Goal: Task Accomplishment & Management: Manage account settings

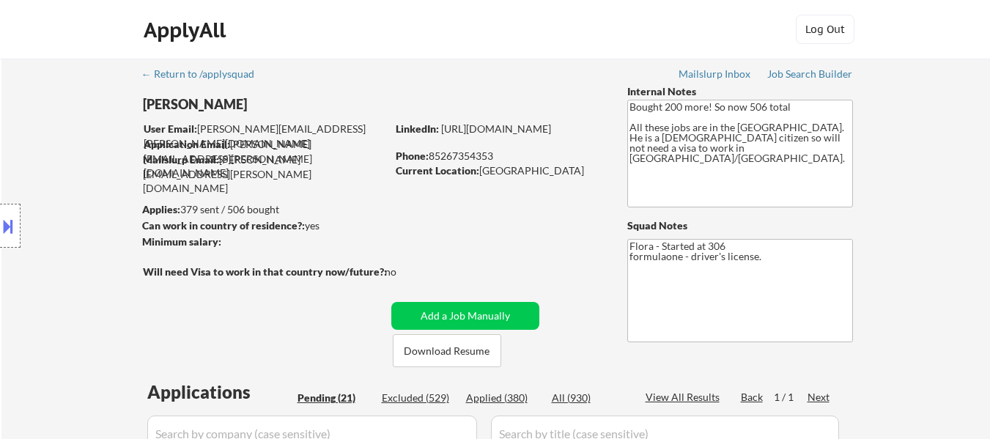
select select ""pending""
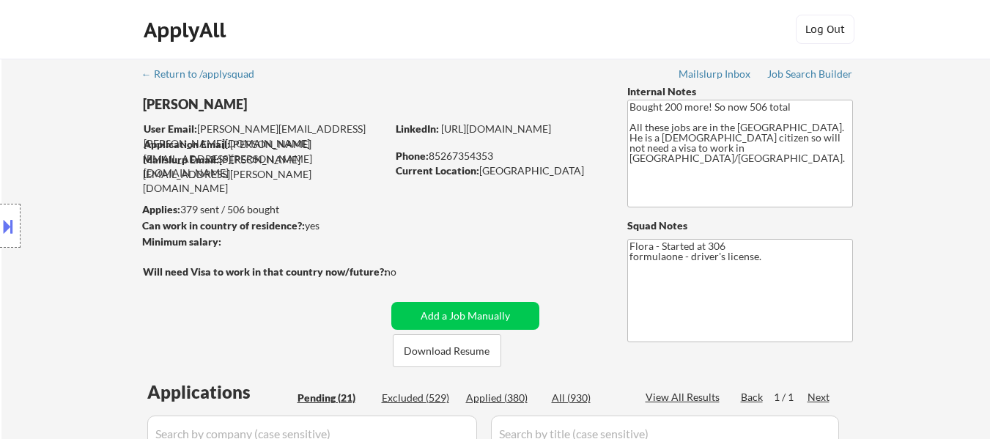
select select ""pending""
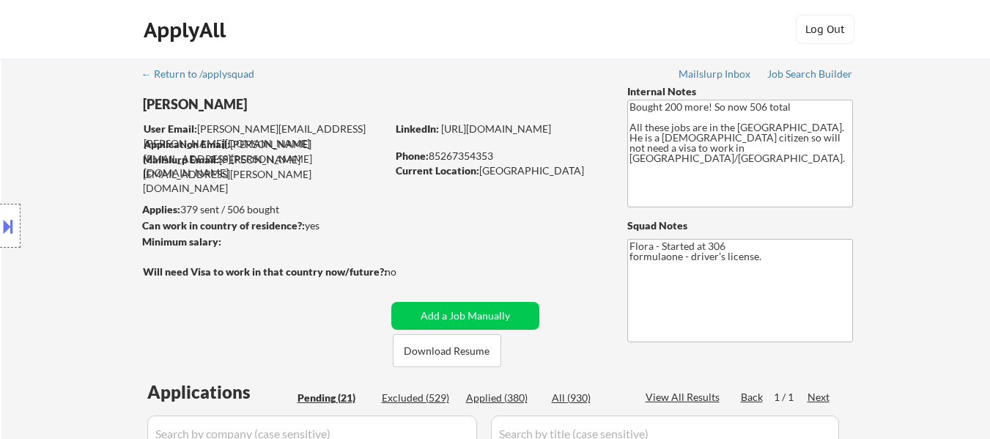
select select ""pending""
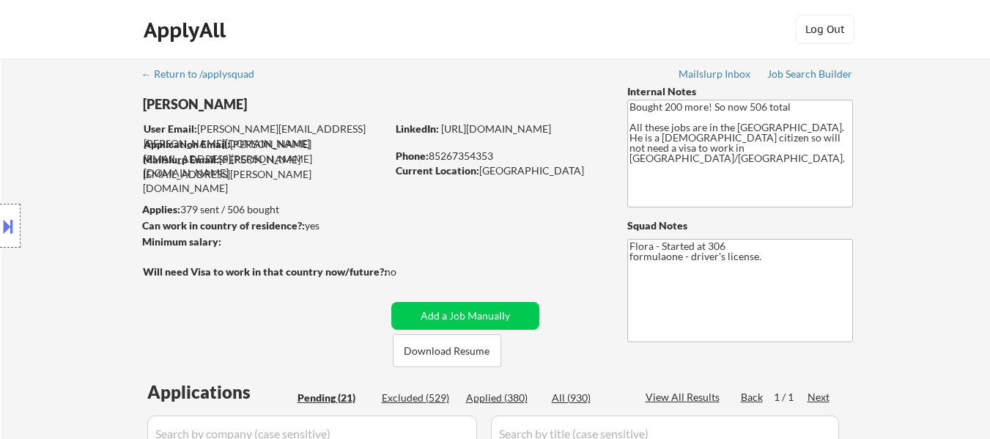
select select ""pending""
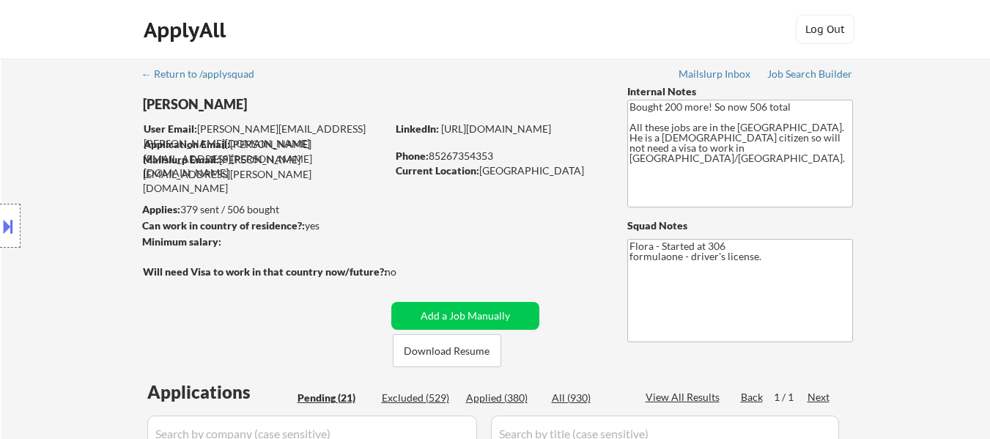
select select ""pending""
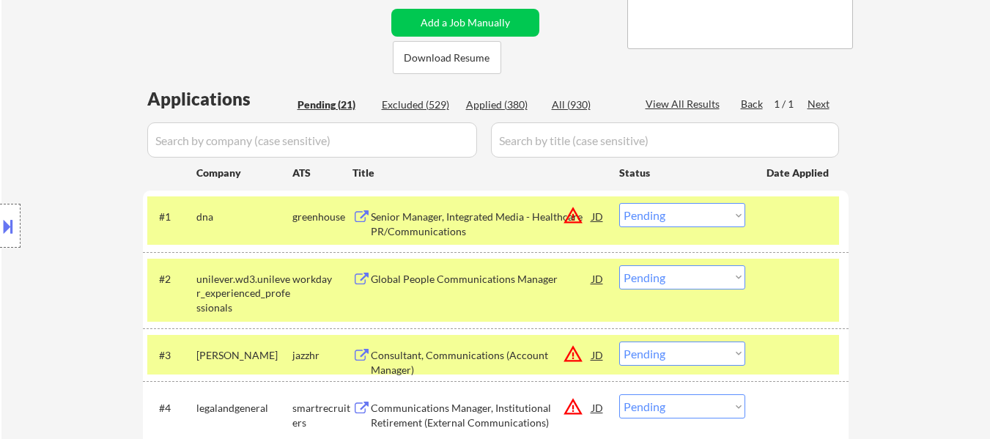
click at [499, 217] on div "Senior Manager, Integrated Media - Healthcare PR/Communications" at bounding box center [481, 224] width 221 height 29
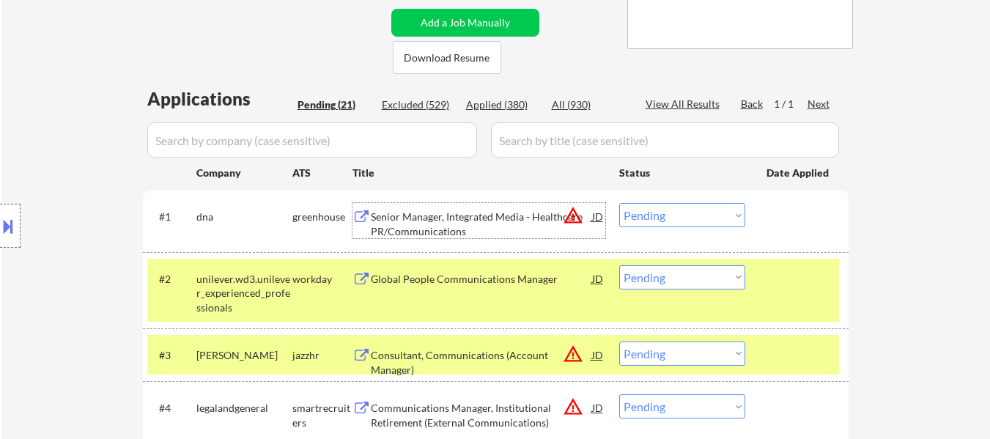
drag, startPoint x: 686, startPoint y: 208, endPoint x: 696, endPoint y: 223, distance: 18.1
click at [686, 208] on select "Choose an option... Pending Applied Excluded (Questions) Excluded (Expired) Exc…" at bounding box center [682, 215] width 126 height 24
click at [619, 203] on select "Choose an option... Pending Applied Excluded (Questions) Excluded (Expired) Exc…" at bounding box center [682, 215] width 126 height 24
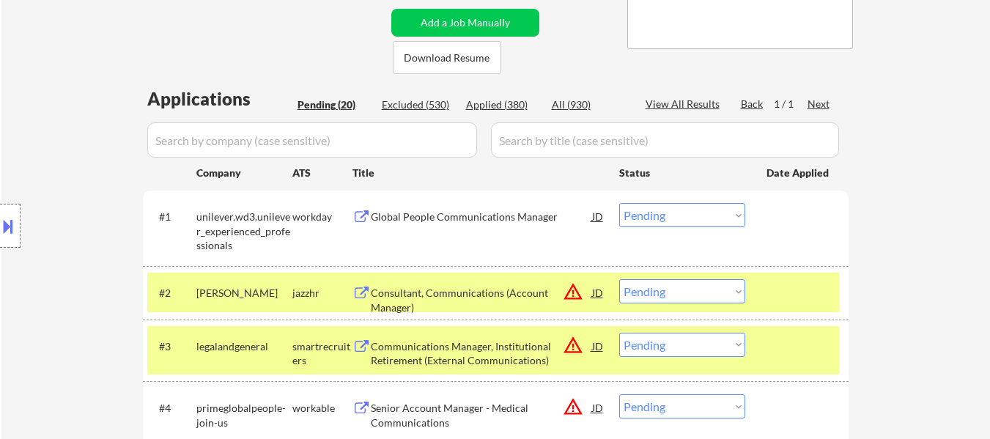
click at [483, 212] on div "Global People Communications Manager" at bounding box center [481, 217] width 221 height 15
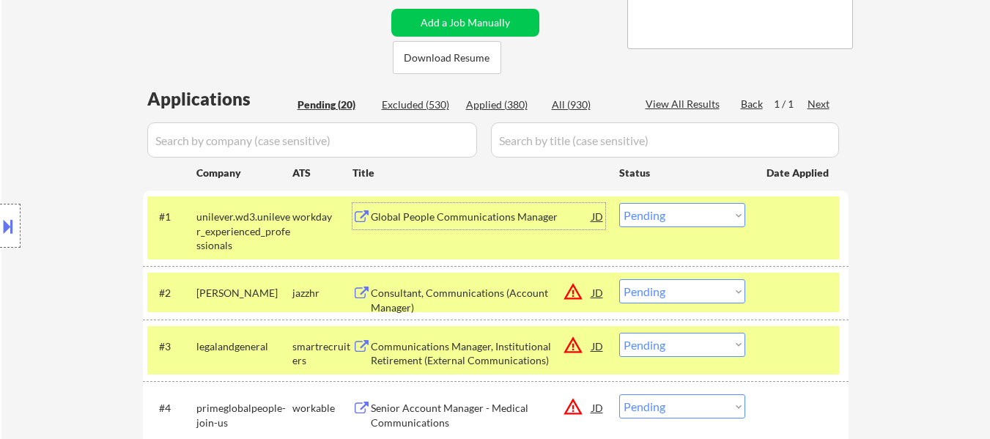
click at [467, 297] on div "Consultant, Communications (Account Manager)" at bounding box center [481, 300] width 221 height 29
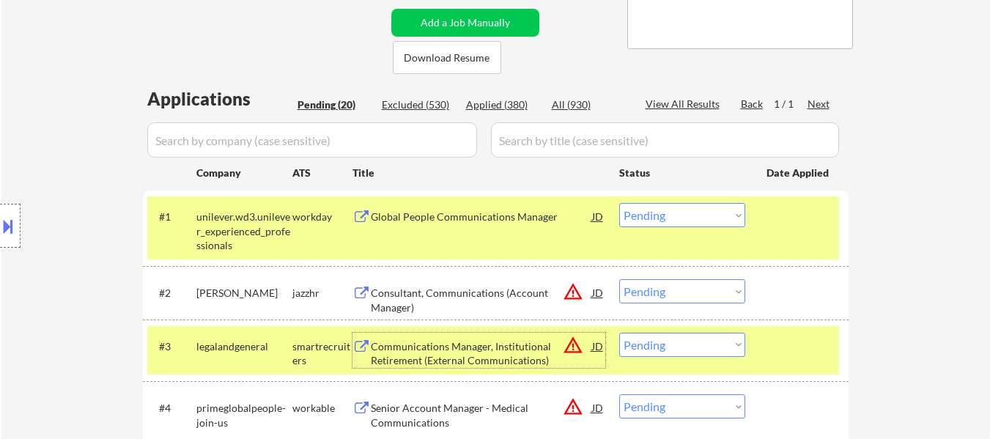
click at [449, 352] on div "Communications Manager, Institutional Retirement (External Communications)" at bounding box center [481, 353] width 221 height 29
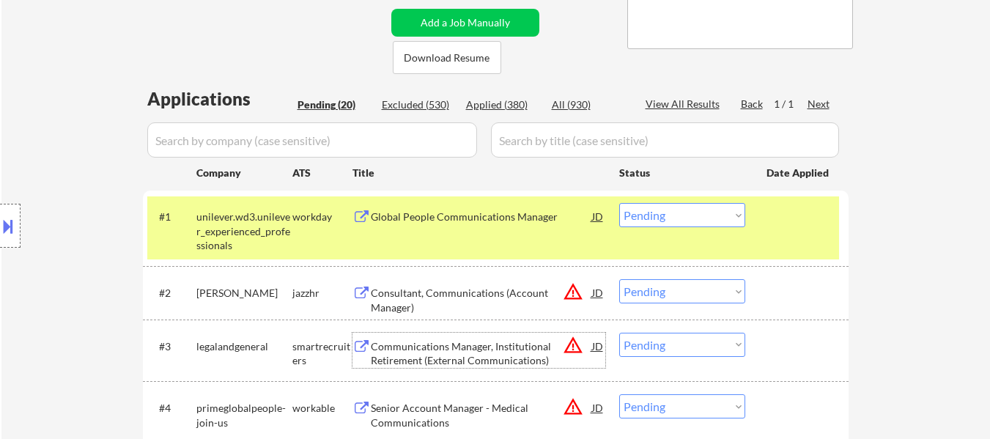
drag, startPoint x: 674, startPoint y: 210, endPoint x: 674, endPoint y: 218, distance: 8.1
click at [674, 210] on select "Choose an option... Pending Applied Excluded (Questions) Excluded (Expired) Exc…" at bounding box center [682, 215] width 126 height 24
click at [619, 203] on select "Choose an option... Pending Applied Excluded (Questions) Excluded (Expired) Exc…" at bounding box center [682, 215] width 126 height 24
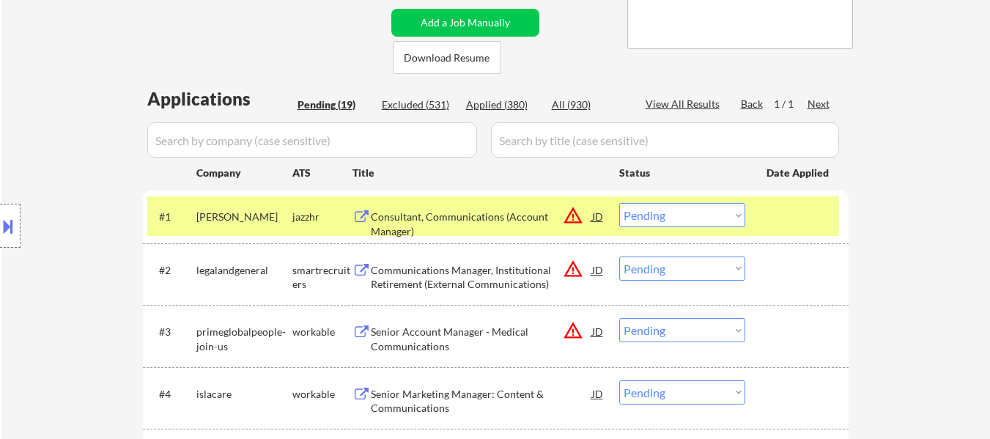
click at [641, 215] on select "Choose an option... Pending Applied Excluded (Questions) Excluded (Expired) Exc…" at bounding box center [682, 215] width 126 height 24
click at [619, 203] on select "Choose an option... Pending Applied Excluded (Questions) Excluded (Expired) Exc…" at bounding box center [682, 215] width 126 height 24
select select ""pending""
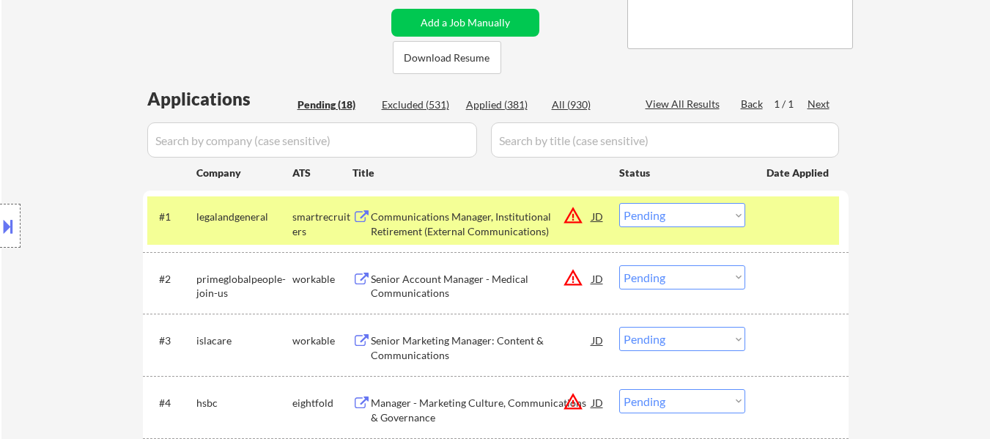
click at [460, 282] on div "Senior Account Manager - Medical Communications" at bounding box center [481, 286] width 221 height 29
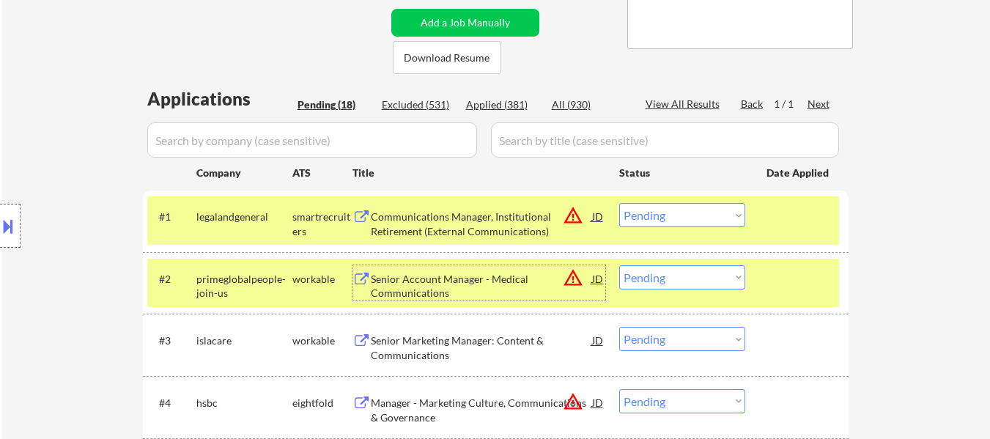
click at [708, 278] on select "Choose an option... Pending Applied Excluded (Questions) Excluded (Expired) Exc…" at bounding box center [682, 277] width 126 height 24
click at [619, 265] on select "Choose an option... Pending Applied Excluded (Questions) Excluded (Expired) Exc…" at bounding box center [682, 277] width 126 height 24
select select ""pending""
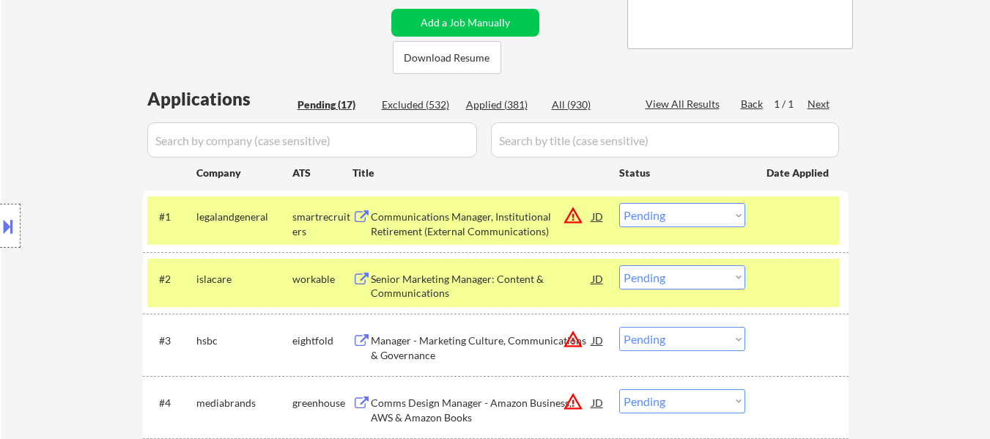
click at [442, 276] on div "Senior Marketing Manager: Content & Communications" at bounding box center [481, 286] width 221 height 29
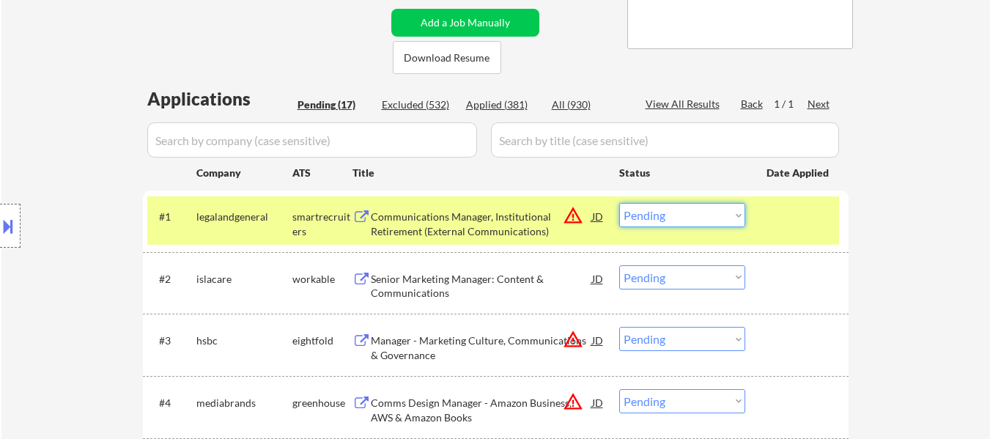
click at [695, 210] on select "Choose an option... Pending Applied Excluded (Questions) Excluded (Expired) Exc…" at bounding box center [682, 215] width 126 height 24
click at [619, 203] on select "Choose an option... Pending Applied Excluded (Questions) Excluded (Expired) Exc…" at bounding box center [682, 215] width 126 height 24
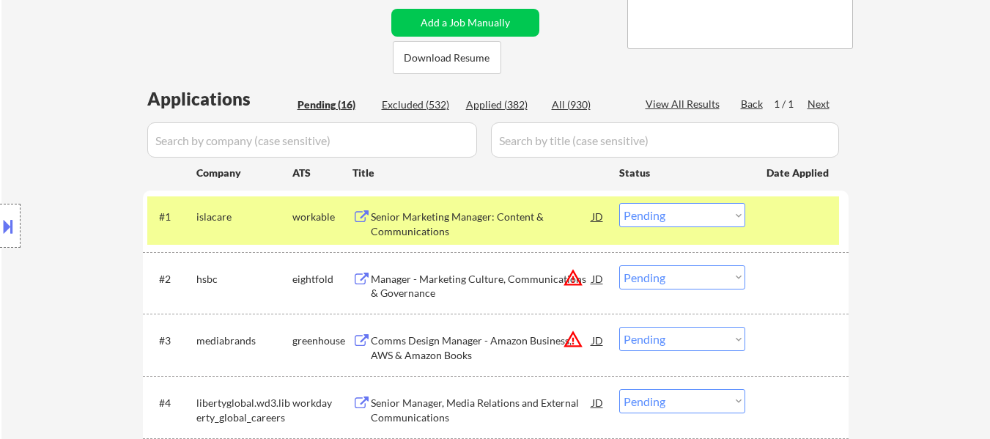
click at [716, 214] on select "Choose an option... Pending Applied Excluded (Questions) Excluded (Expired) Exc…" at bounding box center [682, 215] width 126 height 24
click at [619, 203] on select "Choose an option... Pending Applied Excluded (Questions) Excluded (Expired) Exc…" at bounding box center [682, 215] width 126 height 24
select select ""pending""
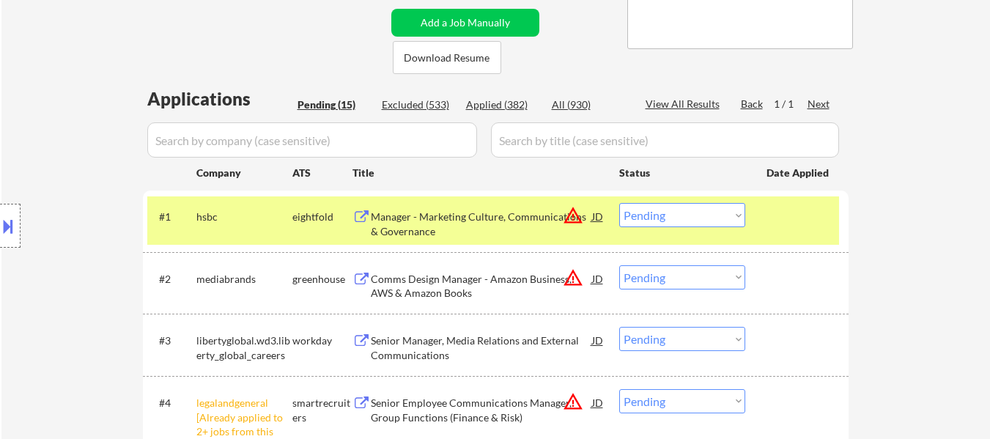
click at [515, 204] on div "Manager - Marketing Culture, Communications & Governance" at bounding box center [481, 220] width 221 height 35
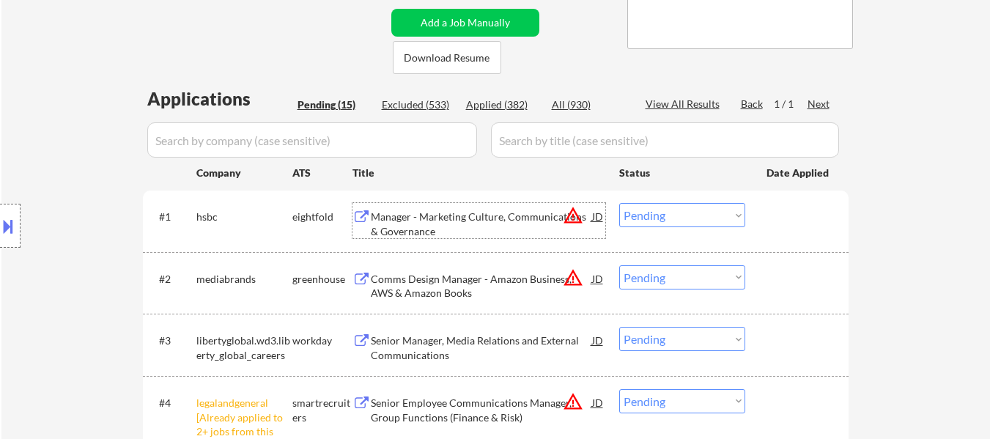
click at [491, 275] on div "Comms Design Manager - Amazon Business, AWS & Amazon Books" at bounding box center [481, 286] width 221 height 29
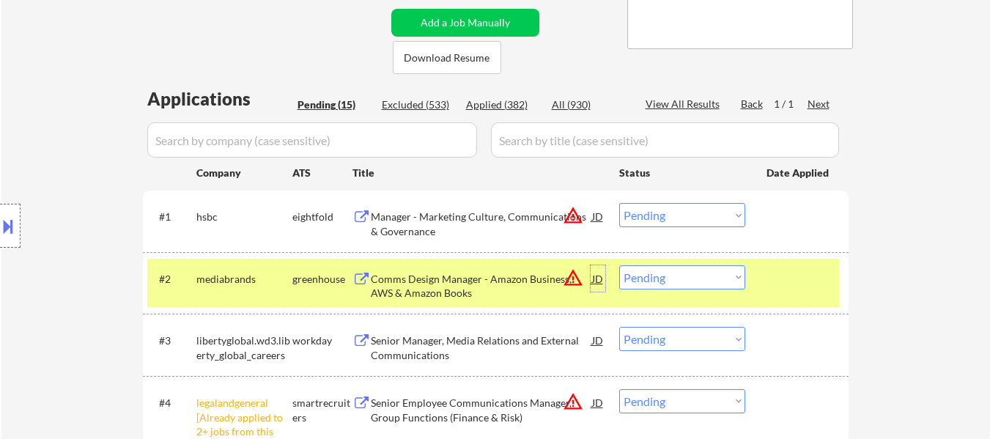
click at [596, 278] on div "JD" at bounding box center [597, 278] width 15 height 26
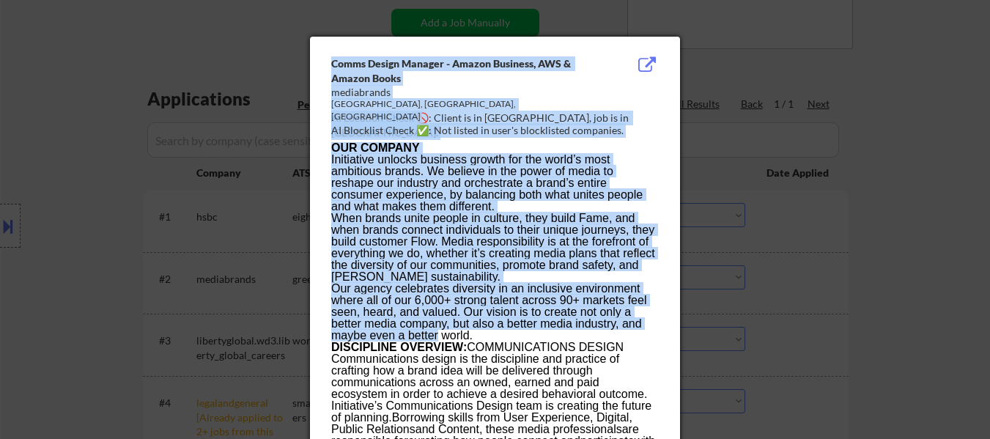
drag, startPoint x: 333, startPoint y: 64, endPoint x: 437, endPoint y: 335, distance: 289.4
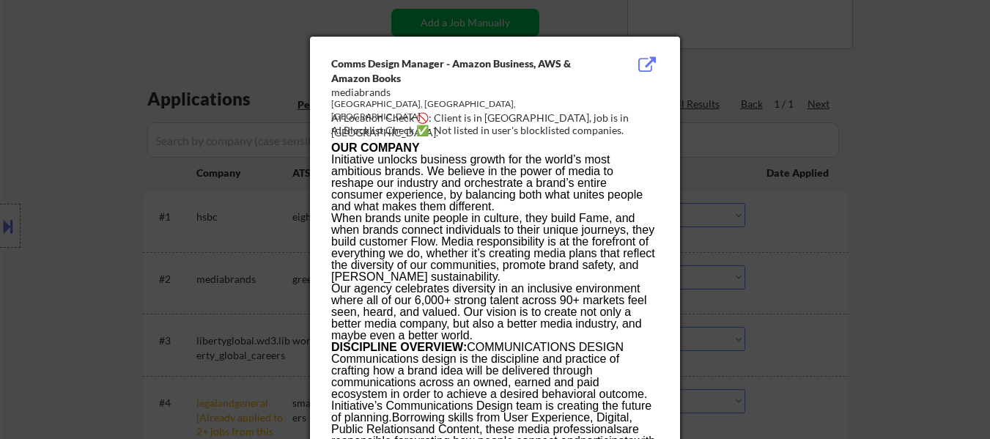
click at [936, 169] on div at bounding box center [495, 219] width 990 height 439
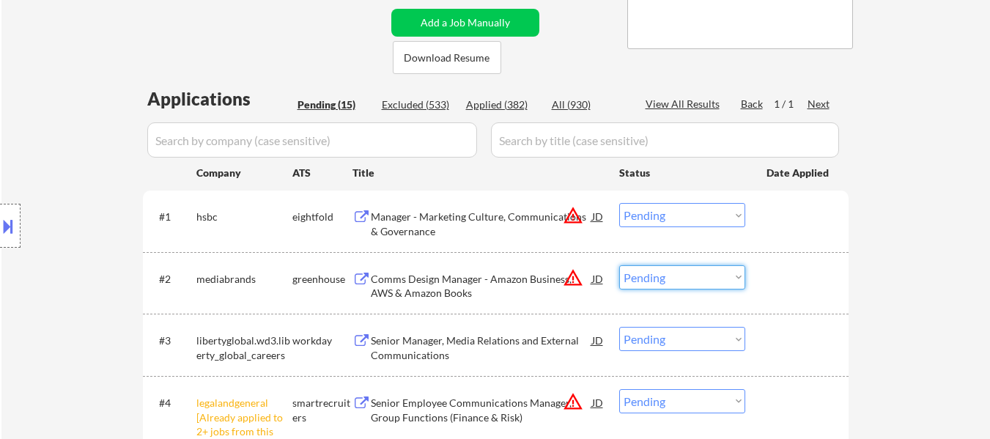
click at [684, 282] on select "Choose an option... Pending Applied Excluded (Questions) Excluded (Expired) Exc…" at bounding box center [682, 277] width 126 height 24
click at [619, 265] on select "Choose an option... Pending Applied Excluded (Questions) Excluded (Expired) Exc…" at bounding box center [682, 277] width 126 height 24
select select ""pending""
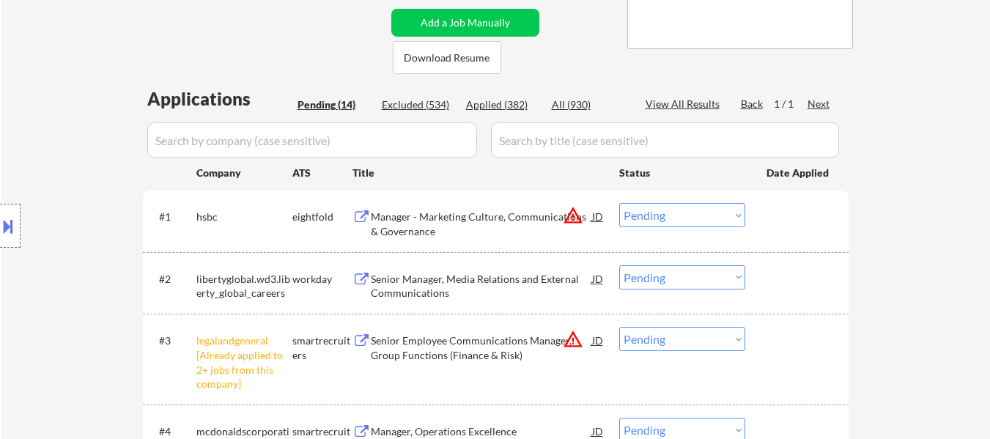
click at [655, 340] on select "Choose an option... Pending Applied Excluded (Questions) Excluded (Expired) Exc…" at bounding box center [682, 339] width 126 height 24
click at [619, 327] on select "Choose an option... Pending Applied Excluded (Questions) Excluded (Expired) Exc…" at bounding box center [682, 339] width 126 height 24
select select ""pending""
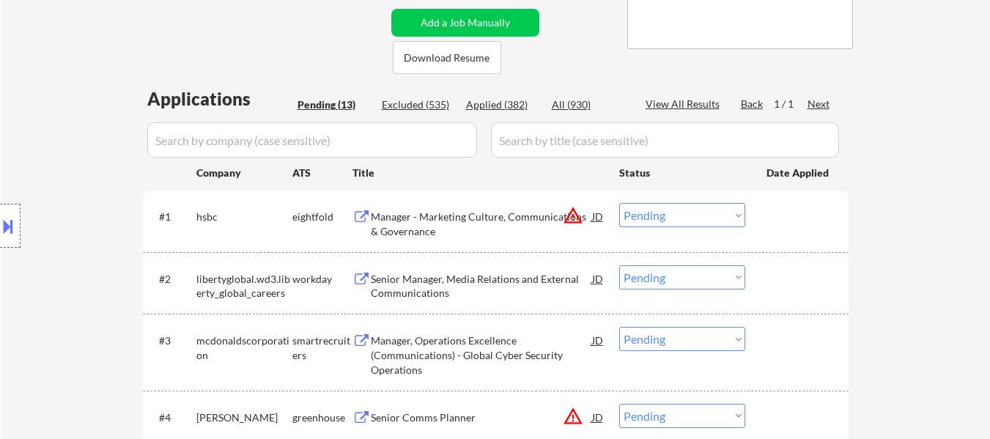
click at [504, 282] on div "Senior Manager, Media Relations and External Communications" at bounding box center [481, 286] width 221 height 29
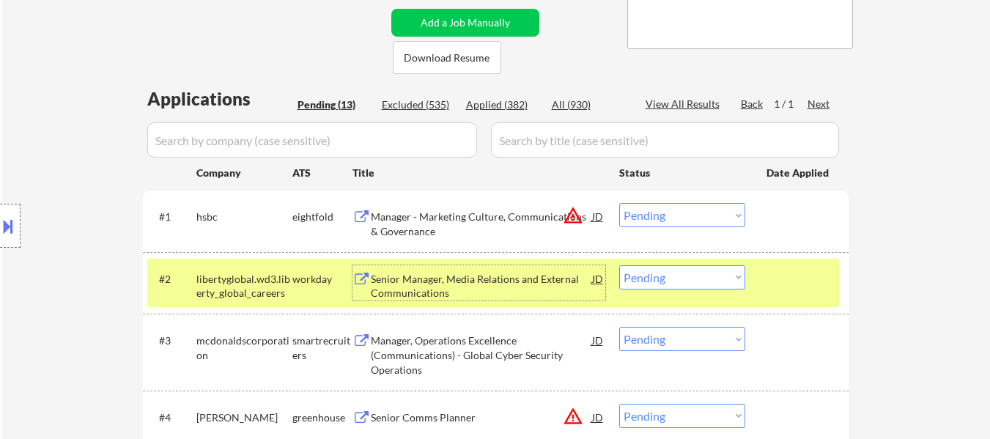
click at [692, 209] on select "Choose an option... Pending Applied Excluded (Questions) Excluded (Expired) Exc…" at bounding box center [682, 215] width 126 height 24
click at [619, 203] on select "Choose an option... Pending Applied Excluded (Questions) Excluded (Expired) Exc…" at bounding box center [682, 215] width 126 height 24
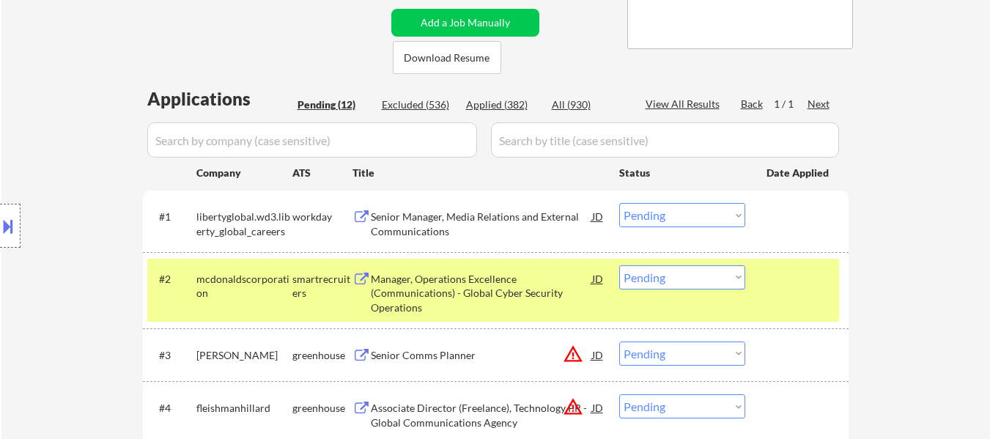
drag, startPoint x: 811, startPoint y: 296, endPoint x: 785, endPoint y: 296, distance: 26.4
click at [810, 295] on div "#2 mcdonaldscorporation smartrecruiters Manager, Operations Excellence (Communi…" at bounding box center [493, 290] width 692 height 63
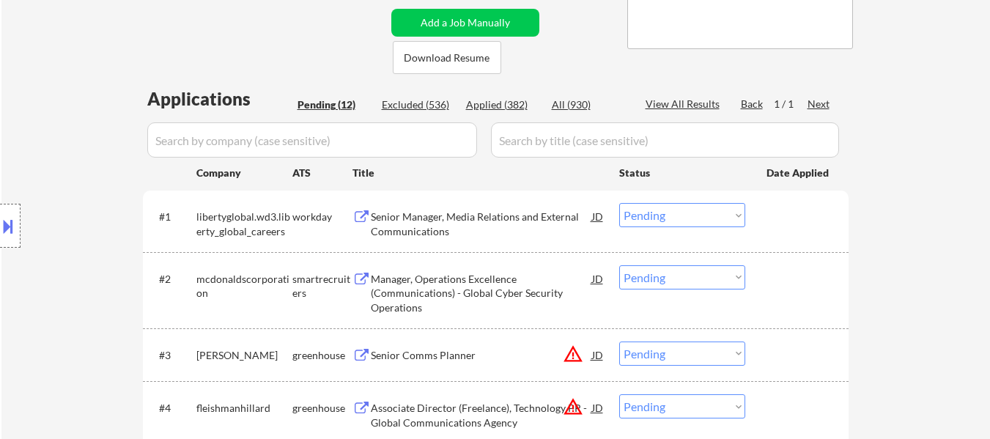
click at [458, 303] on div "Manager, Operations Excellence (Communications) - Global Cyber Security Operati…" at bounding box center [481, 293] width 221 height 43
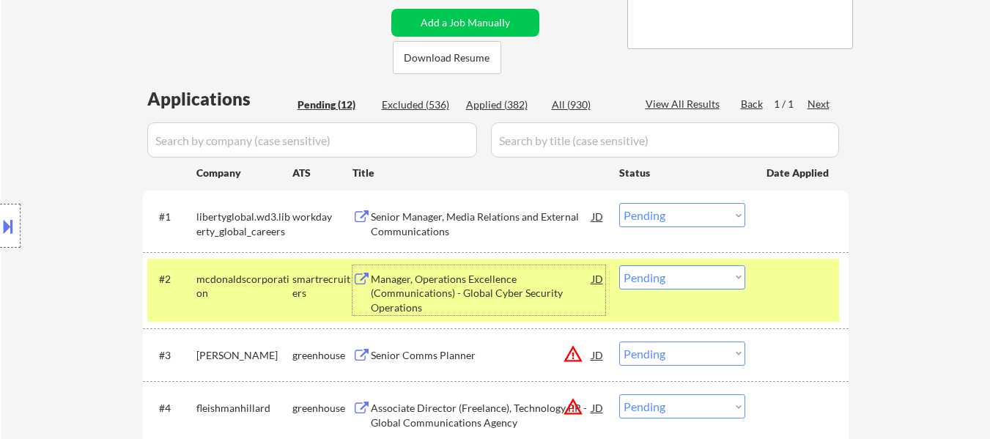
click at [498, 223] on div "Senior Manager, Media Relations and External Communications" at bounding box center [481, 224] width 221 height 29
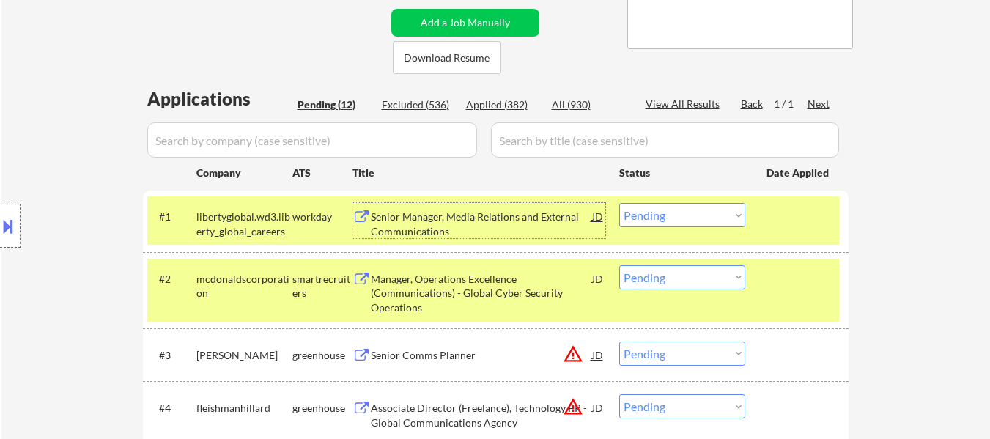
click at [664, 213] on select "Choose an option... Pending Applied Excluded (Questions) Excluded (Expired) Exc…" at bounding box center [682, 215] width 126 height 24
click at [619, 203] on select "Choose an option... Pending Applied Excluded (Questions) Excluded (Expired) Exc…" at bounding box center [682, 215] width 126 height 24
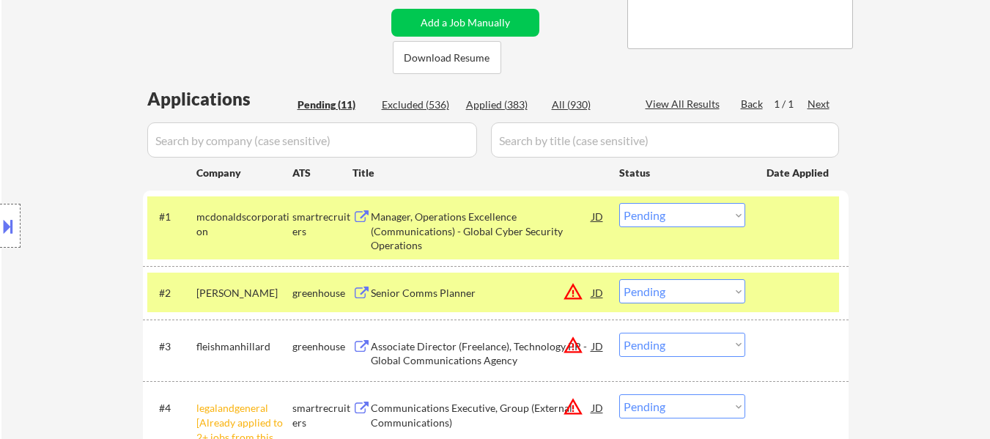
click at [437, 297] on div "Senior Comms Planner" at bounding box center [481, 293] width 221 height 15
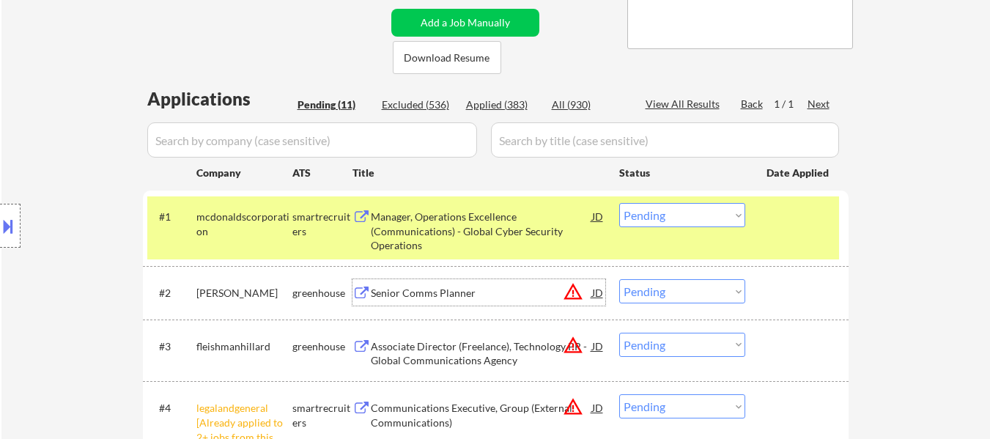
click at [707, 218] on select "Choose an option... Pending Applied Excluded (Questions) Excluded (Expired) Exc…" at bounding box center [682, 215] width 126 height 24
click at [619, 203] on select "Choose an option... Pending Applied Excluded (Questions) Excluded (Expired) Exc…" at bounding box center [682, 215] width 126 height 24
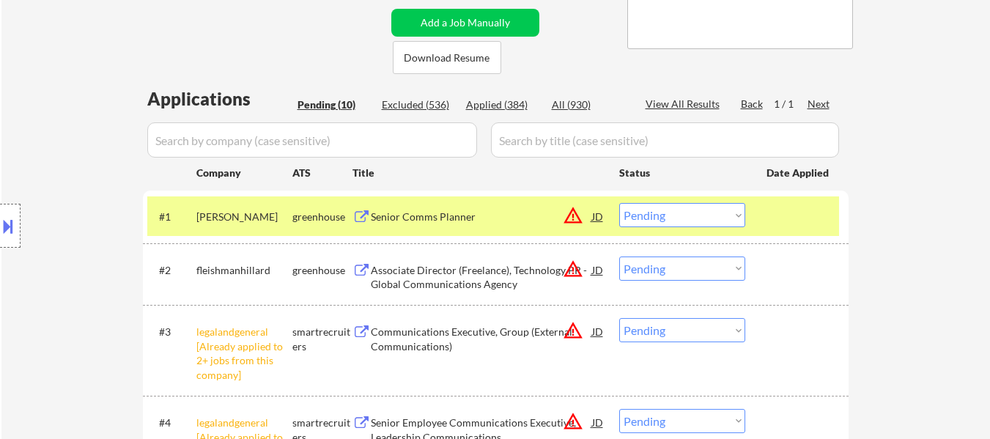
click at [672, 215] on select "Choose an option... Pending Applied Excluded (Questions) Excluded (Expired) Exc…" at bounding box center [682, 215] width 126 height 24
click at [619, 203] on select "Choose an option... Pending Applied Excluded (Questions) Excluded (Expired) Exc…" at bounding box center [682, 215] width 126 height 24
select select ""pending""
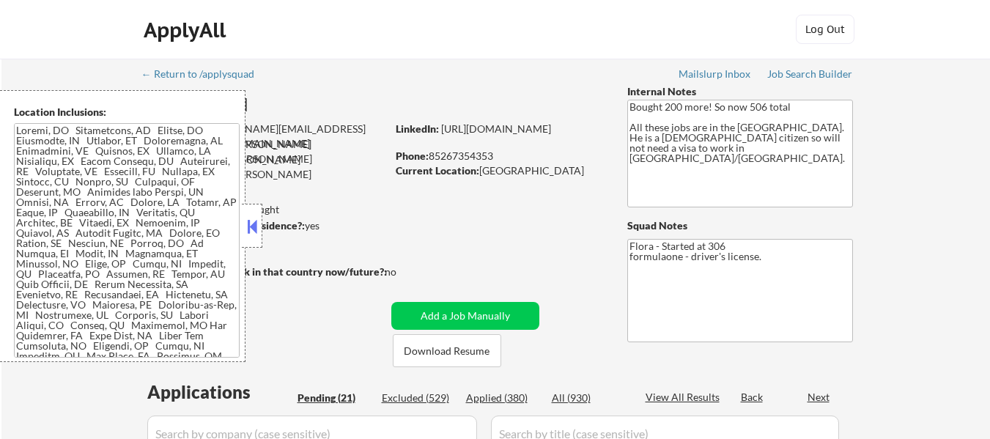
select select ""pending""
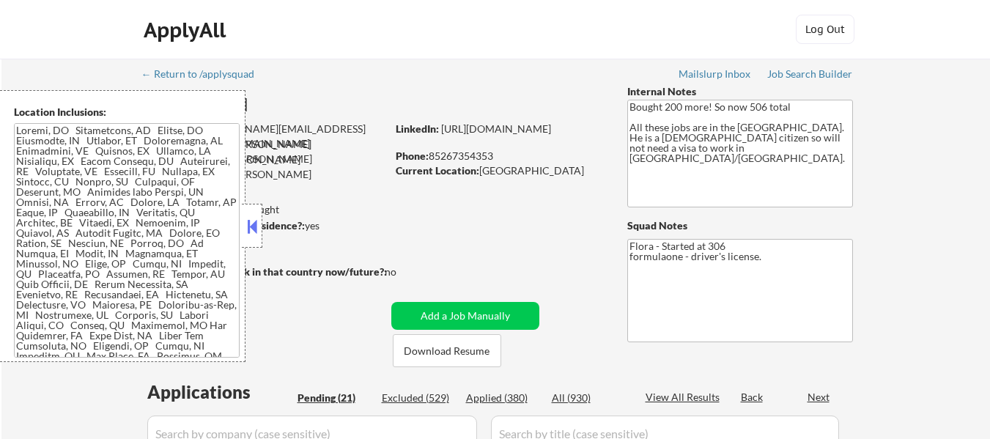
select select ""pending""
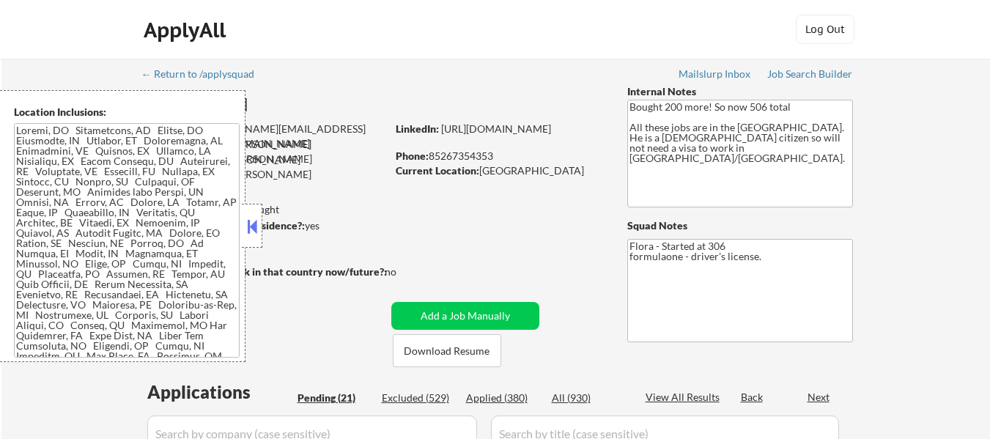
select select ""pending""
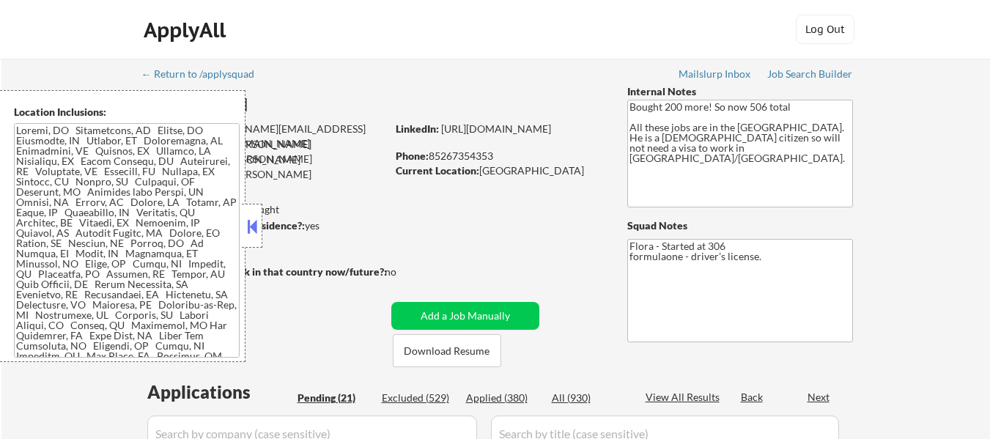
select select ""pending""
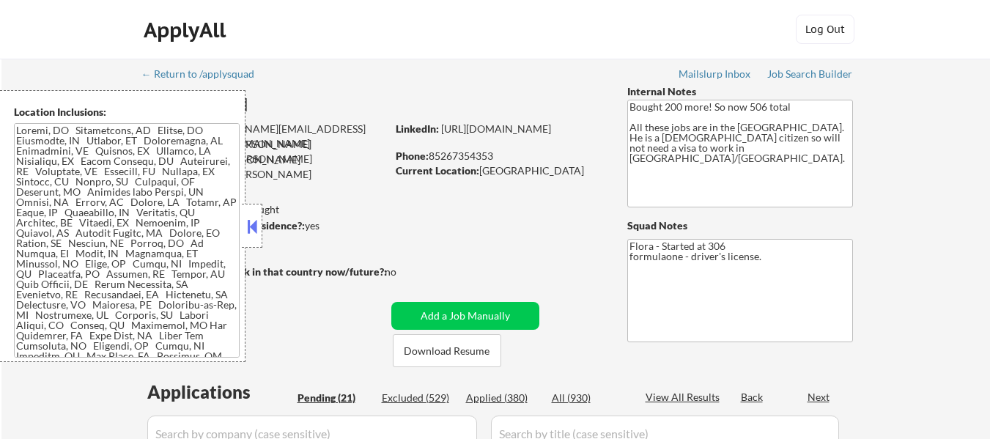
select select ""pending""
click at [254, 228] on button at bounding box center [252, 226] width 16 height 22
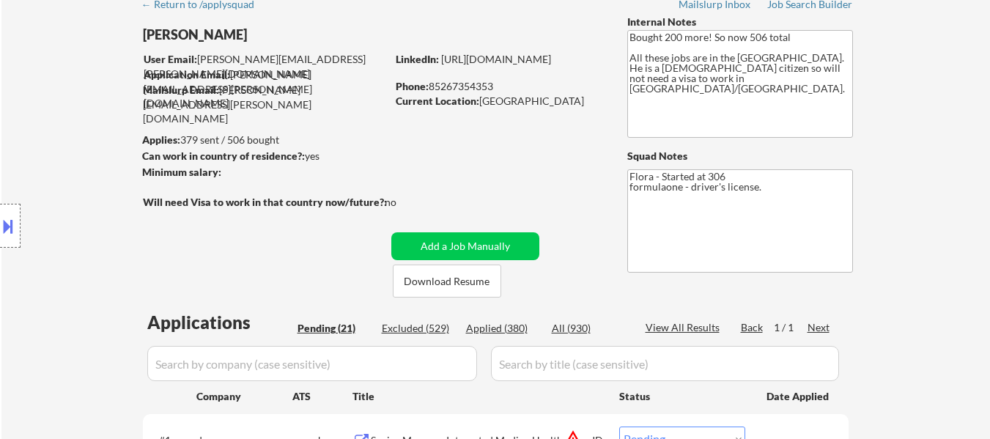
scroll to position [73, 0]
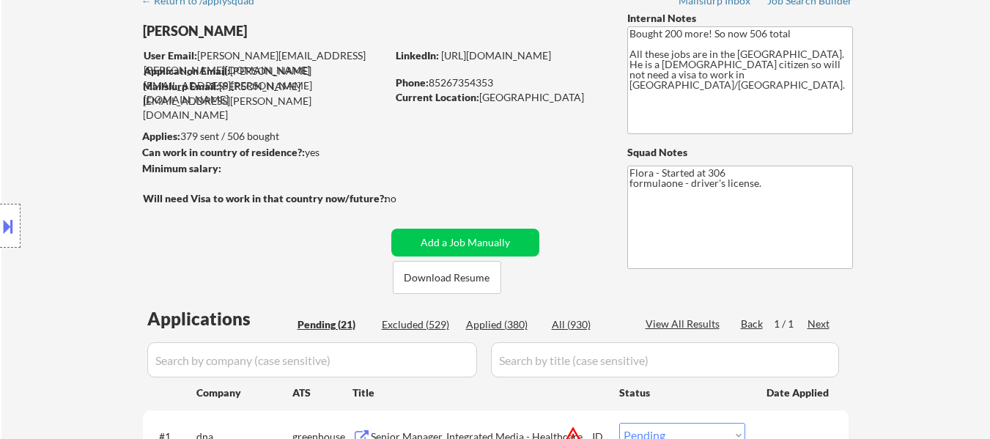
click at [514, 324] on div "Applied (380)" at bounding box center [502, 324] width 73 height 15
select select ""applied""
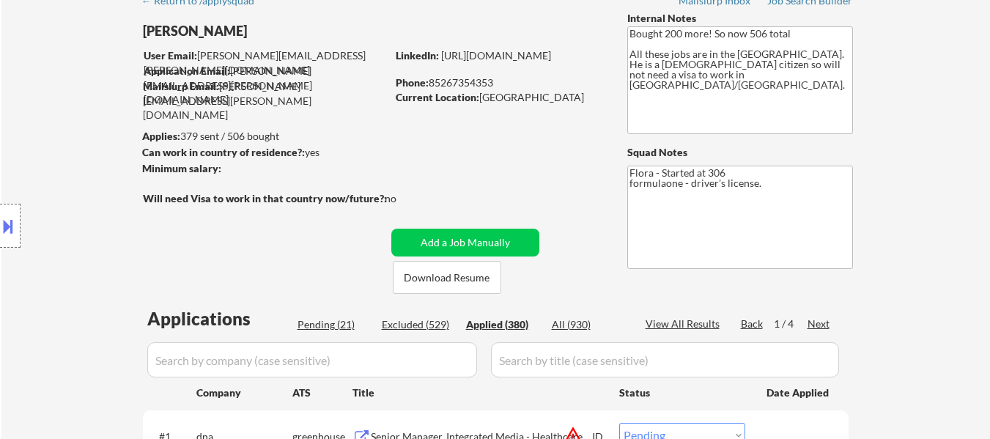
select select ""applied""
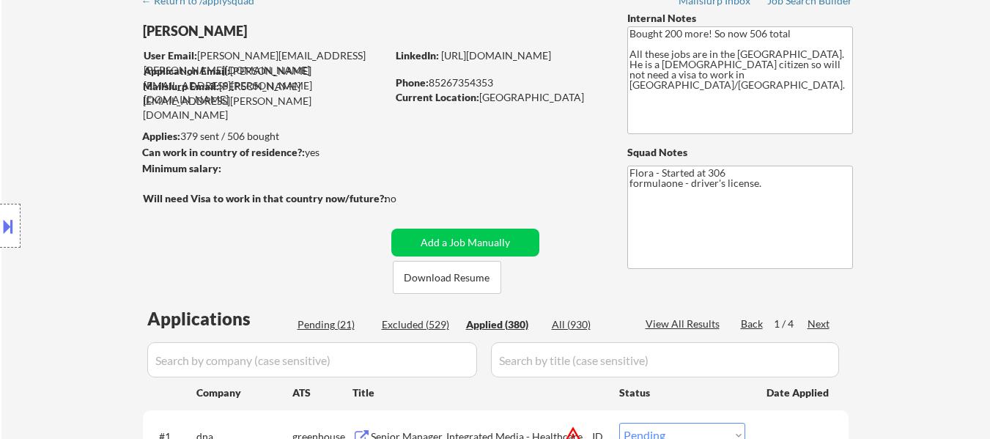
select select ""applied""
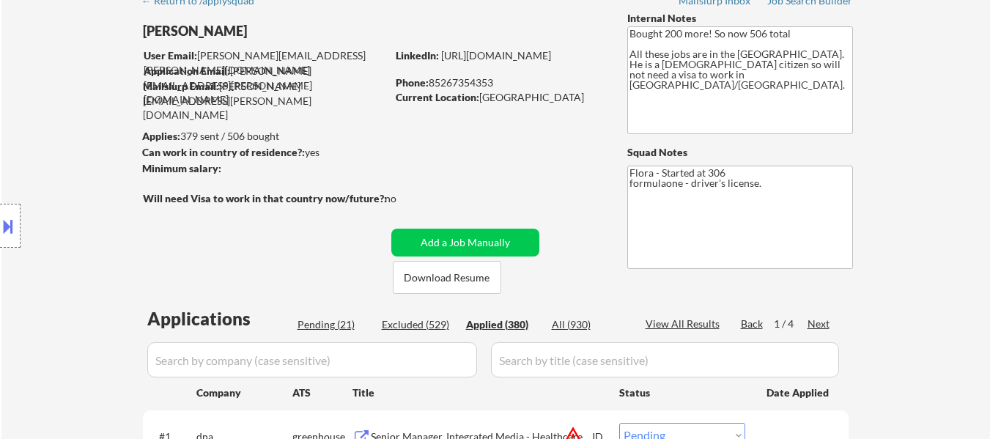
select select ""applied""
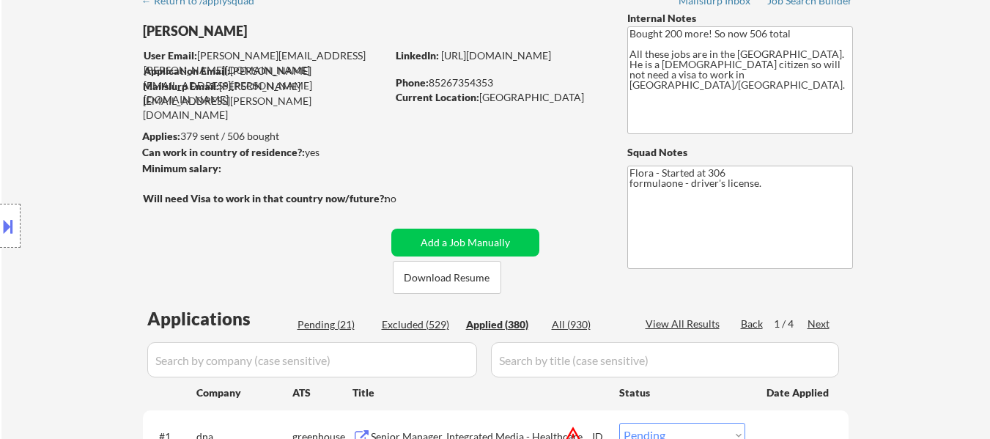
select select ""applied""
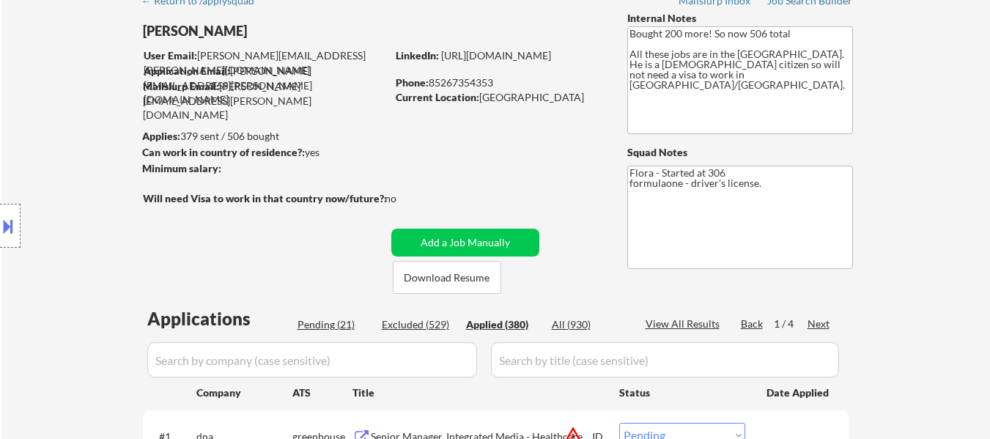
select select ""applied""
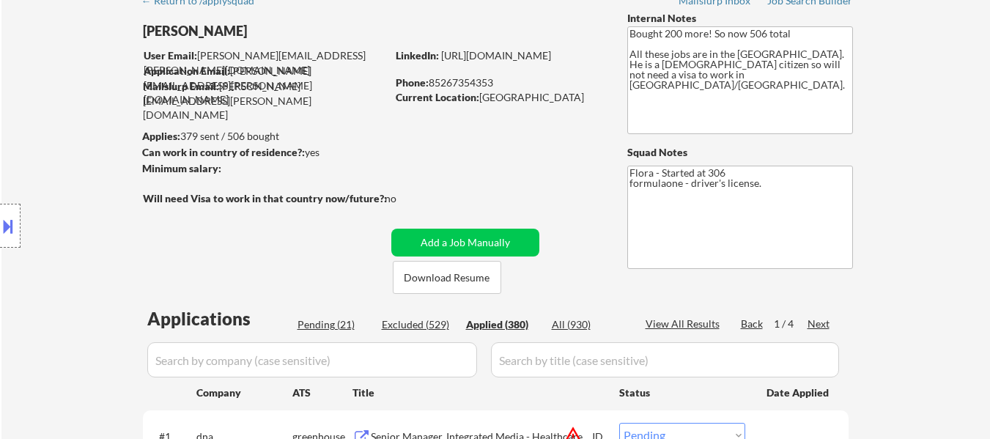
select select ""applied""
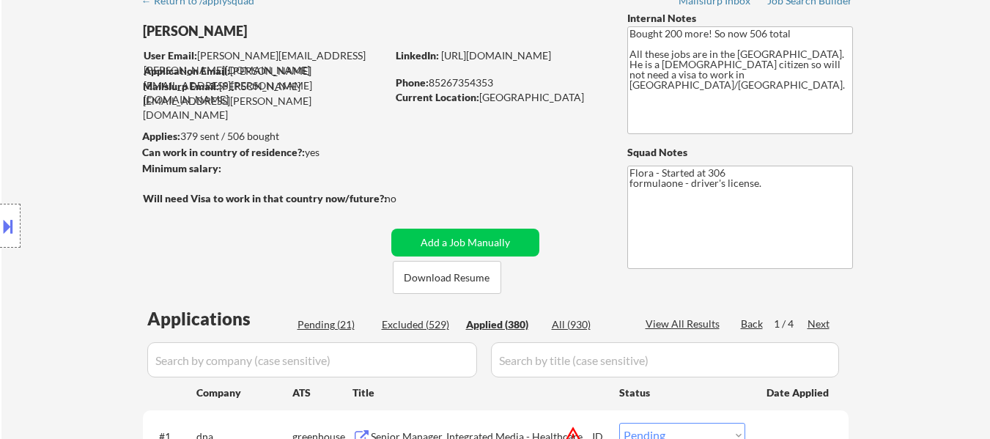
select select ""applied""
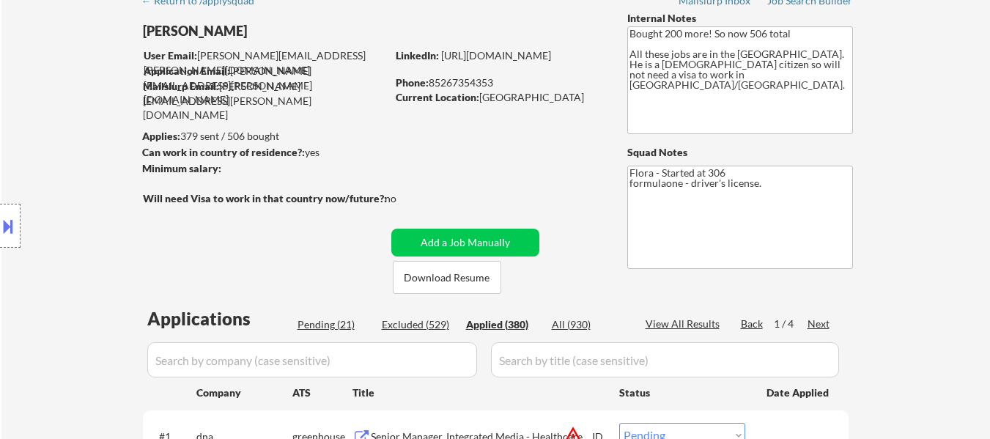
select select ""applied""
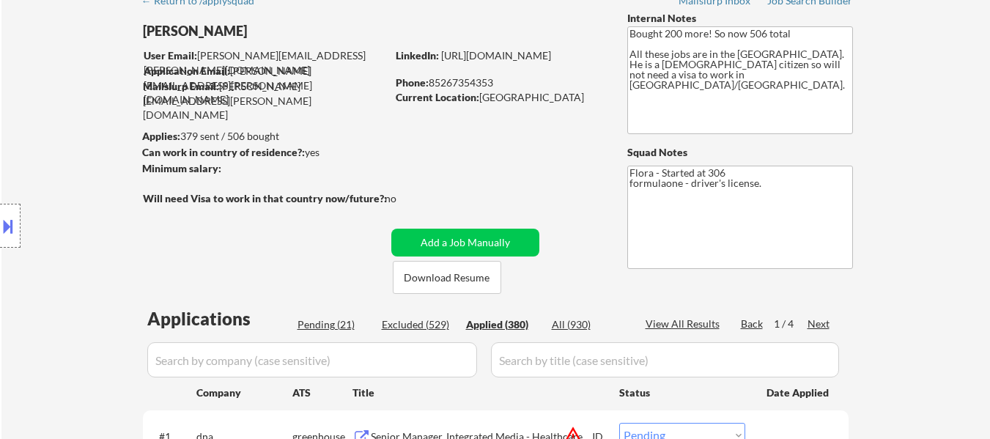
select select ""applied""
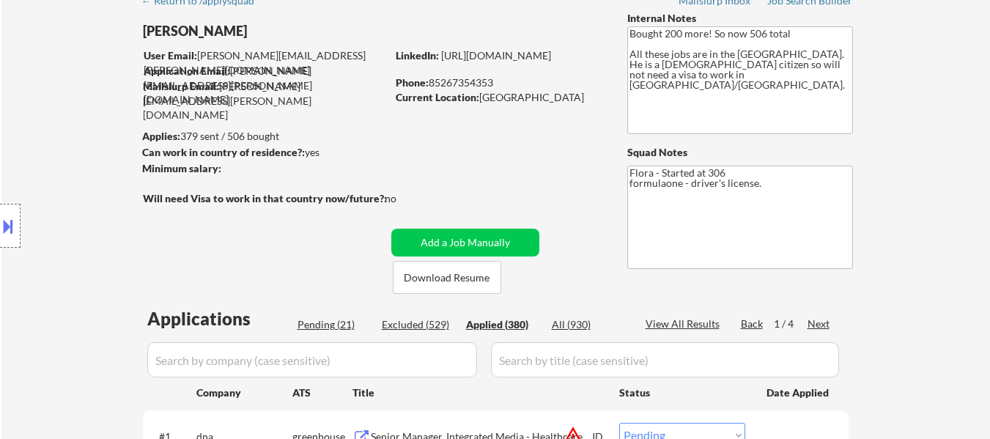
select select ""applied""
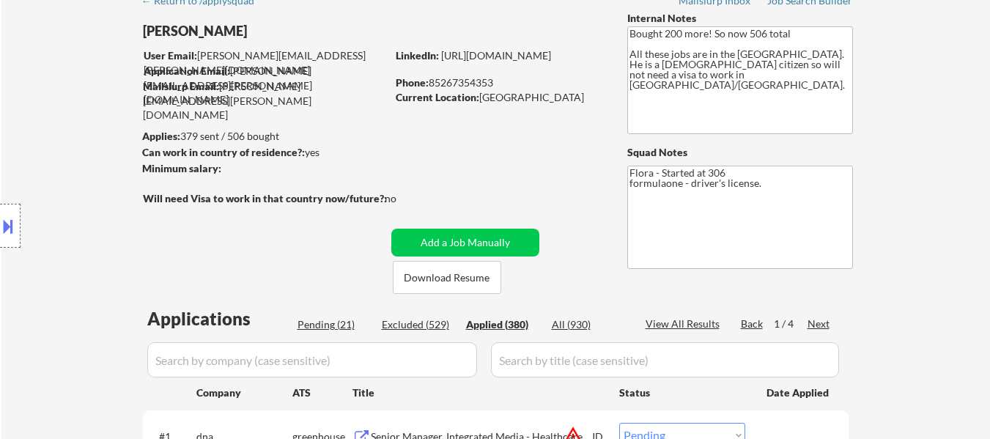
select select ""applied""
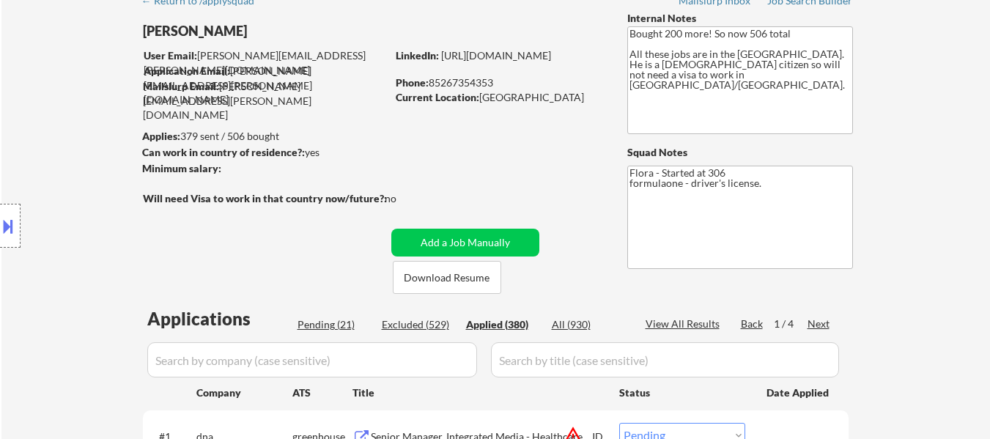
select select ""applied""
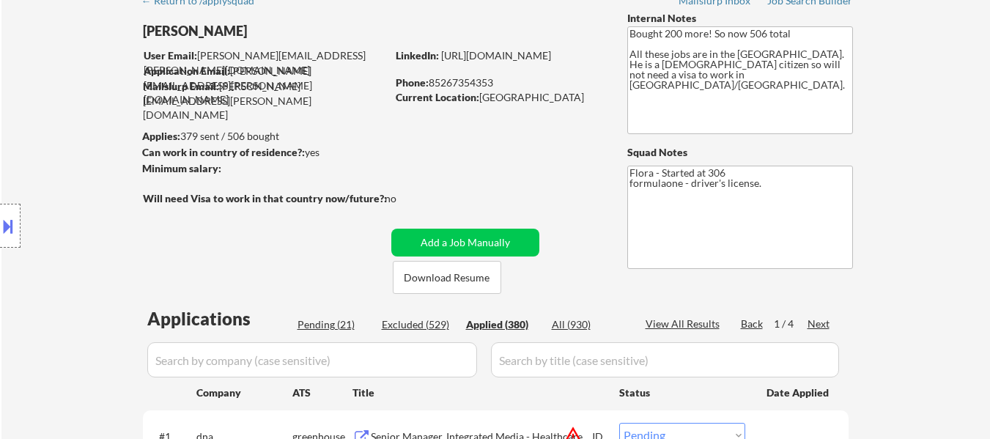
select select ""applied""
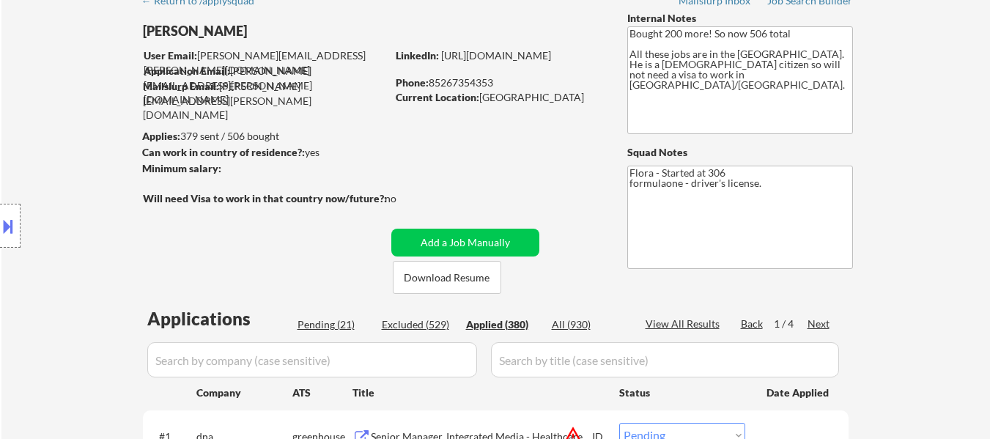
select select ""applied""
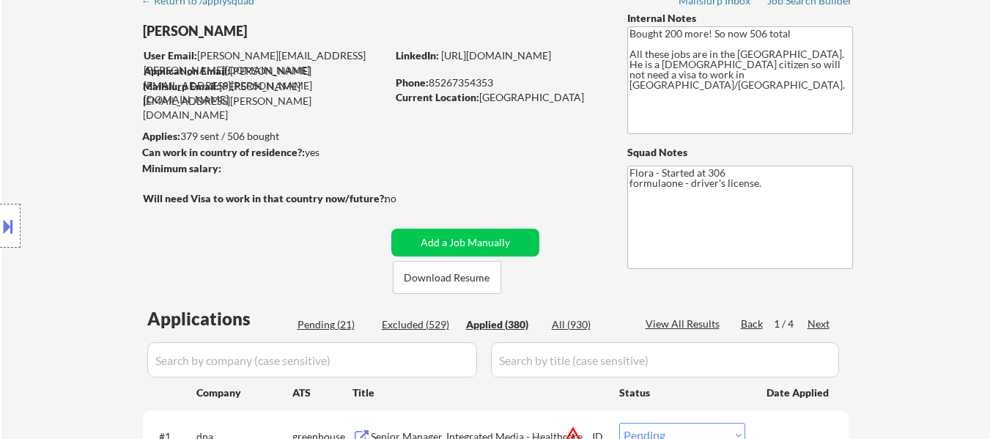
select select ""applied""
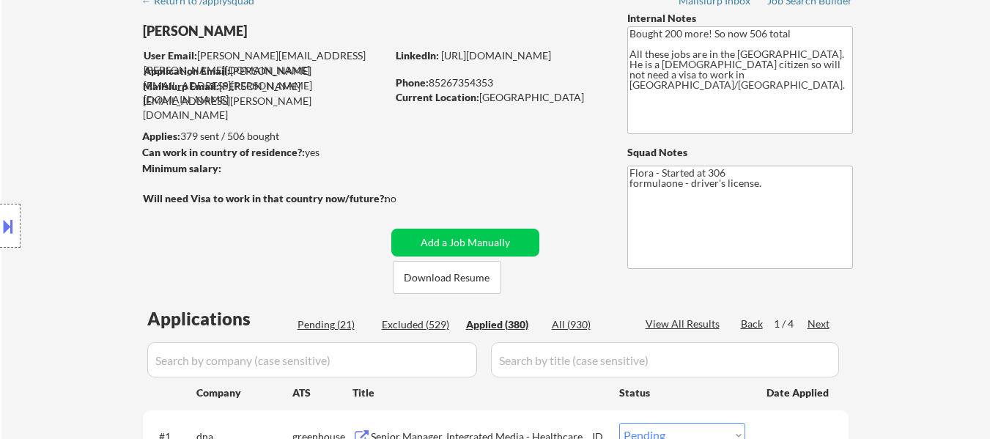
select select ""applied""
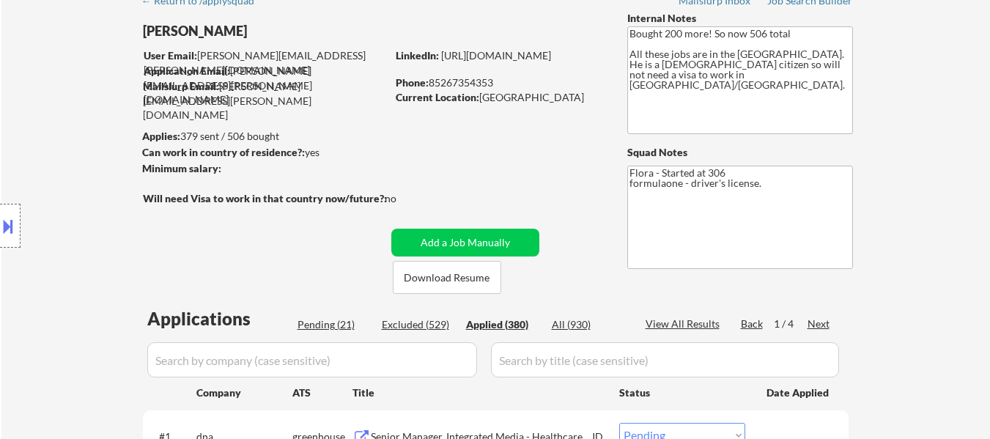
select select ""applied""
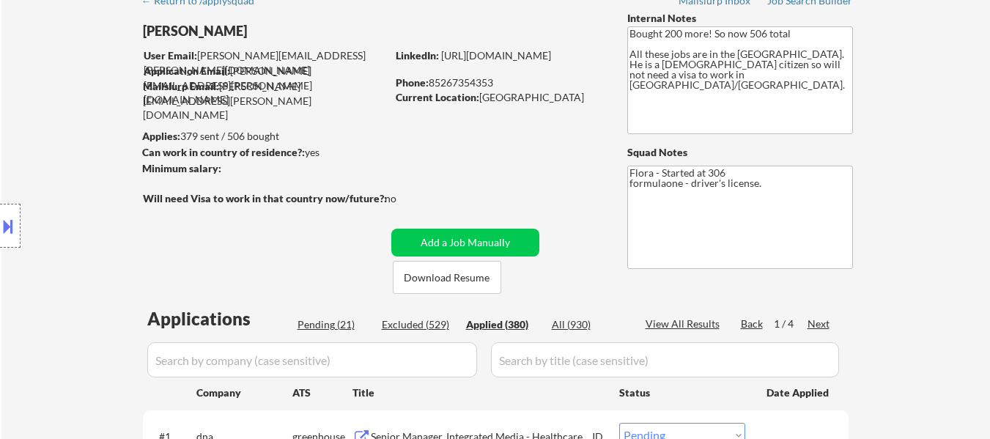
select select ""applied""
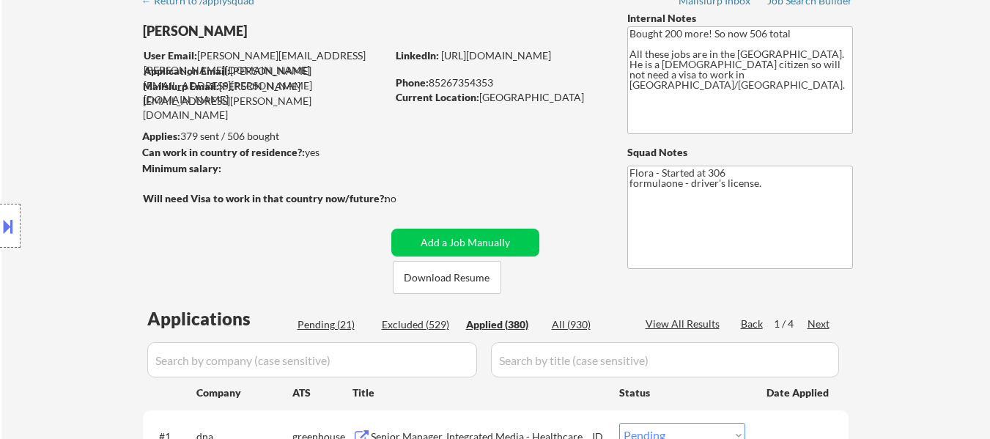
select select ""applied""
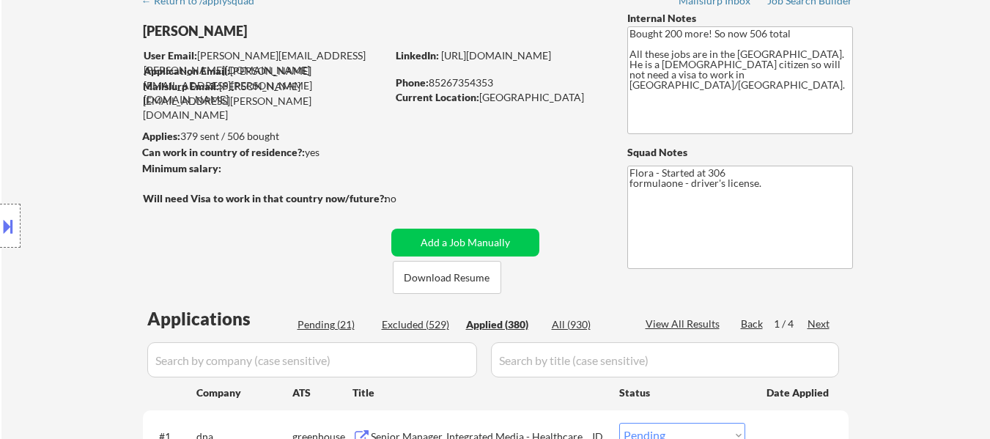
select select ""applied""
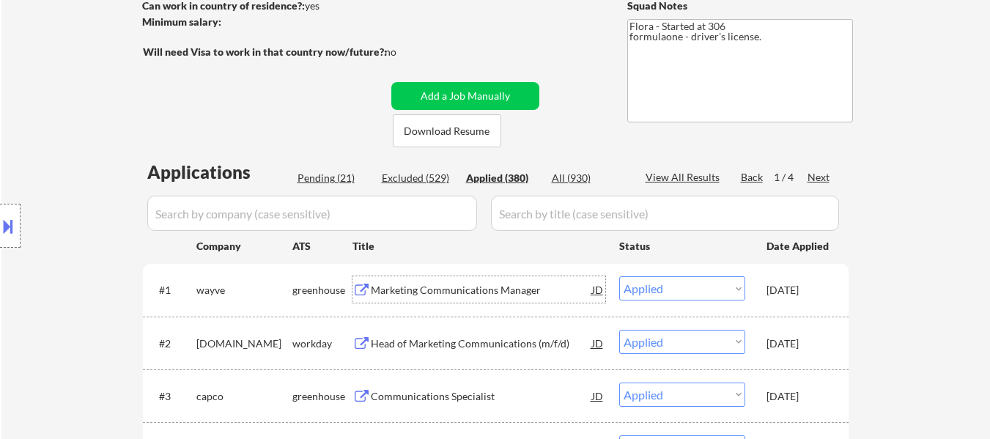
click at [481, 287] on div "Marketing Communications Manager" at bounding box center [481, 290] width 221 height 15
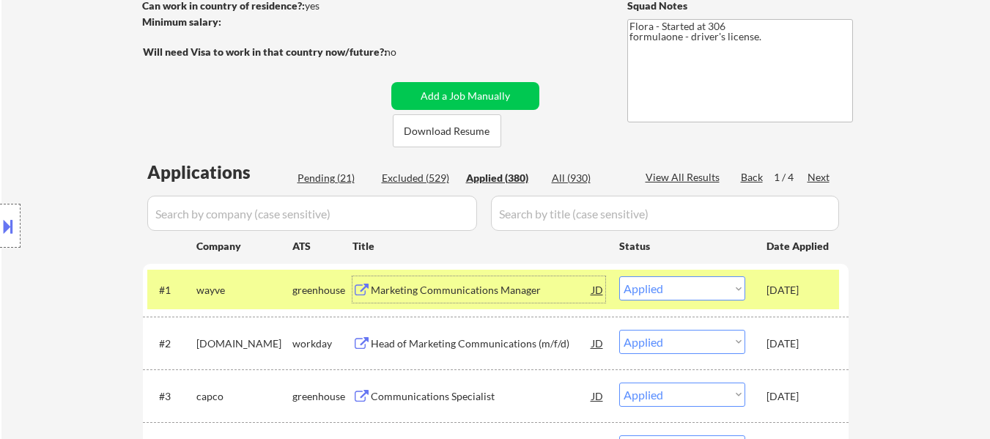
click at [452, 286] on div "Marketing Communications Manager" at bounding box center [481, 290] width 221 height 15
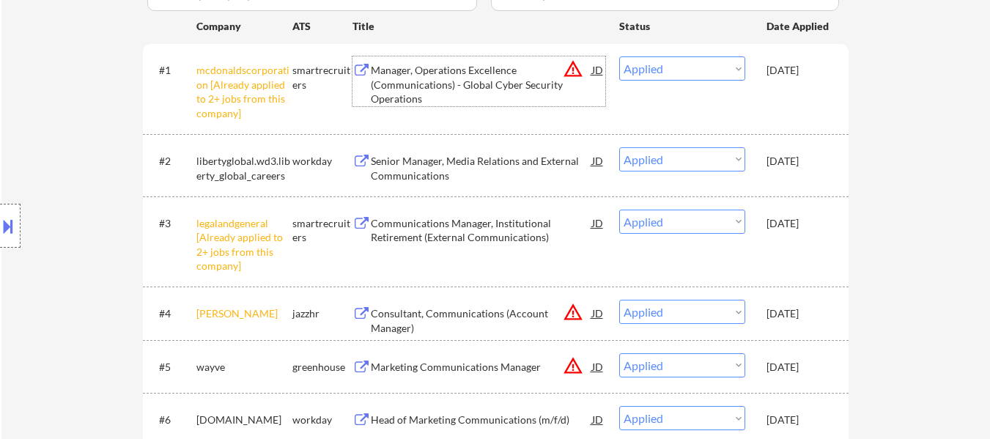
scroll to position [293, 0]
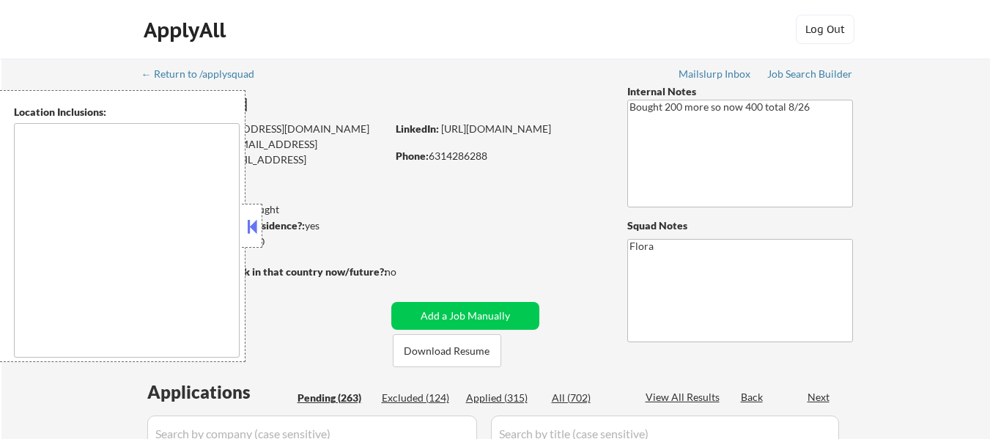
type textarea "[GEOGRAPHIC_DATA], [GEOGRAPHIC_DATA] [GEOGRAPHIC_DATA], [GEOGRAPHIC_DATA] [GEOG…"
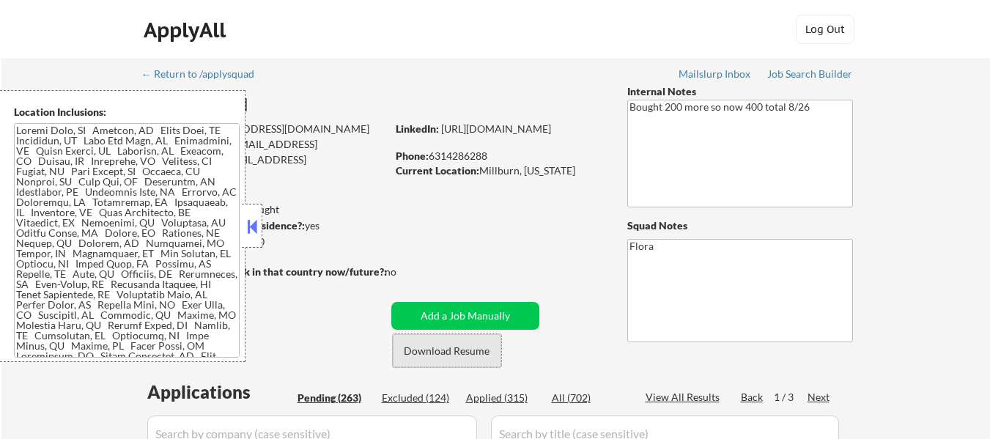
click at [427, 350] on button "Download Resume" at bounding box center [447, 350] width 108 height 33
click at [263, 223] on strong "Can work in country of residence?:" at bounding box center [223, 225] width 163 height 12
click at [254, 223] on button at bounding box center [252, 226] width 16 height 22
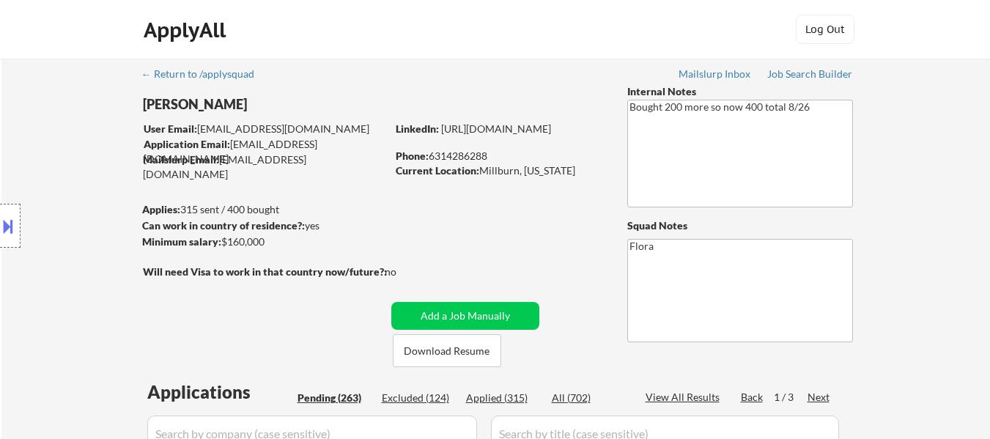
select select ""pending""
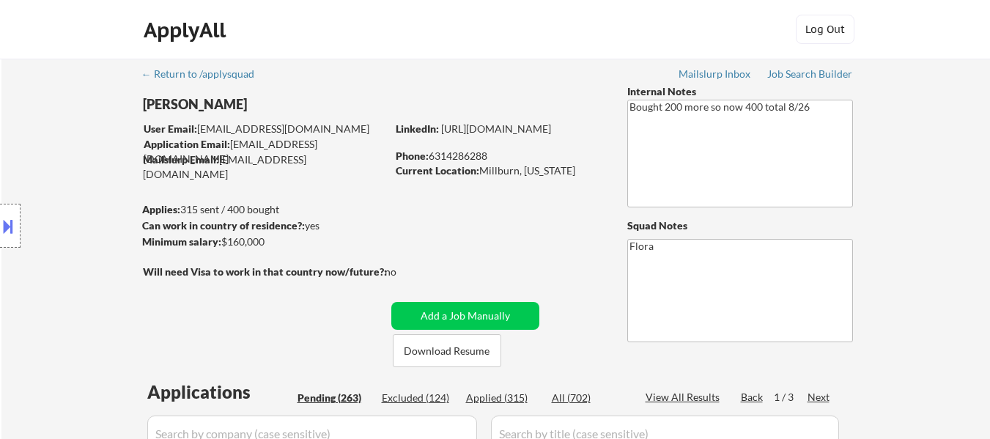
select select ""pending""
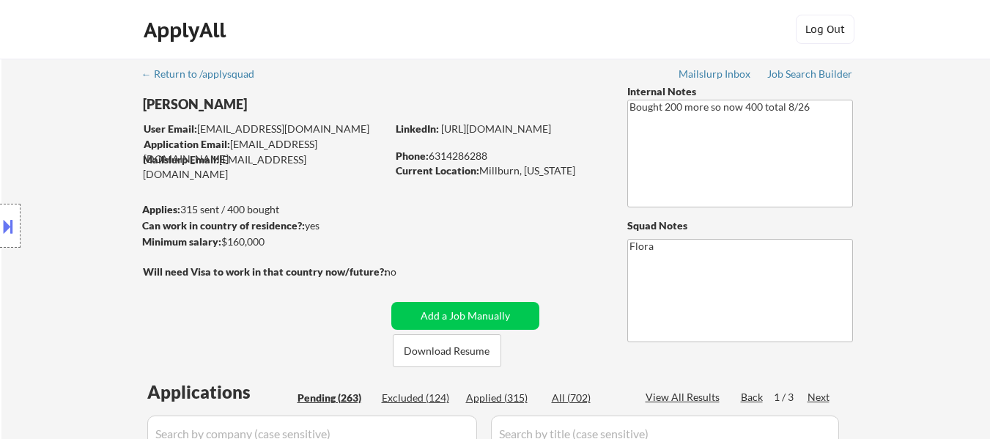
select select ""pending""
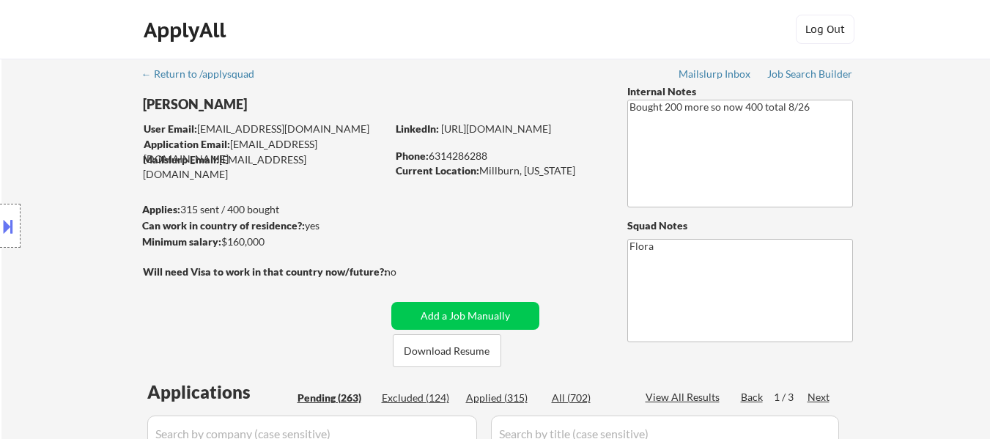
select select ""pending""
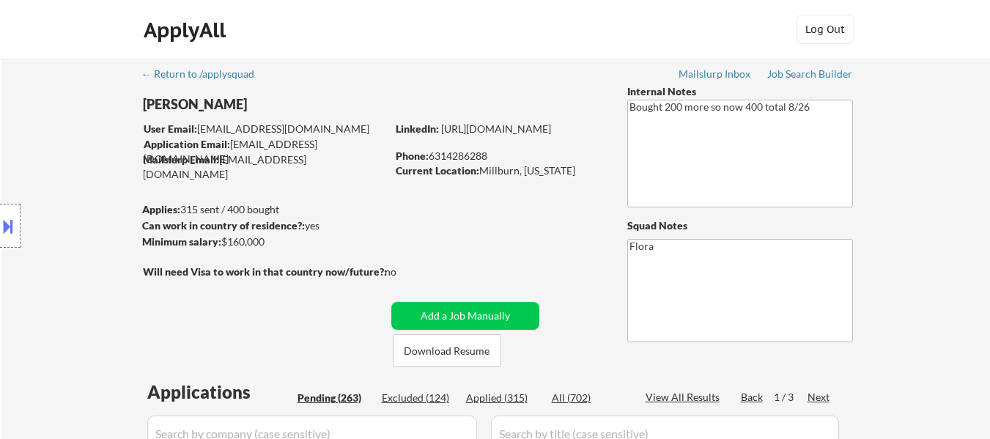
select select ""pending""
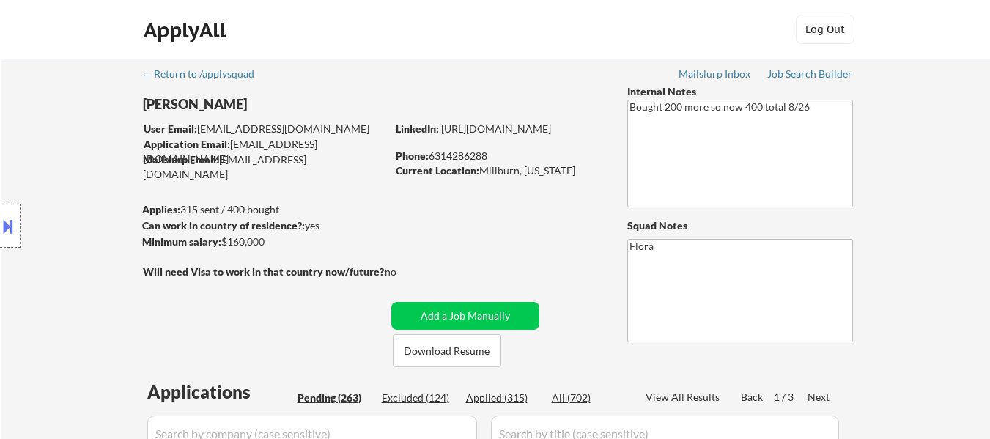
select select ""pending""
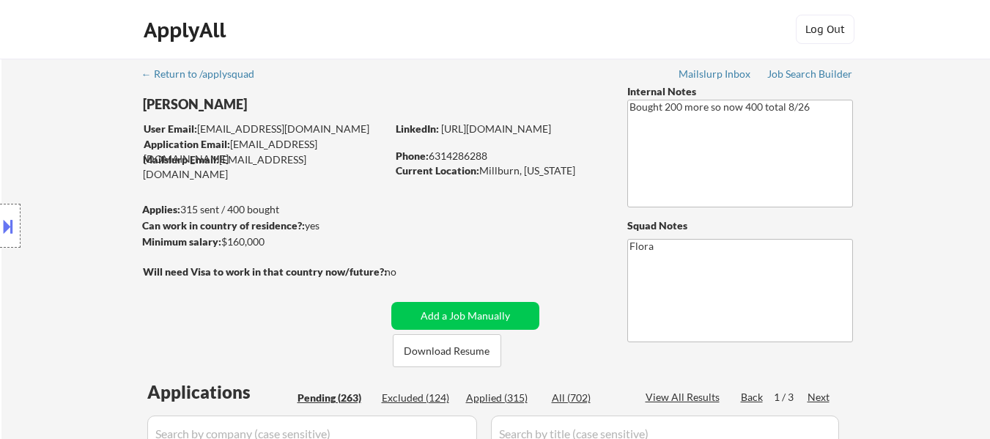
select select ""pending""
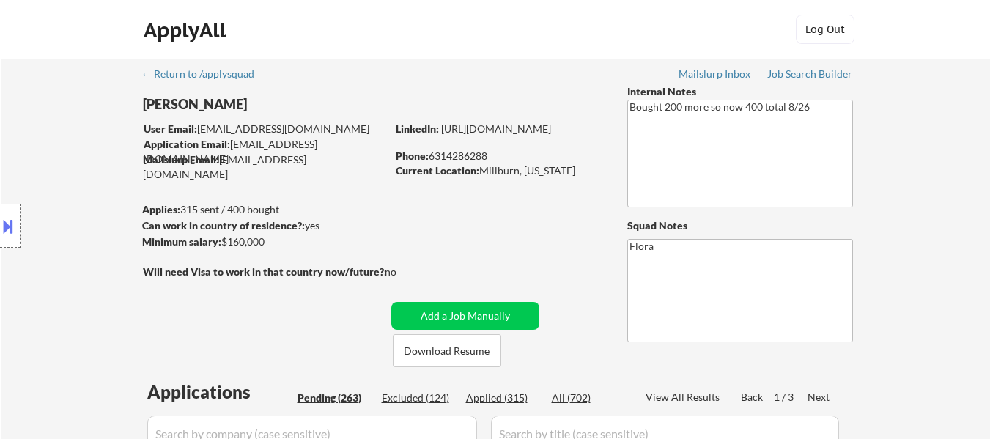
select select ""pending""
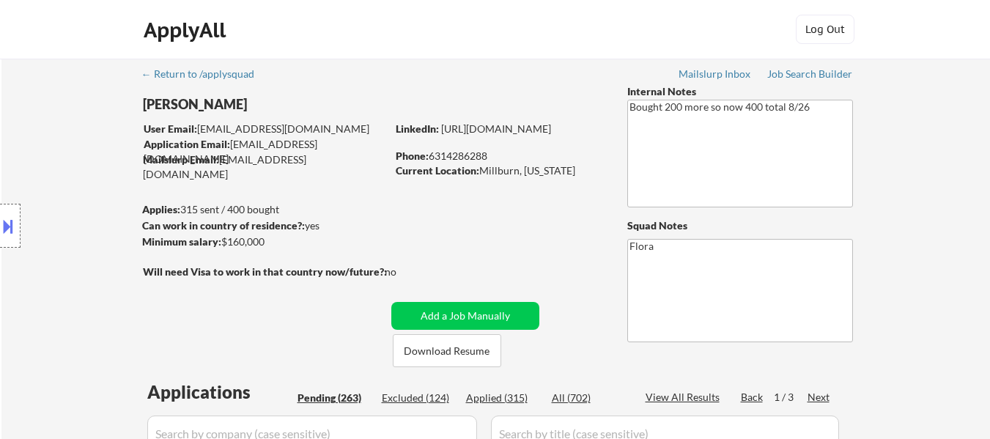
select select ""pending""
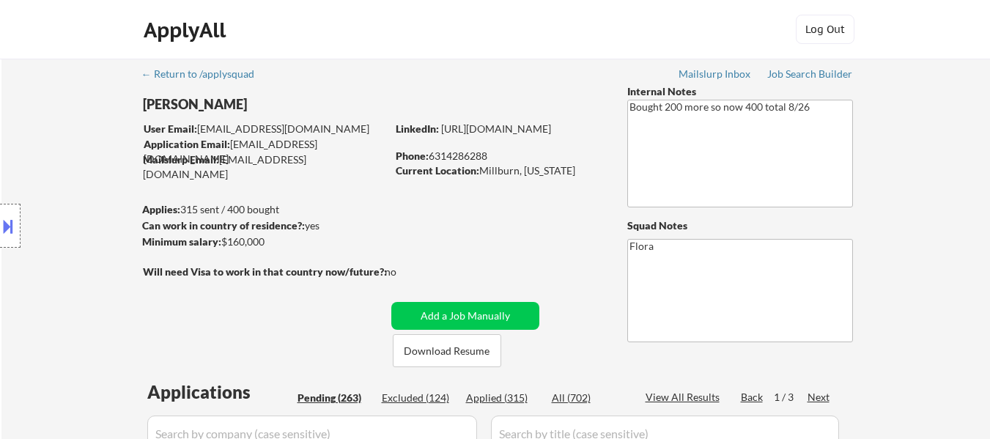
select select ""pending""
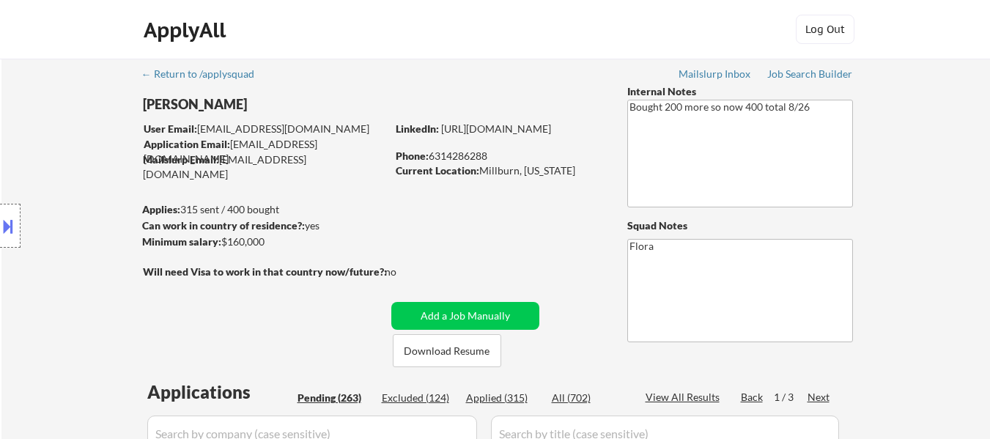
select select ""pending""
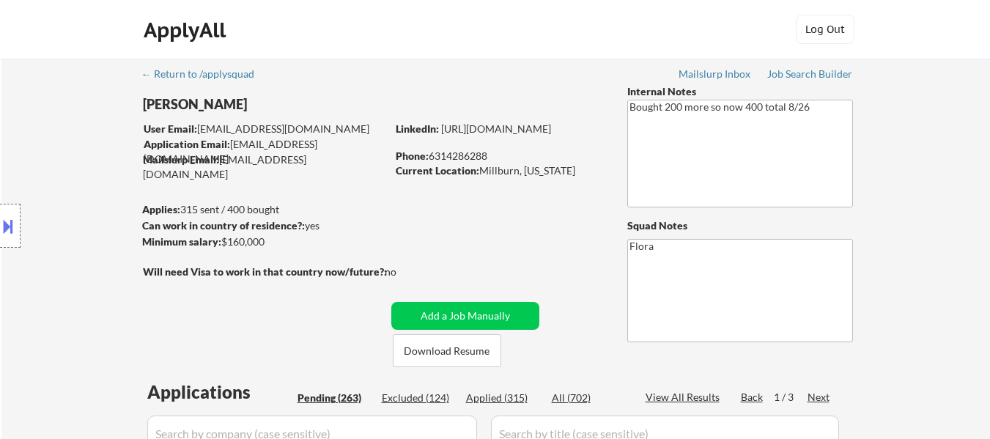
select select ""pending""
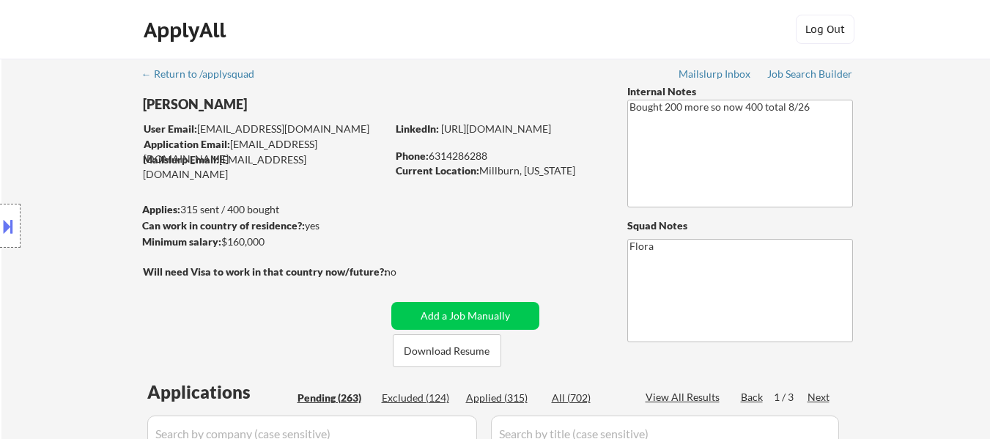
select select ""pending""
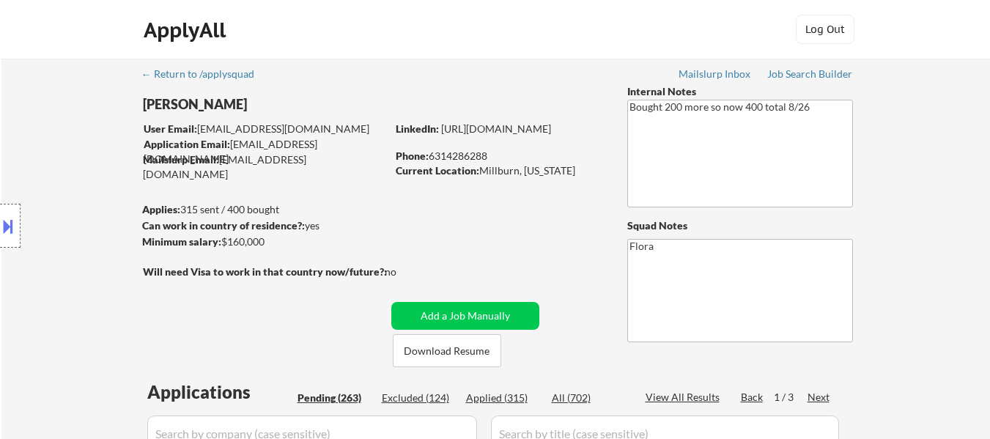
select select ""pending""
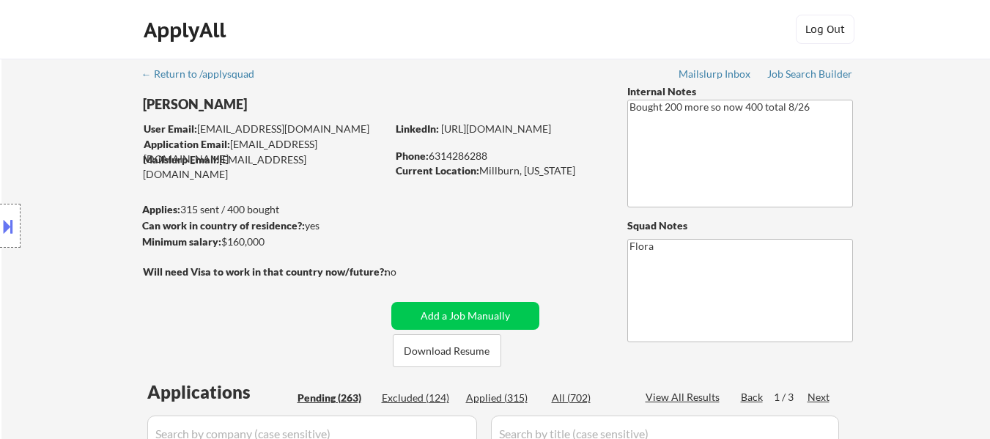
select select ""pending""
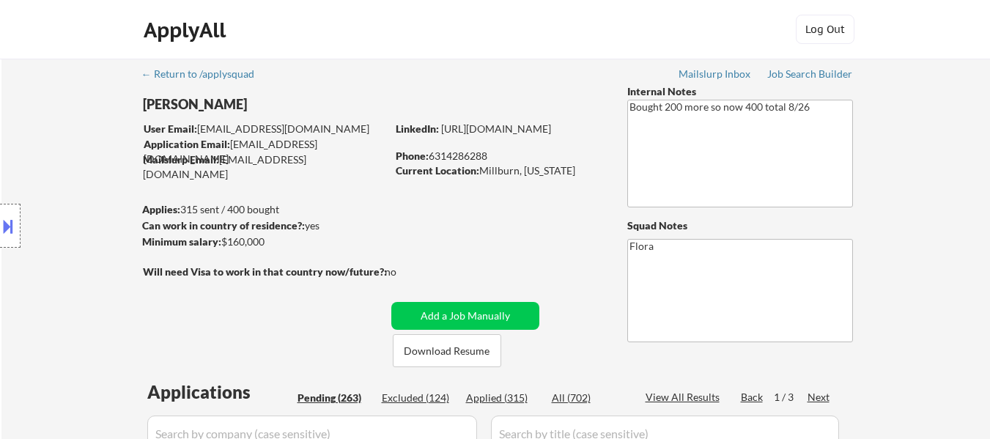
select select ""pending""
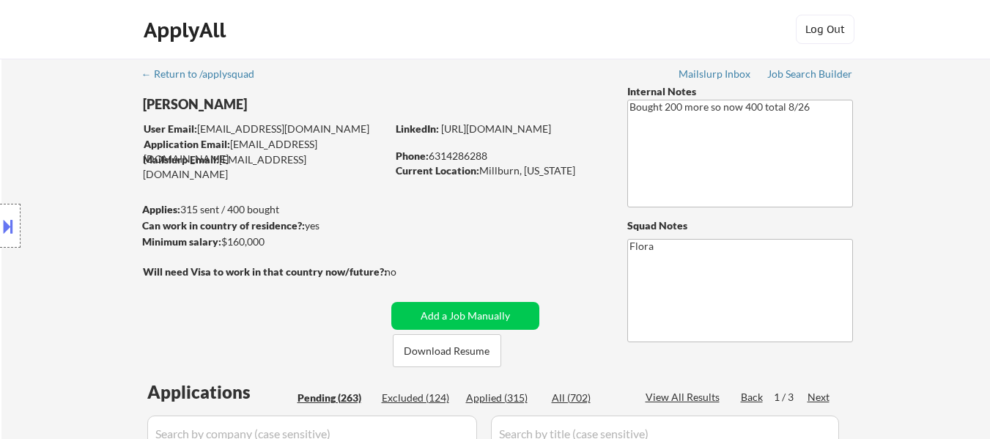
select select ""pending""
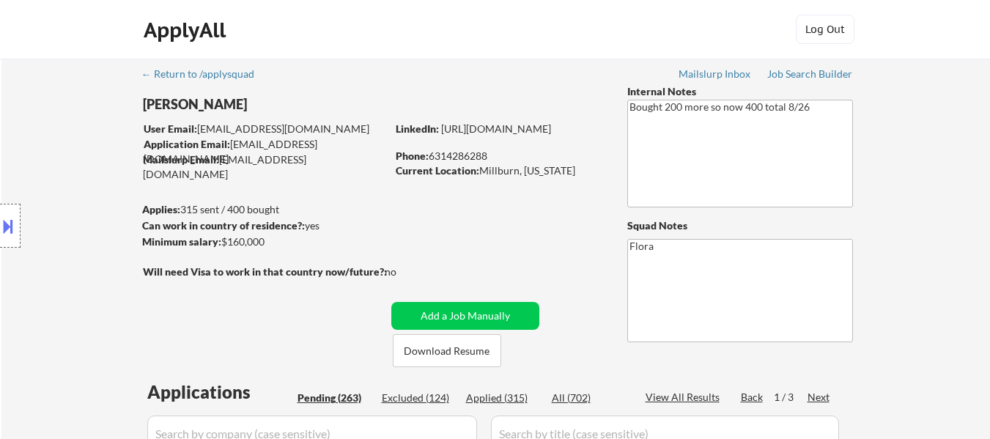
select select ""pending""
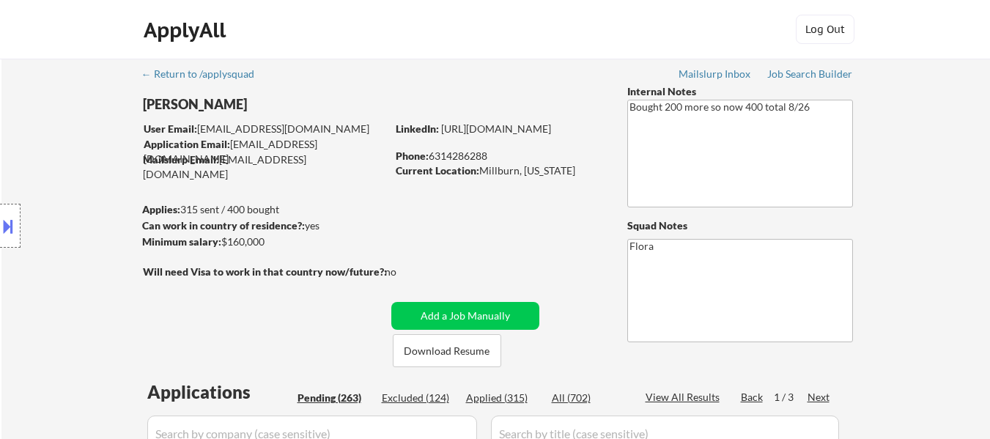
select select ""pending""
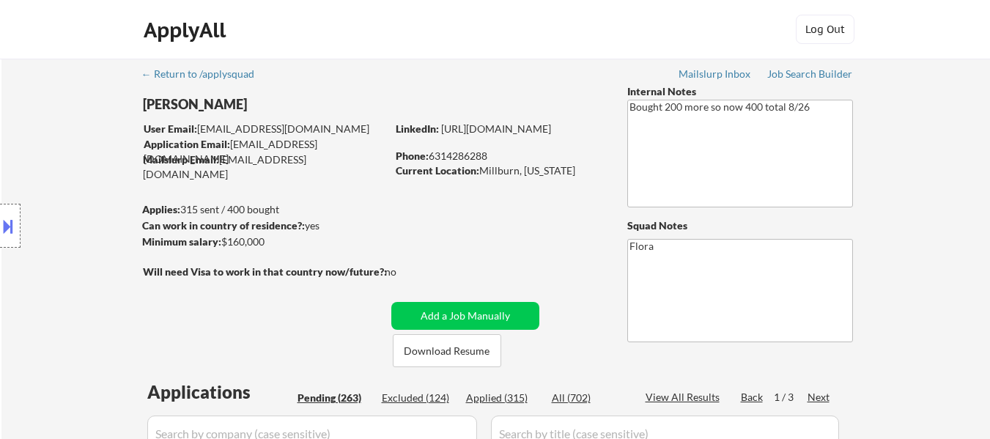
select select ""pending""
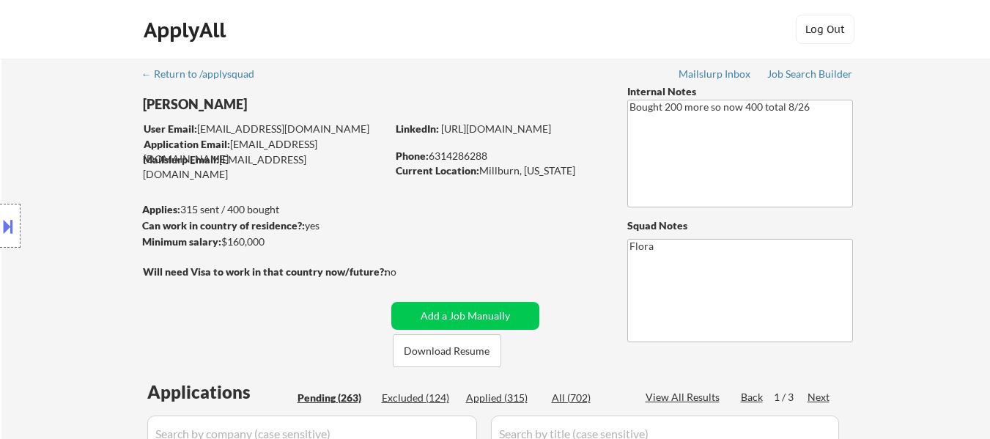
click at [9, 226] on button at bounding box center [8, 226] width 16 height 24
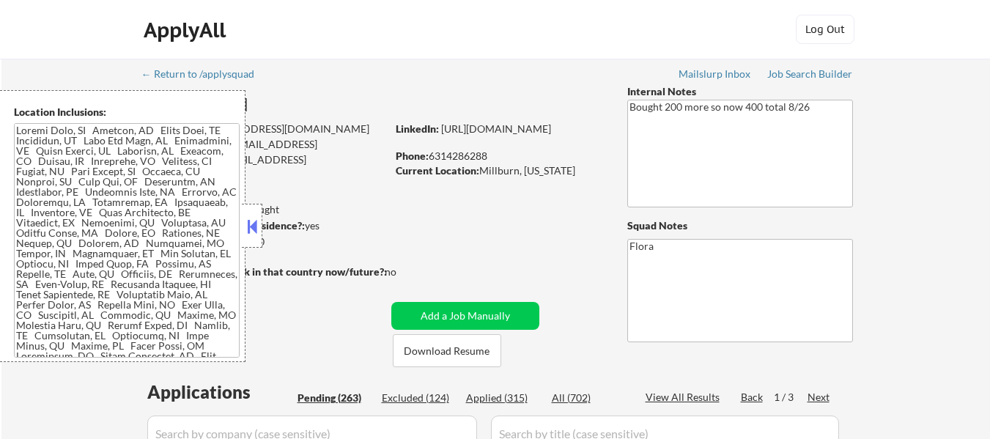
click at [118, 212] on textarea at bounding box center [127, 240] width 226 height 234
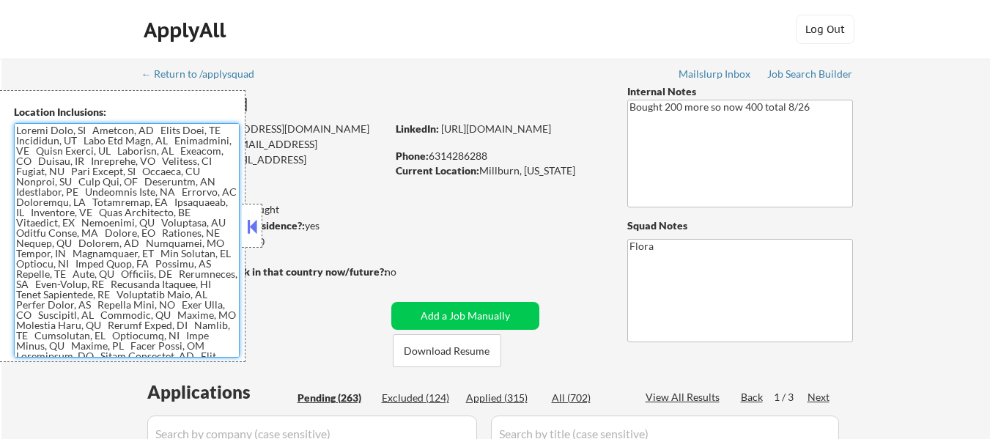
click at [112, 209] on textarea at bounding box center [127, 240] width 226 height 234
click at [199, 223] on textarea at bounding box center [127, 240] width 226 height 234
click at [258, 225] on button at bounding box center [252, 226] width 16 height 22
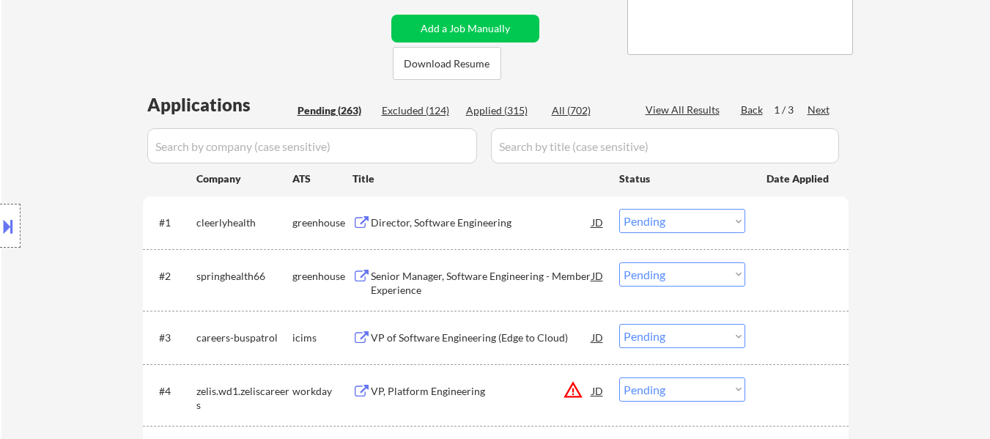
scroll to position [293, 0]
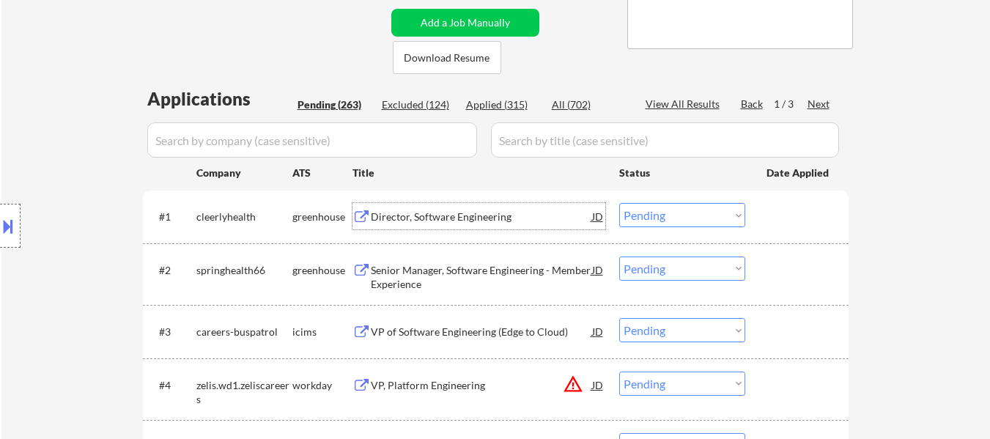
click at [463, 212] on div "Director, Software Engineering" at bounding box center [481, 217] width 221 height 15
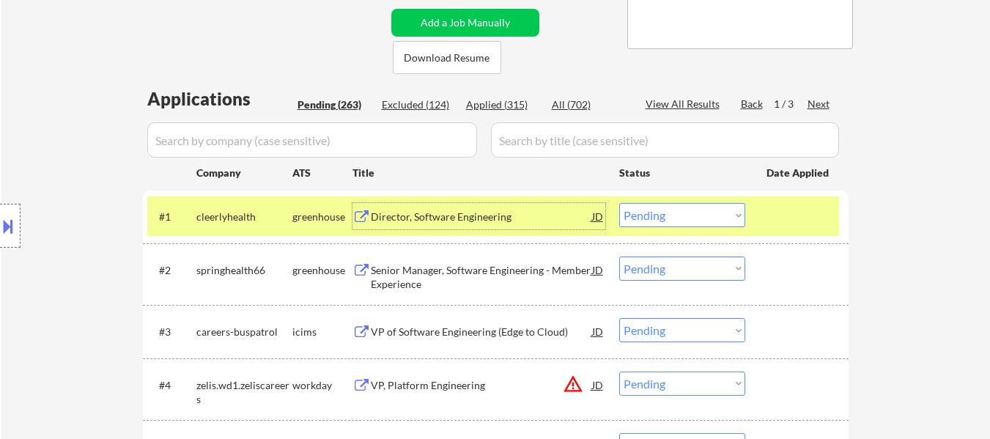
click at [483, 270] on div "Senior Manager, Software Engineering - Member Experience" at bounding box center [481, 277] width 221 height 29
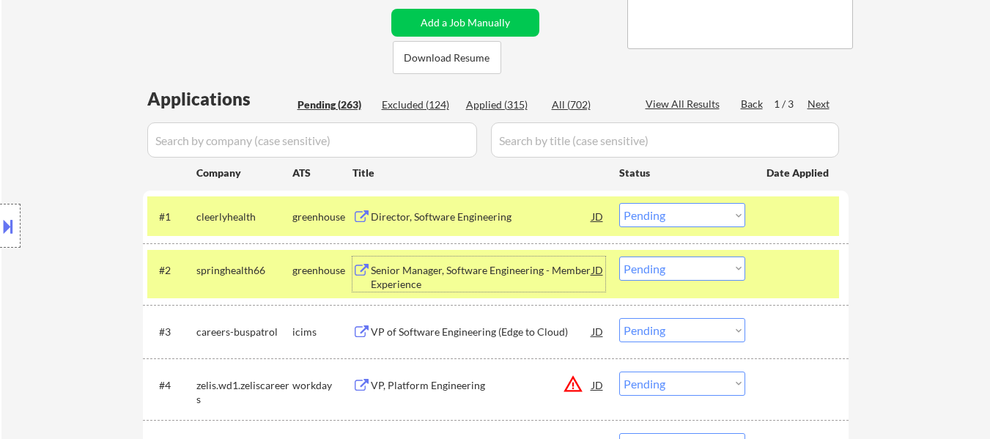
drag, startPoint x: 701, startPoint y: 333, endPoint x: 701, endPoint y: 325, distance: 8.1
click at [701, 333] on select "Choose an option... Pending Applied Excluded (Questions) Excluded (Expired) Exc…" at bounding box center [682, 330] width 126 height 24
click at [619, 318] on select "Choose an option... Pending Applied Excluded (Questions) Excluded (Expired) Exc…" at bounding box center [682, 330] width 126 height 24
select select ""pending""
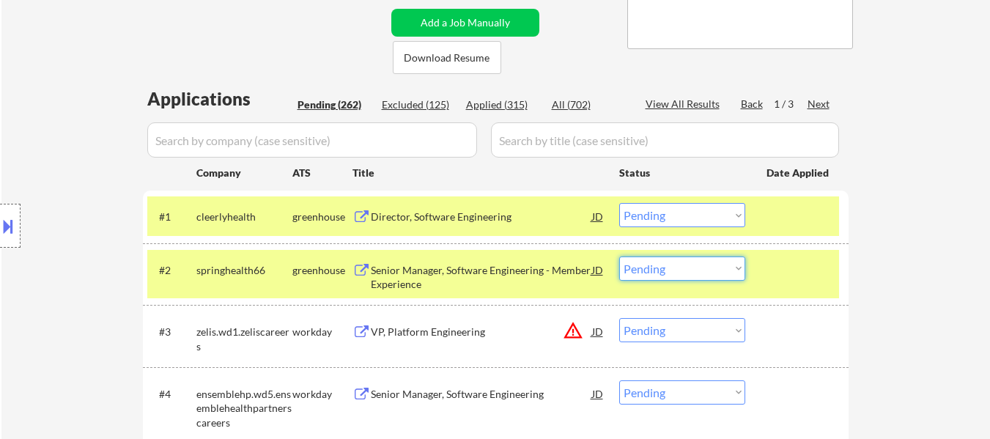
click at [708, 263] on select "Choose an option... Pending Applied Excluded (Questions) Excluded (Expired) Exc…" at bounding box center [682, 268] width 126 height 24
click at [619, 256] on select "Choose an option... Pending Applied Excluded (Questions) Excluded (Expired) Exc…" at bounding box center [682, 268] width 126 height 24
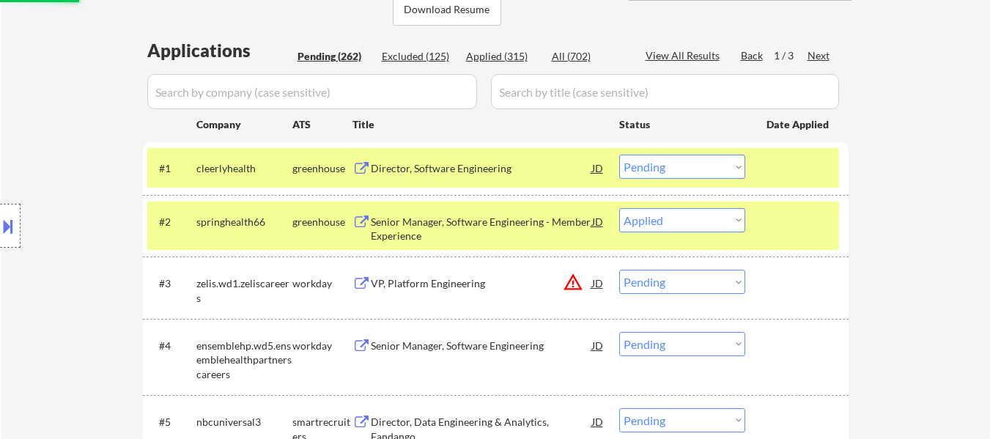
scroll to position [366, 0]
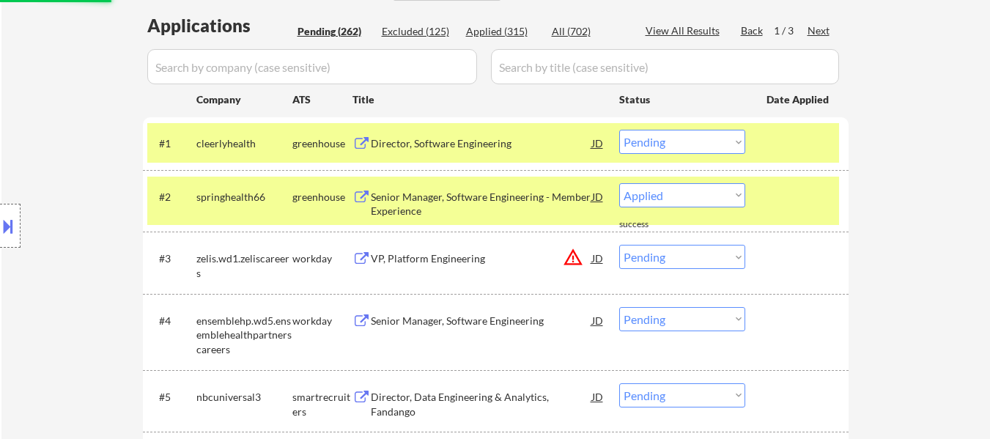
select select ""pending""
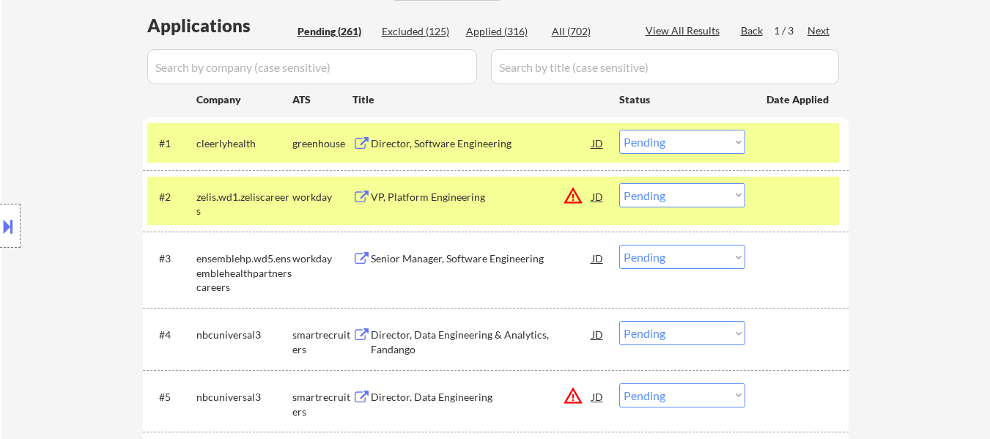
drag, startPoint x: 692, startPoint y: 142, endPoint x: 695, endPoint y: 151, distance: 9.5
click at [692, 142] on select "Choose an option... Pending Applied Excluded (Questions) Excluded (Expired) Exc…" at bounding box center [682, 142] width 126 height 24
click at [619, 130] on select "Choose an option... Pending Applied Excluded (Questions) Excluded (Expired) Exc…" at bounding box center [682, 142] width 126 height 24
select select ""pending""
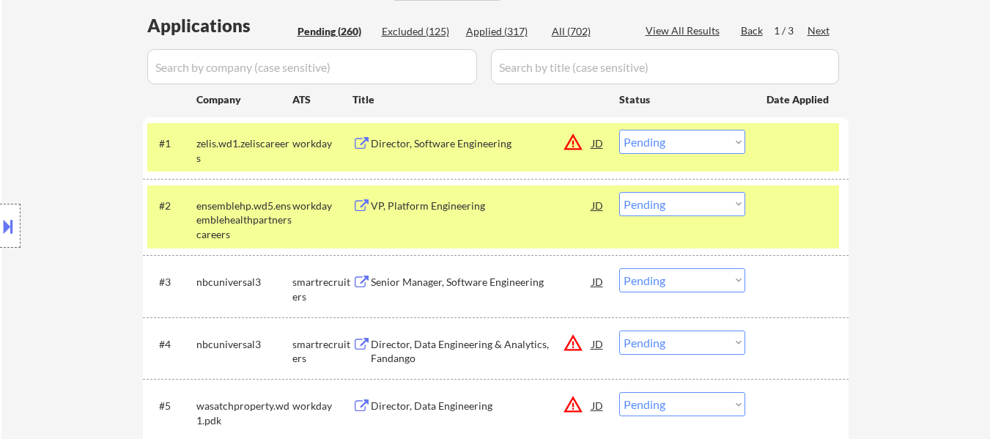
click at [774, 214] on div at bounding box center [798, 205] width 64 height 26
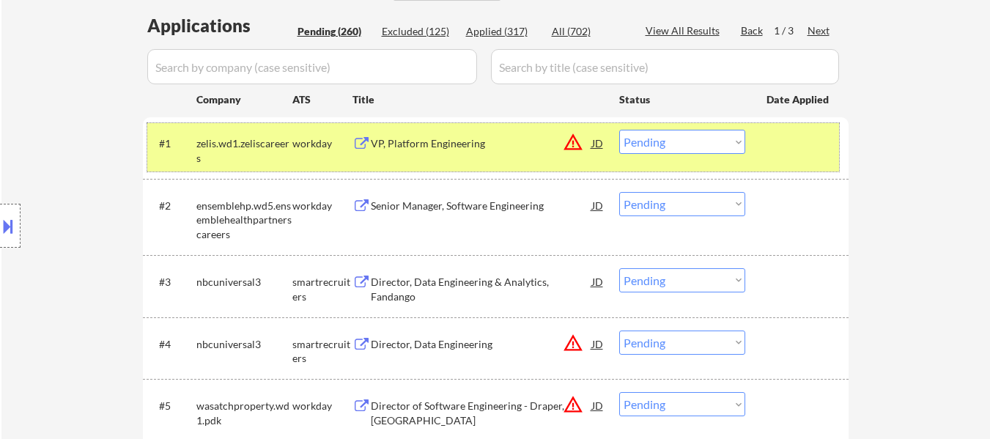
click at [783, 155] on div at bounding box center [798, 143] width 64 height 26
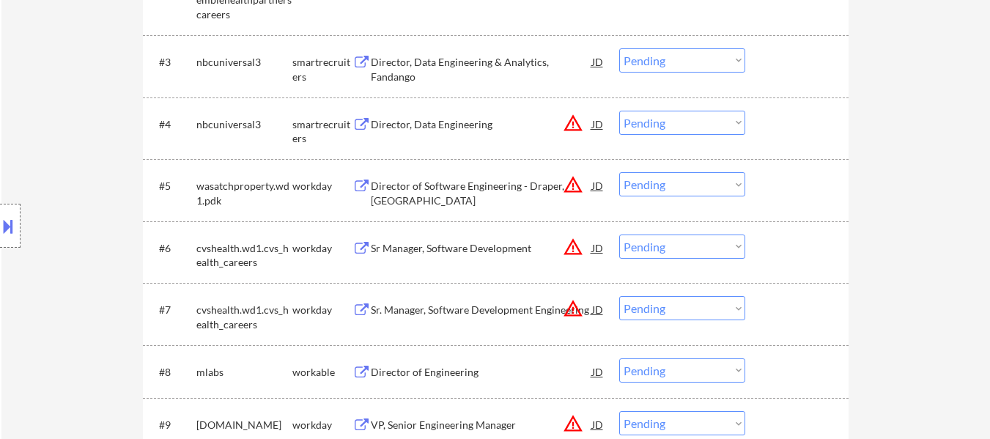
scroll to position [659, 0]
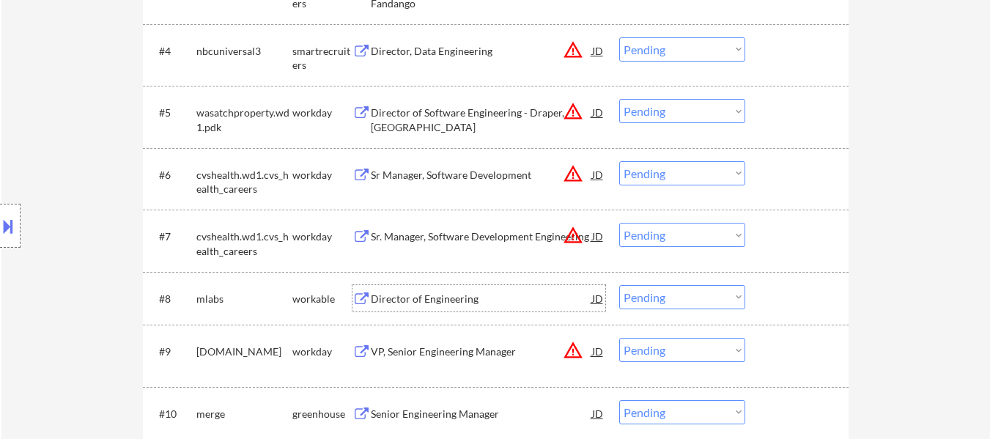
click at [427, 303] on div "Director of Engineering" at bounding box center [481, 299] width 221 height 15
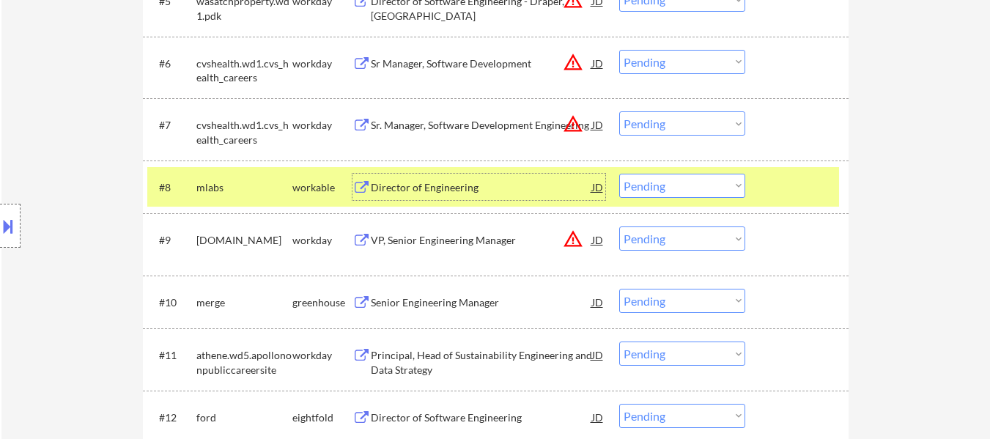
scroll to position [806, 0]
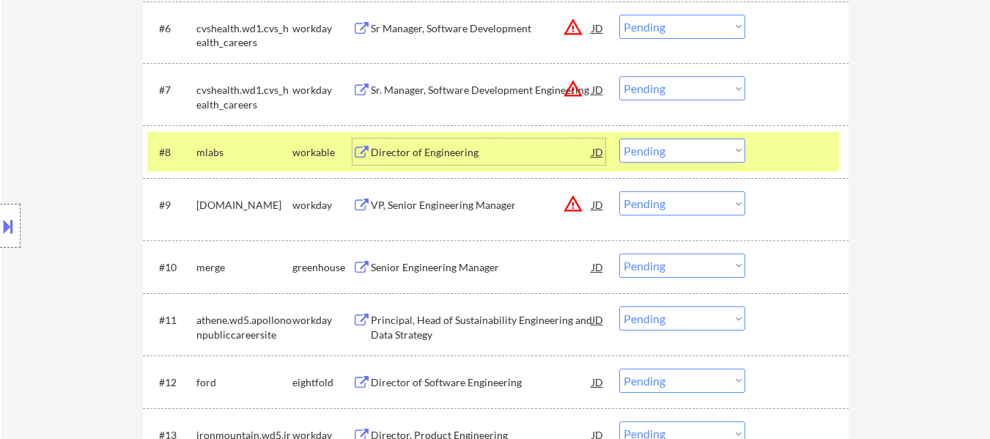
click at [504, 273] on div "Senior Engineering Manager" at bounding box center [481, 267] width 221 height 15
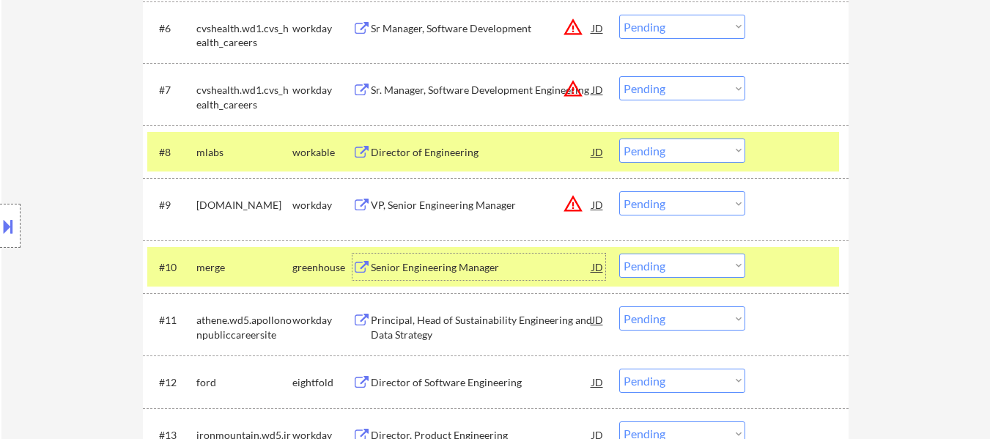
click at [705, 149] on select "Choose an option... Pending Applied Excluded (Questions) Excluded (Expired) Exc…" at bounding box center [682, 150] width 126 height 24
click at [619, 138] on select "Choose an option... Pending Applied Excluded (Questions) Excluded (Expired) Exc…" at bounding box center [682, 150] width 126 height 24
select select ""pending""
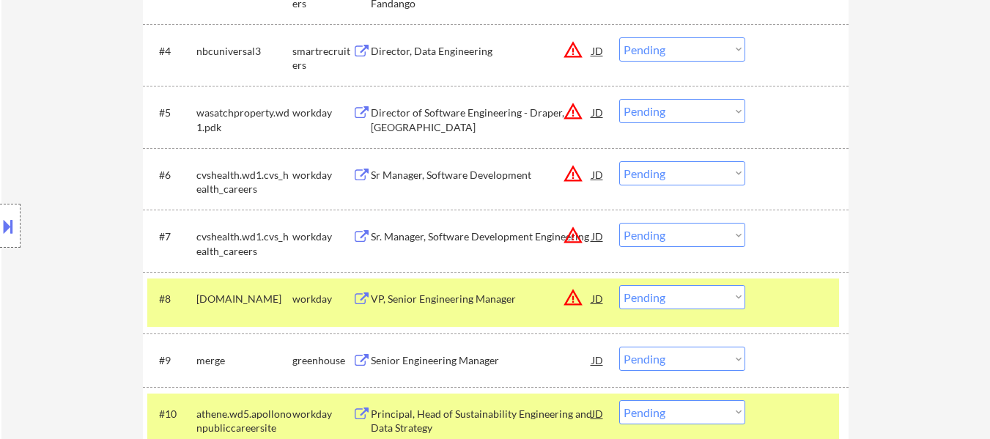
scroll to position [733, 0]
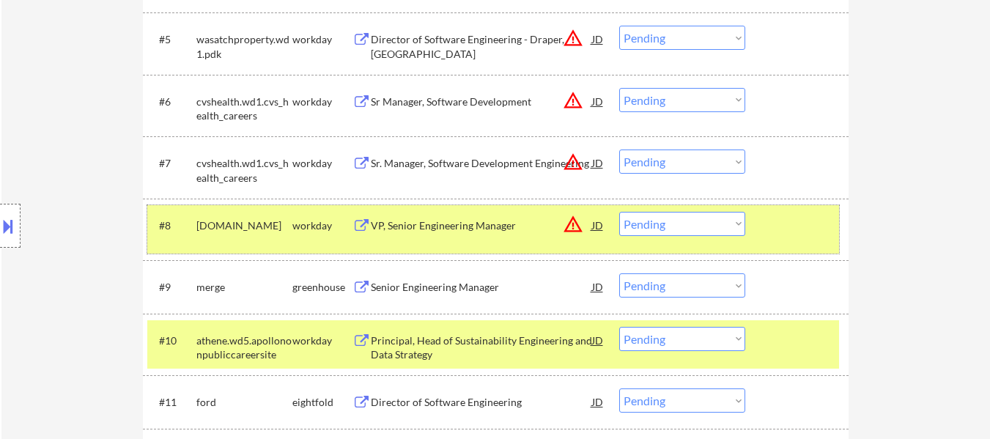
drag, startPoint x: 810, startPoint y: 223, endPoint x: 799, endPoint y: 249, distance: 27.9
click at [812, 221] on div at bounding box center [798, 225] width 64 height 26
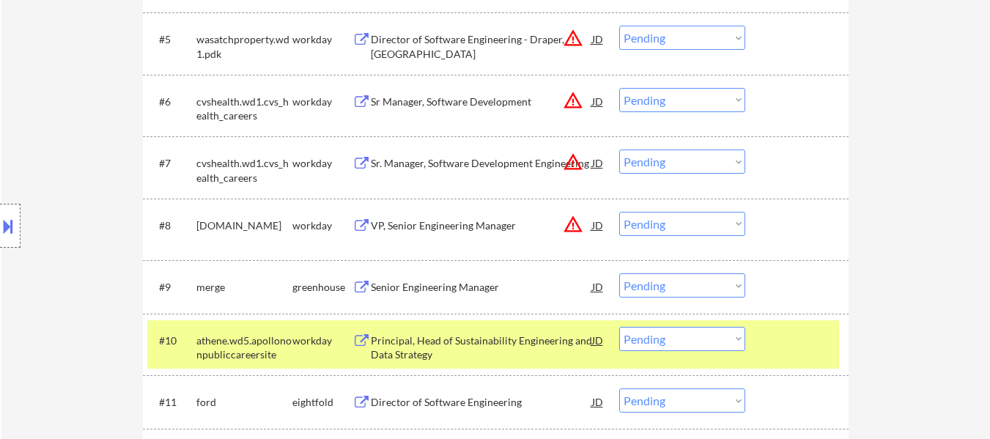
click at [781, 327] on div at bounding box center [798, 340] width 64 height 26
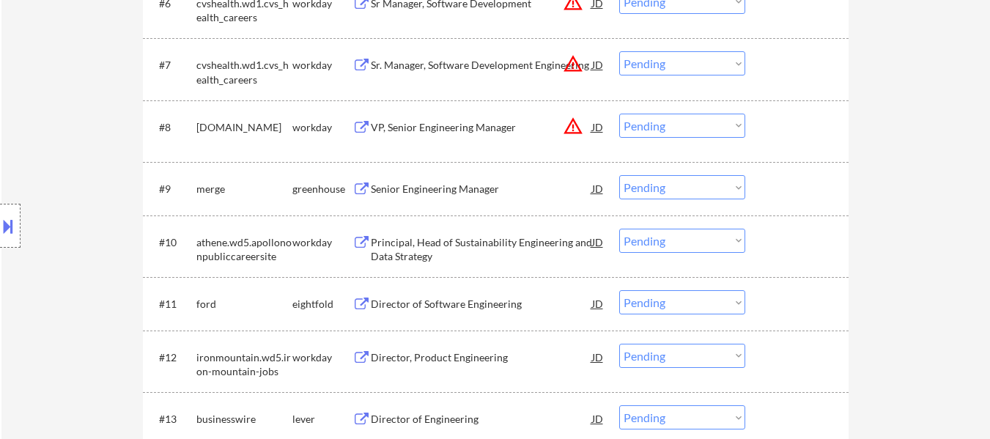
scroll to position [806, 0]
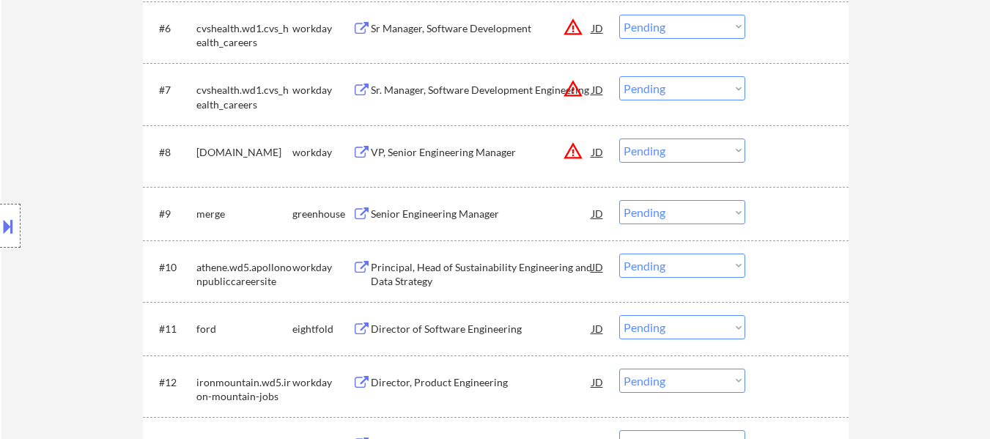
click at [779, 212] on div at bounding box center [798, 213] width 64 height 26
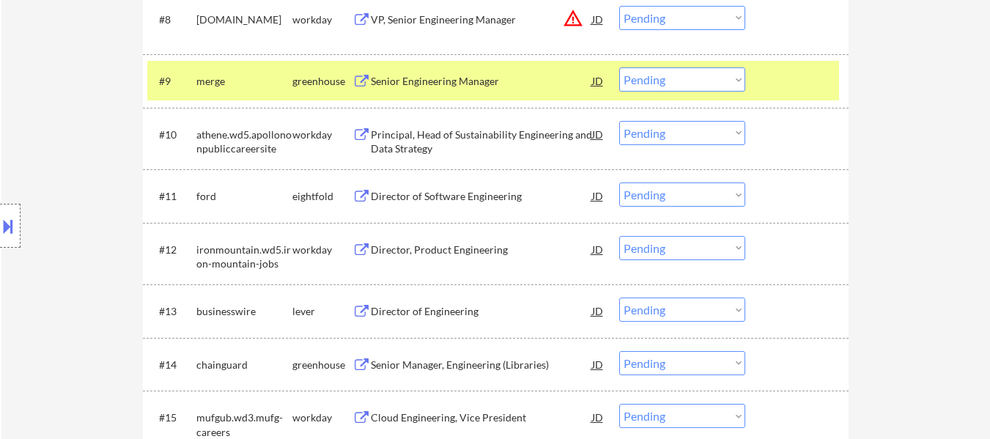
scroll to position [952, 0]
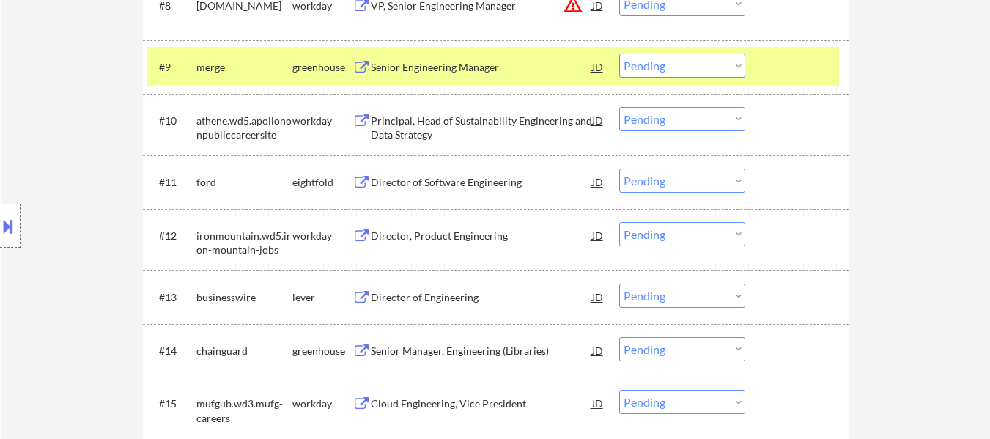
click at [429, 293] on div "Director of Engineering" at bounding box center [481, 297] width 221 height 15
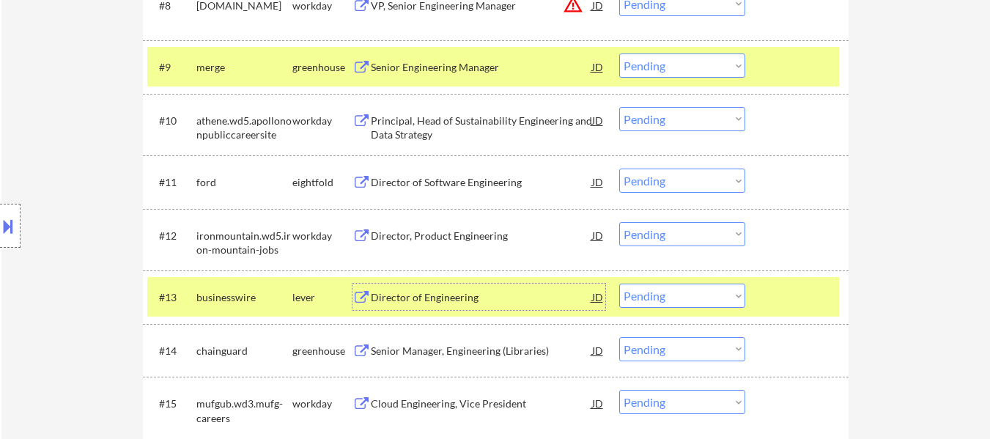
click at [686, 69] on select "Choose an option... Pending Applied Excluded (Questions) Excluded (Expired) Exc…" at bounding box center [682, 65] width 126 height 24
click at [619, 53] on select "Choose an option... Pending Applied Excluded (Questions) Excluded (Expired) Exc…" at bounding box center [682, 65] width 126 height 24
select select ""pending""
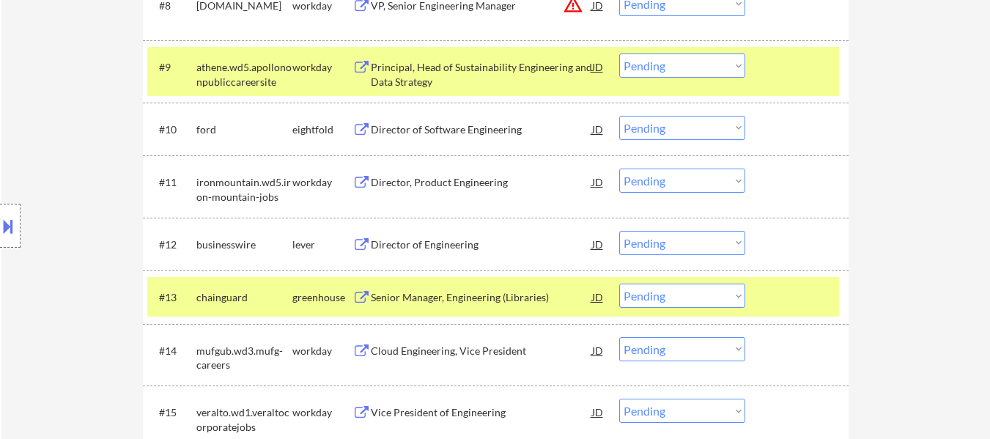
click at [801, 291] on div at bounding box center [798, 297] width 64 height 26
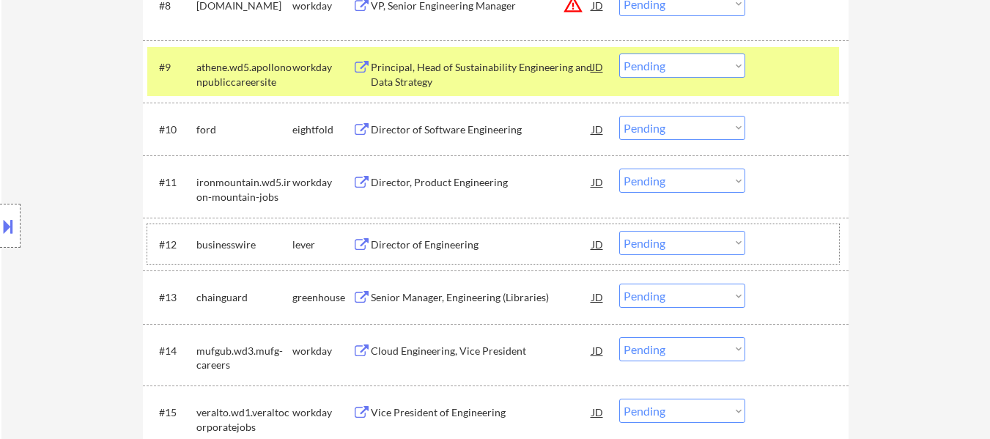
click at [798, 250] on div at bounding box center [798, 244] width 64 height 26
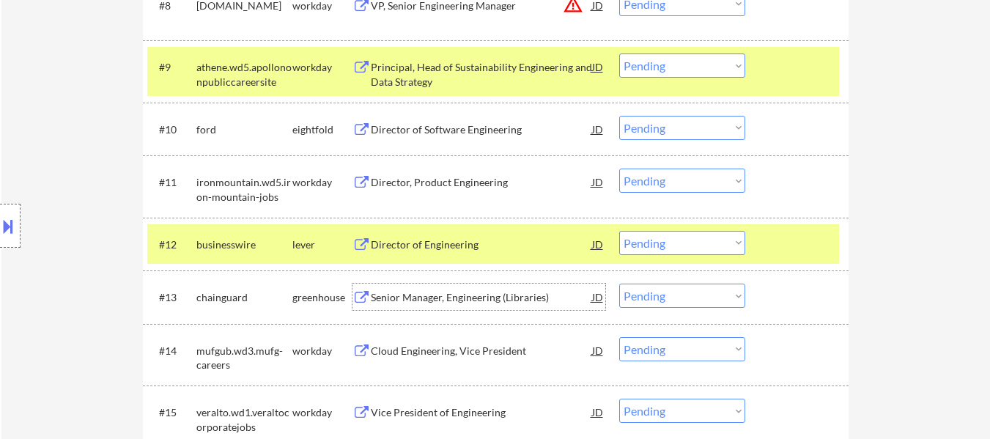
click at [470, 298] on div "Senior Manager, Engineering (Libraries)" at bounding box center [481, 297] width 221 height 15
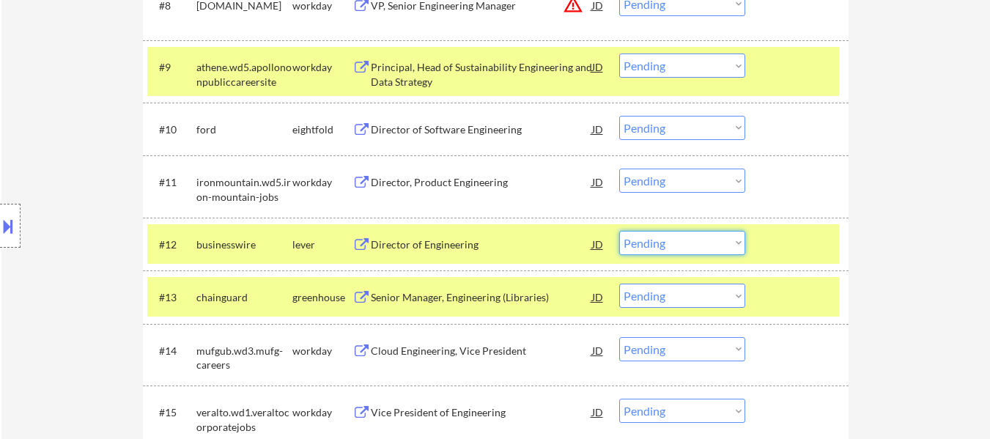
click at [709, 248] on select "Choose an option... Pending Applied Excluded (Questions) Excluded (Expired) Exc…" at bounding box center [682, 243] width 126 height 24
click at [619, 231] on select "Choose an option... Pending Applied Excluded (Questions) Excluded (Expired) Exc…" at bounding box center [682, 243] width 126 height 24
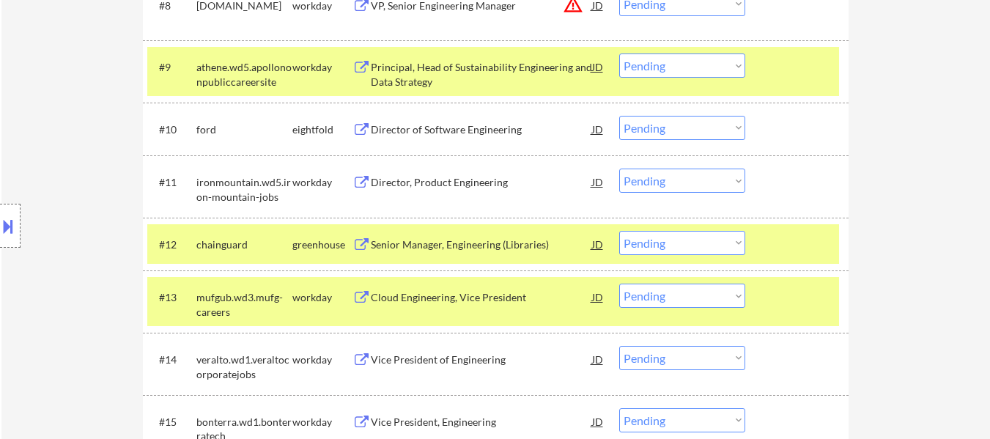
click at [718, 240] on select "Choose an option... Pending Applied Excluded (Questions) Excluded (Expired) Exc…" at bounding box center [682, 243] width 126 height 24
click at [619, 231] on select "Choose an option... Pending Applied Excluded (Questions) Excluded (Expired) Exc…" at bounding box center [682, 243] width 126 height 24
select select ""pending""
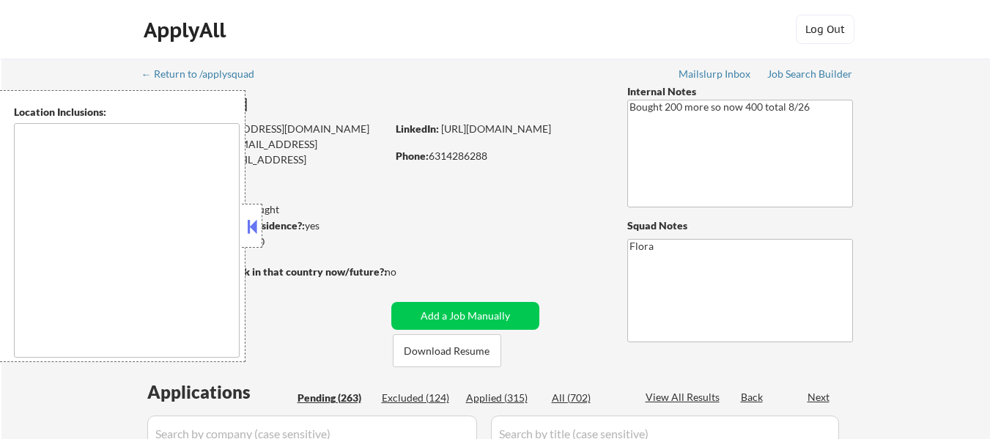
type textarea "Jersey City, NJ Hoboken, NJ Union City, NJ Weehawken, NJ West New York, NJ Gutt…"
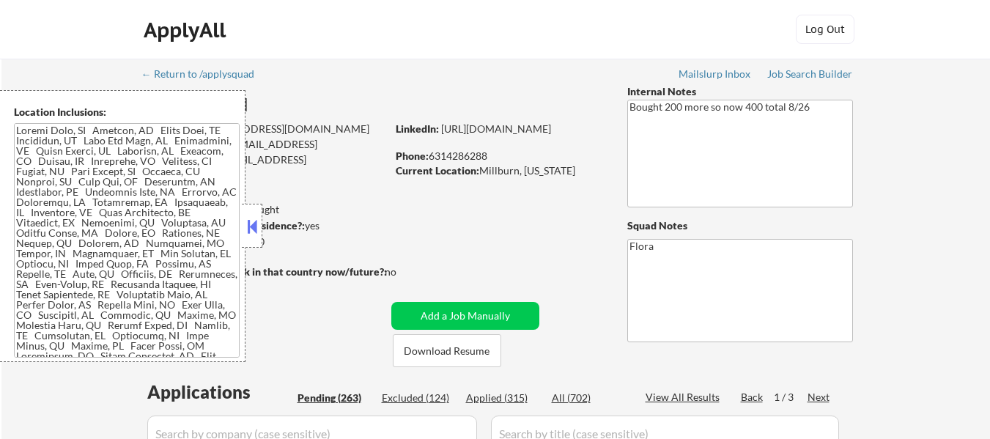
select select ""pending""
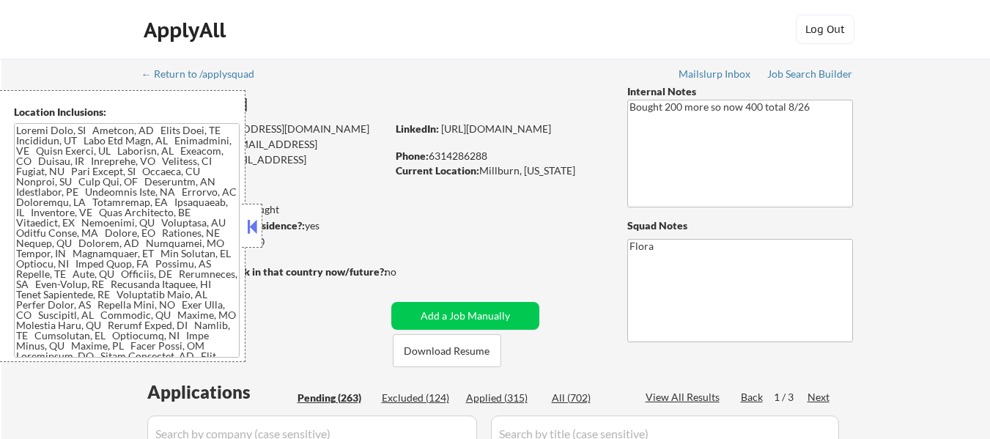
select select ""pending""
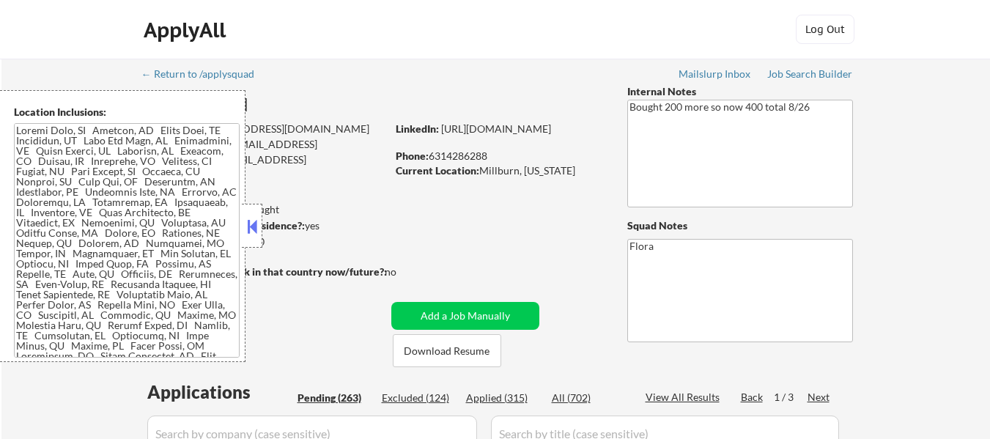
select select ""pending""
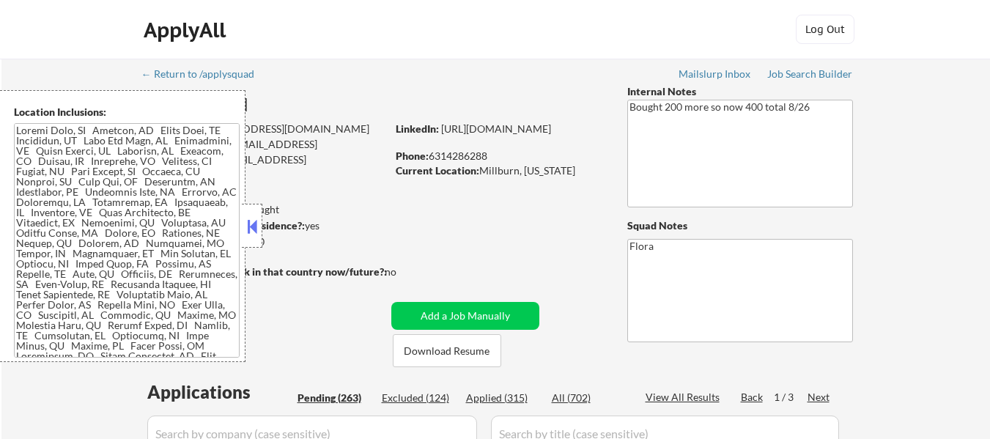
select select ""pending""
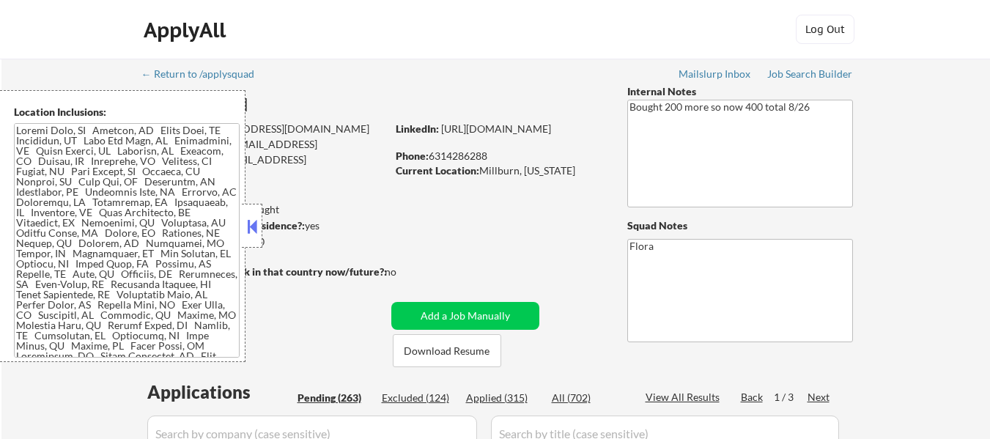
select select ""pending""
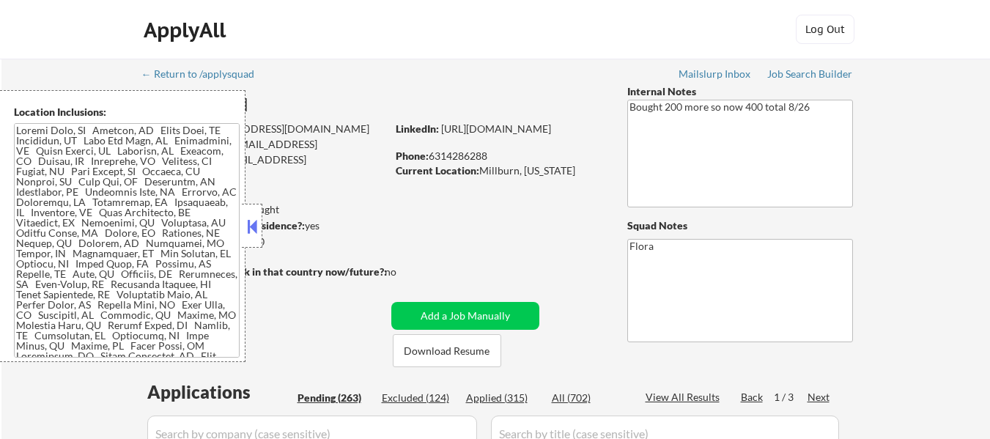
select select ""pending""
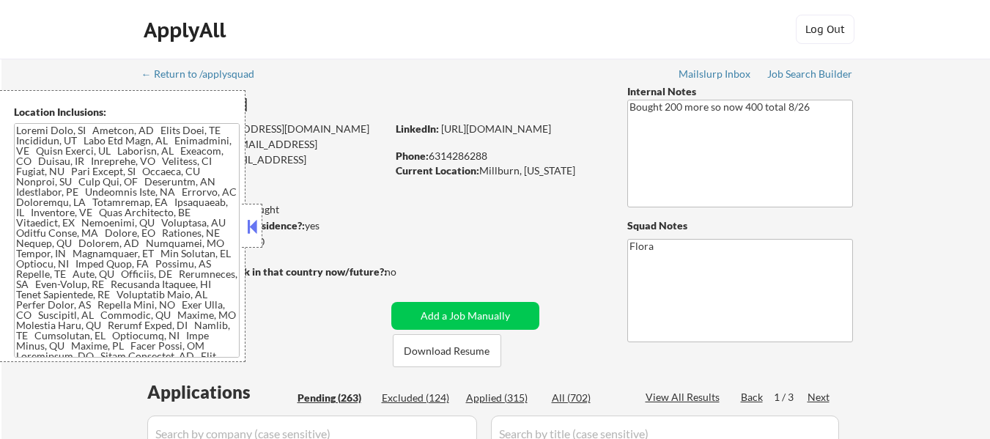
select select ""pending""
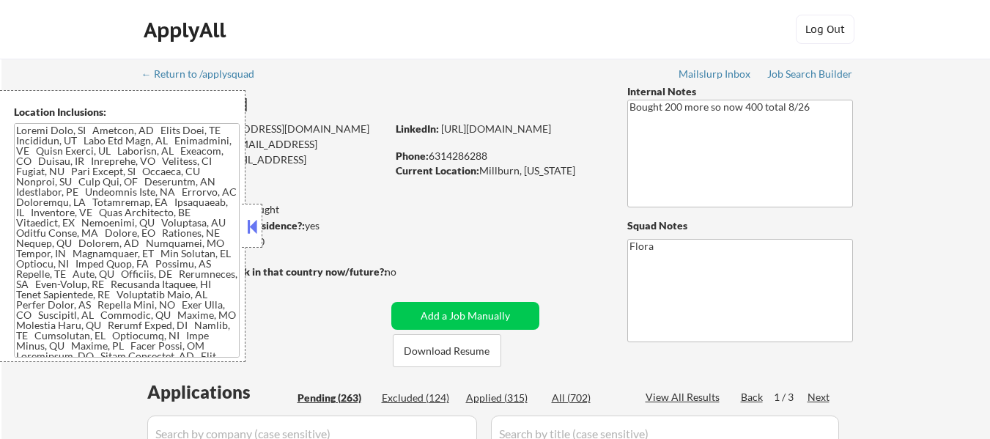
select select ""pending""
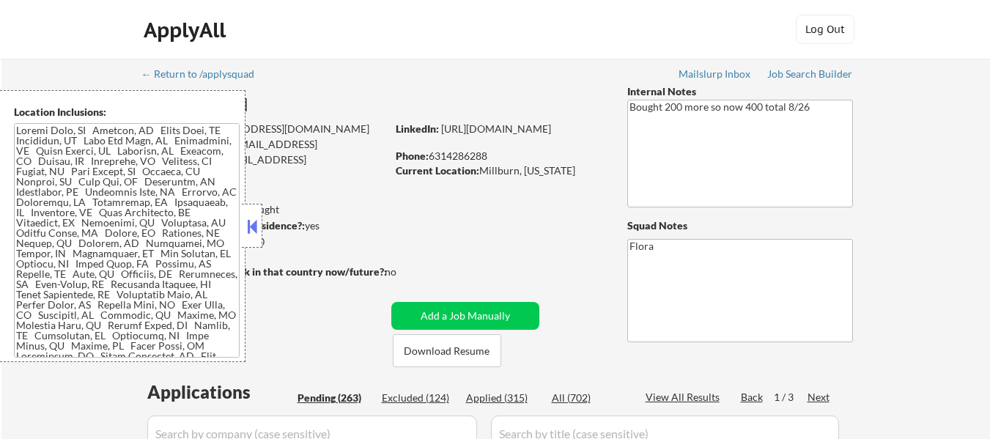
select select ""pending""
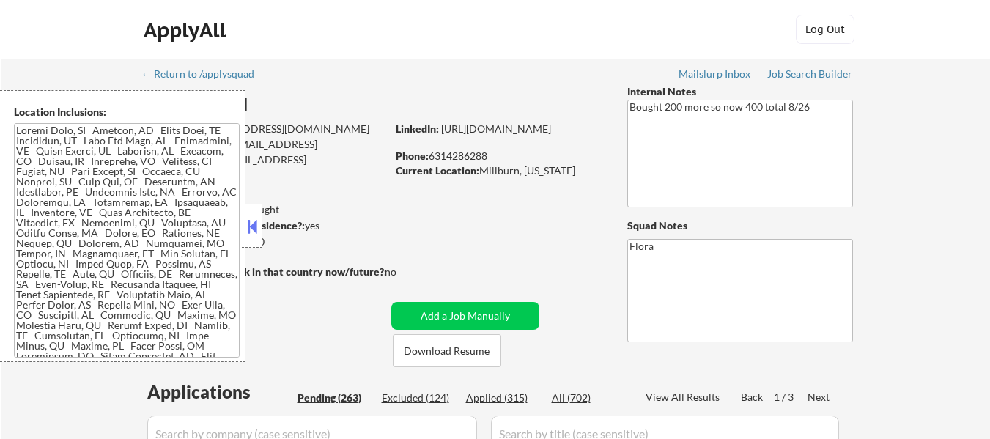
select select ""pending""
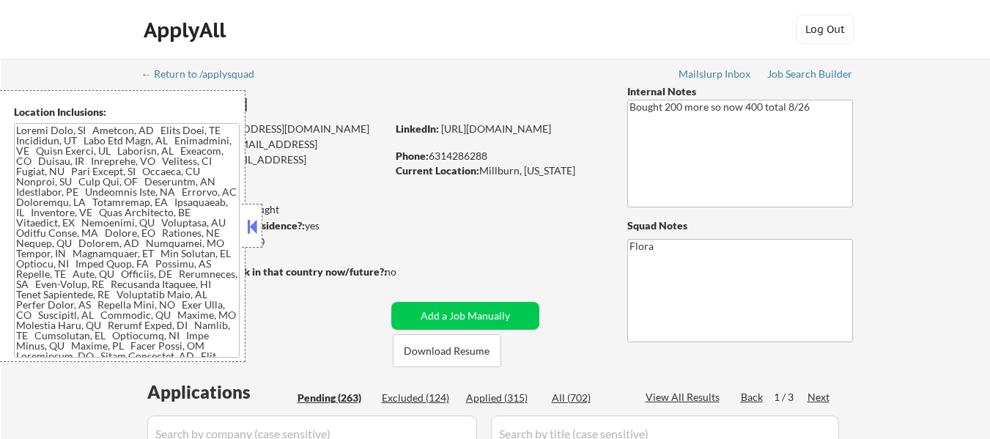
select select ""pending""
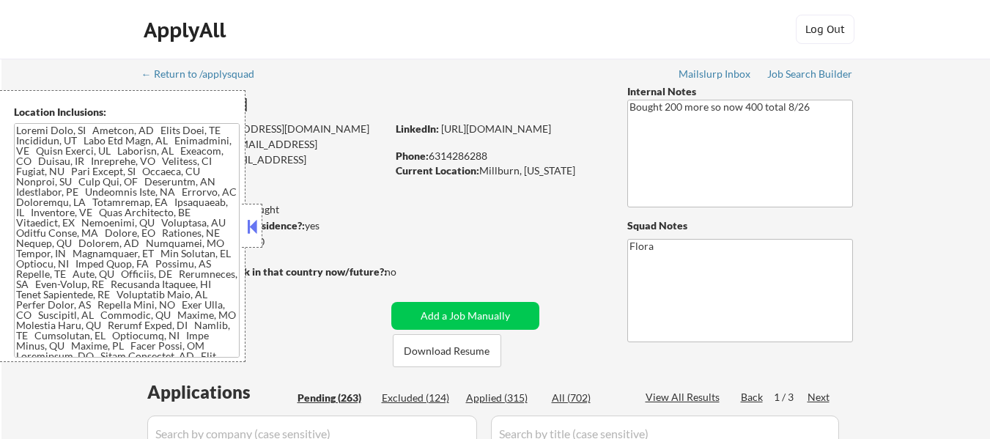
select select ""pending""
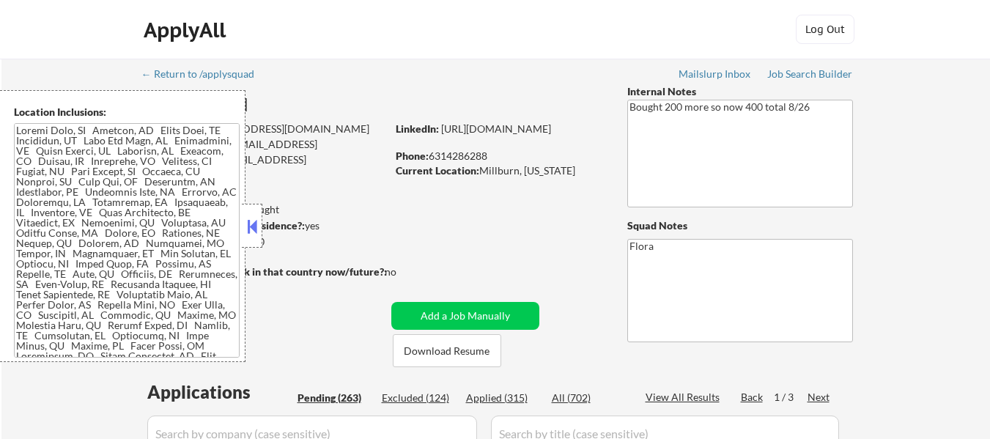
select select ""pending""
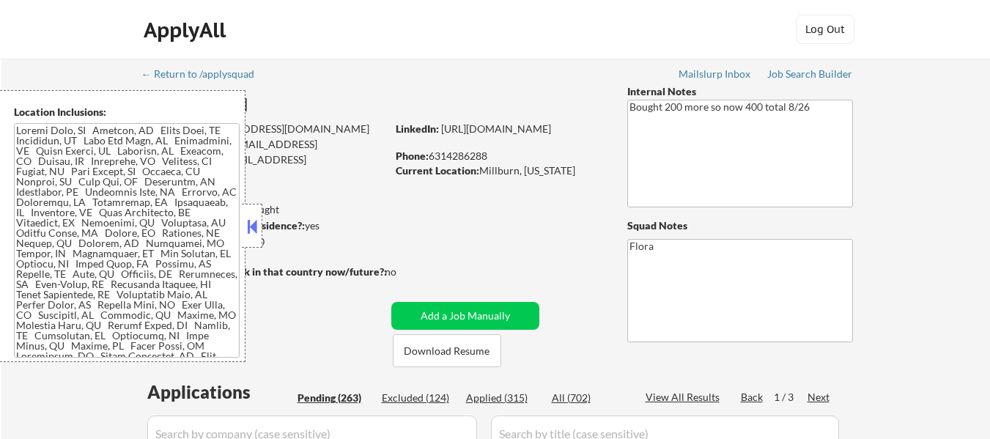
select select ""pending""
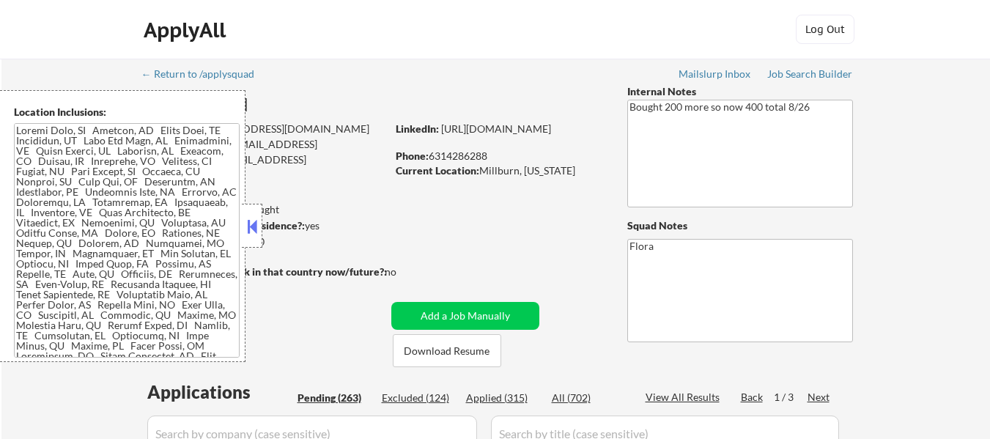
select select ""pending""
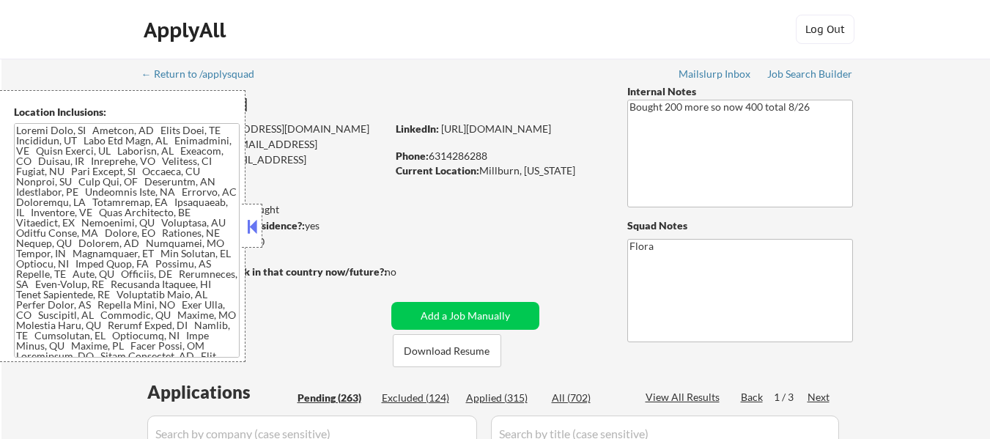
select select ""pending""
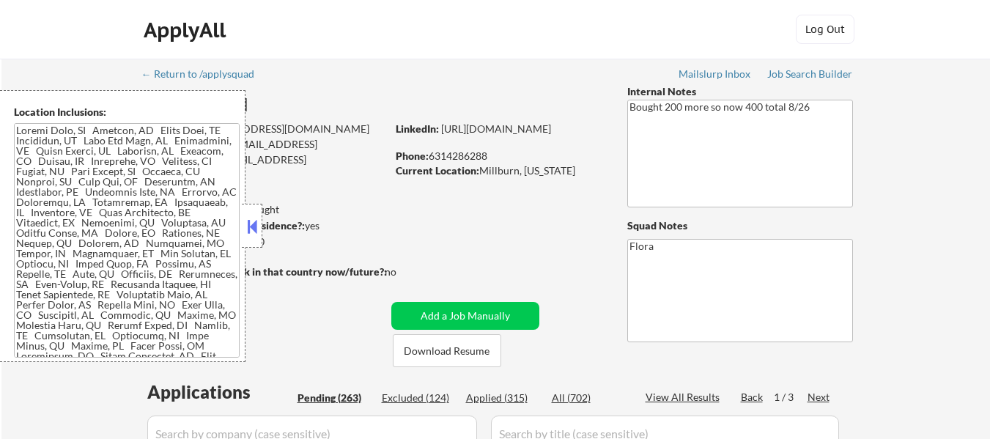
select select ""pending""
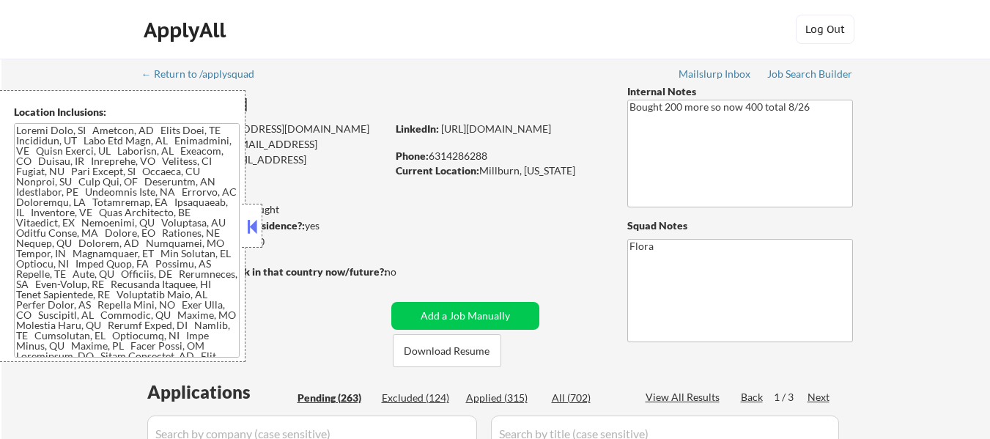
select select ""pending""
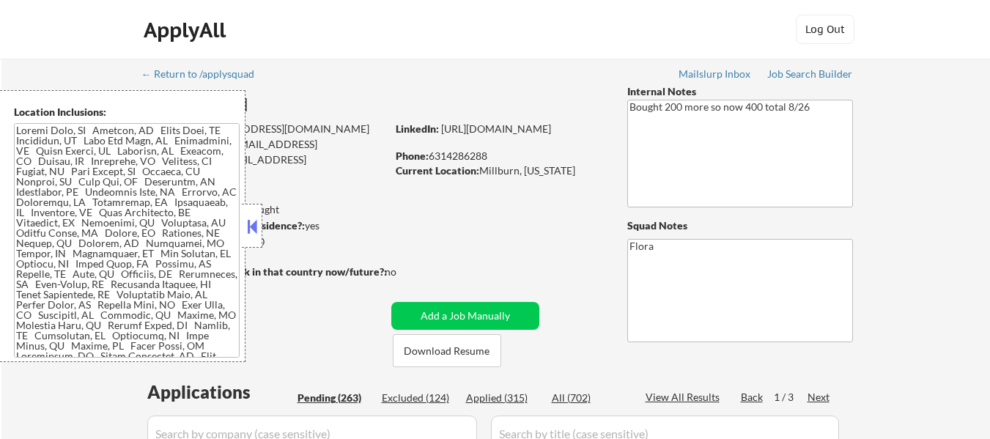
select select ""pending""
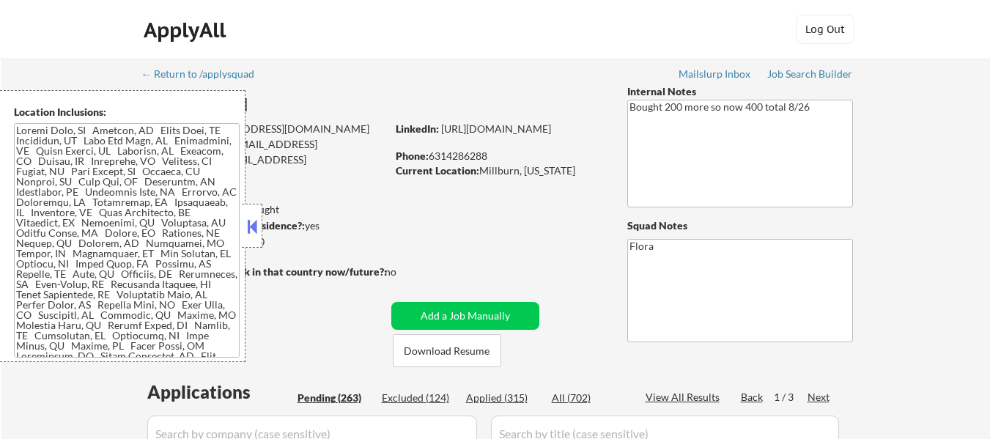
select select ""pending""
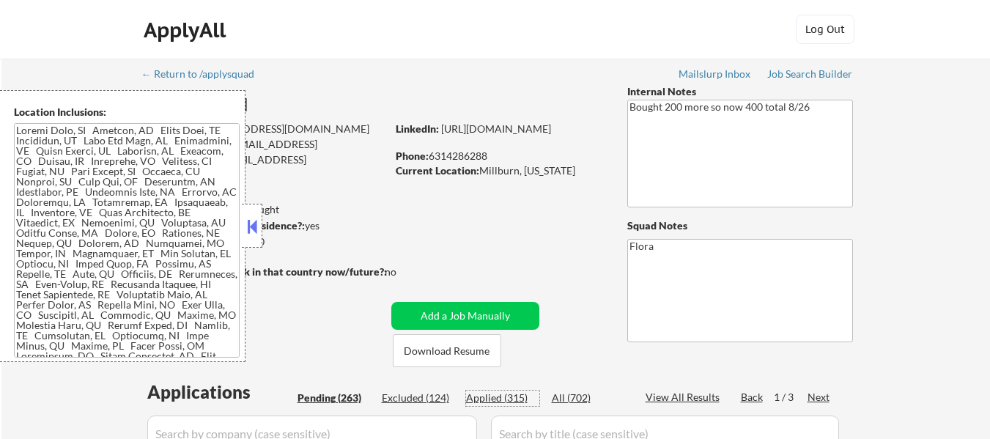
click at [503, 395] on div "Applied (315)" at bounding box center [502, 397] width 73 height 15
select select ""applied""
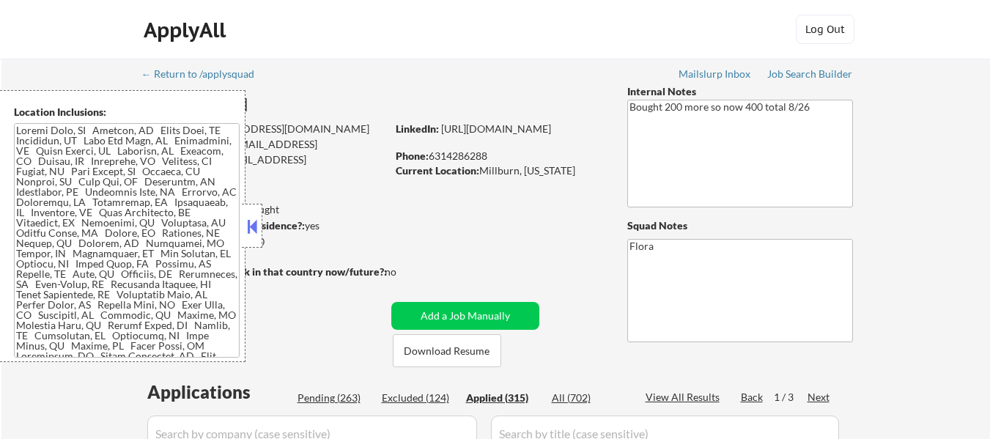
select select ""applied""
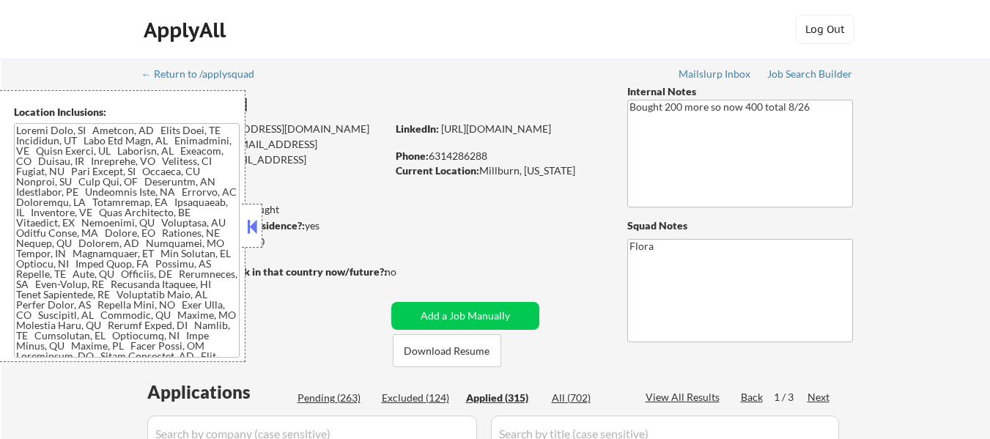
select select ""applied""
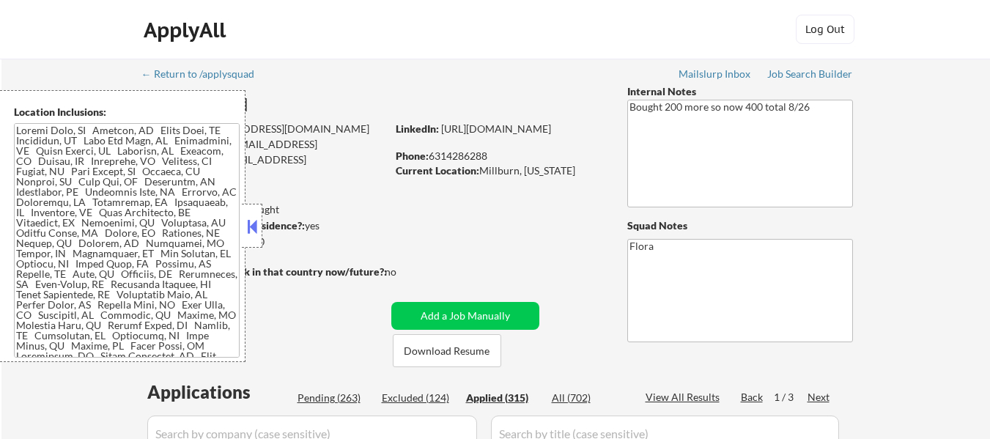
select select ""applied""
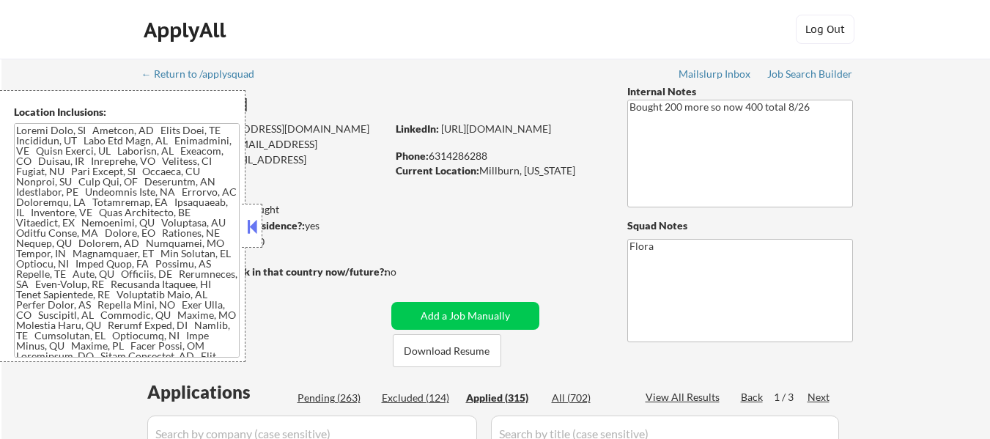
select select ""applied""
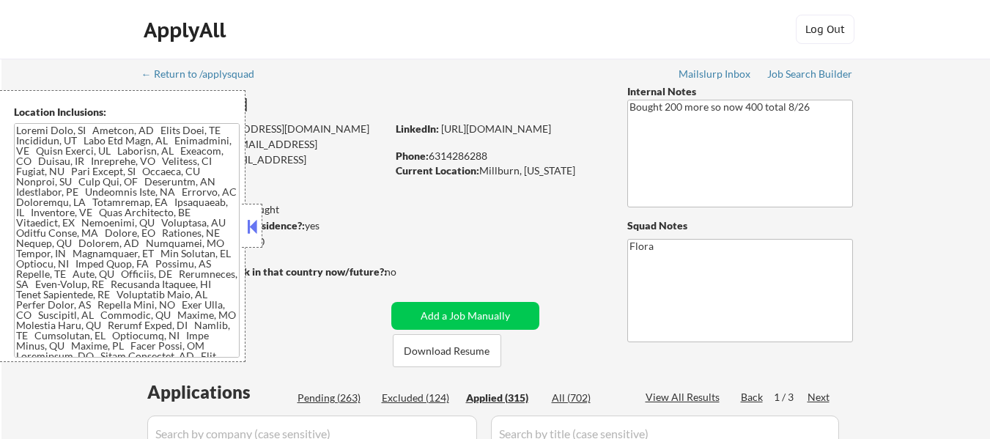
select select ""applied""
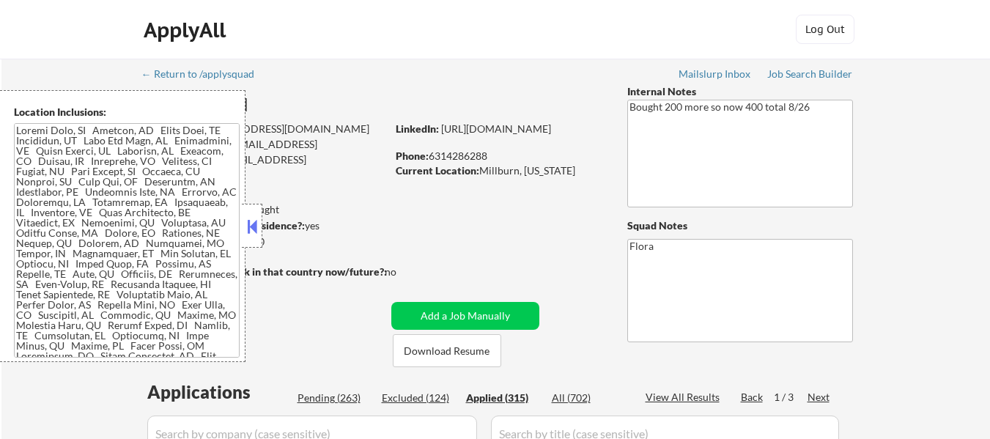
select select ""applied""
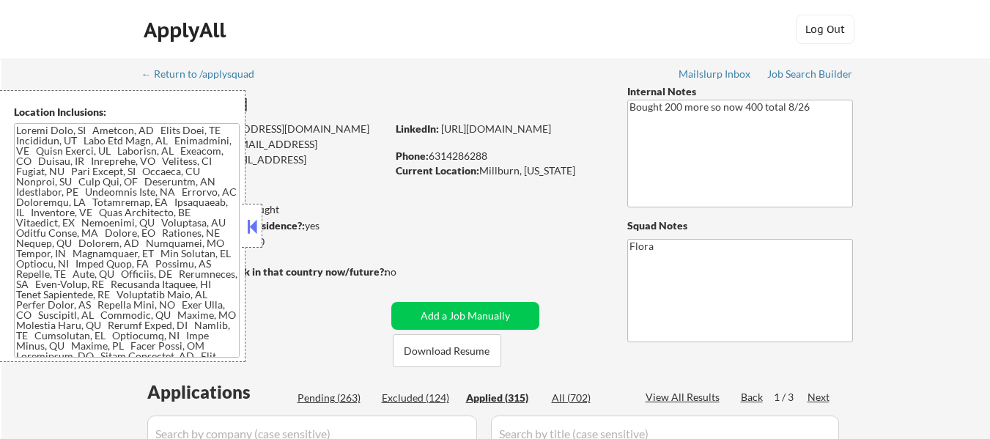
select select ""applied""
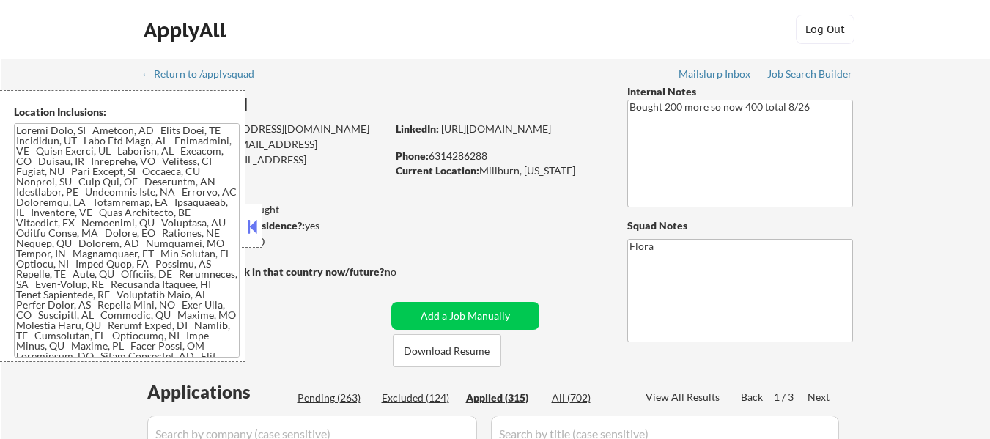
select select ""applied""
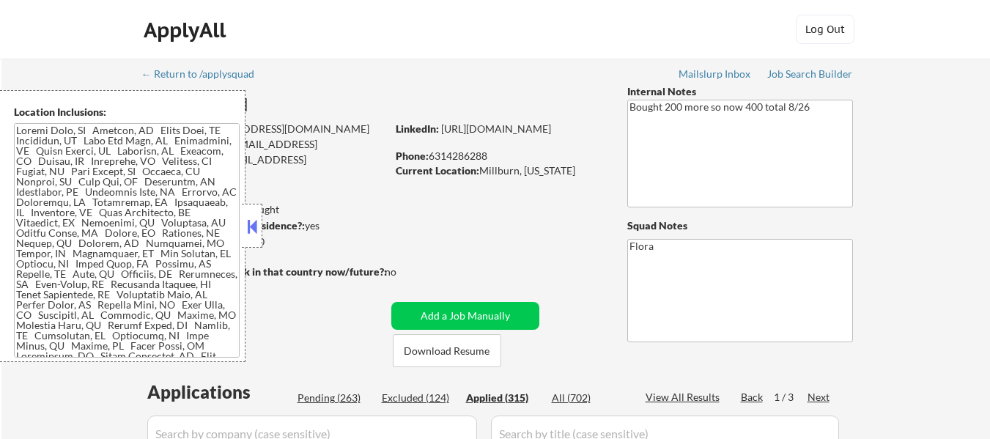
select select ""applied""
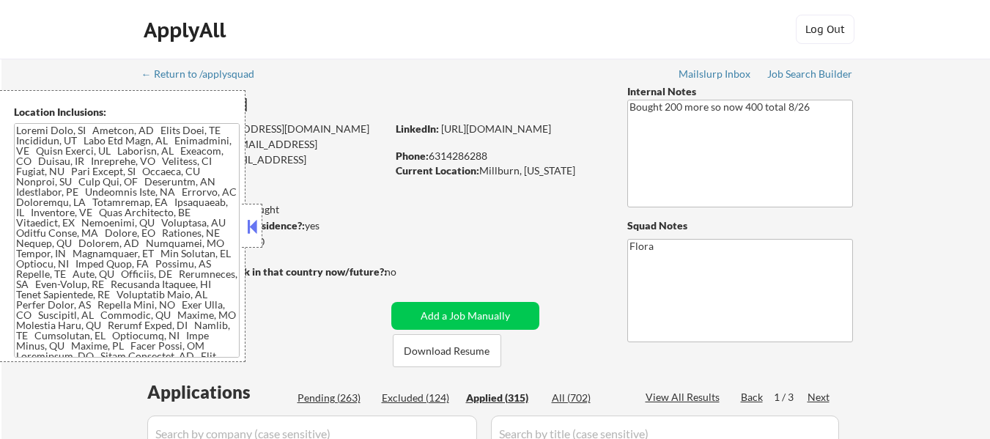
select select ""applied""
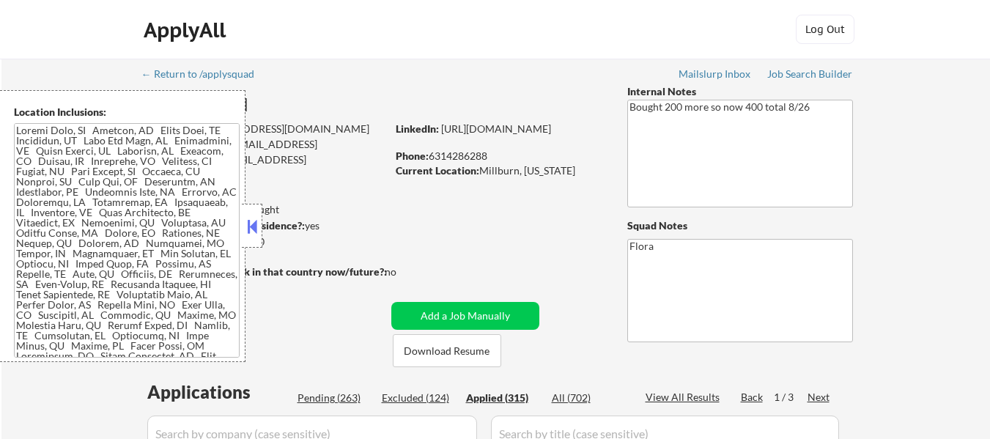
select select ""applied""
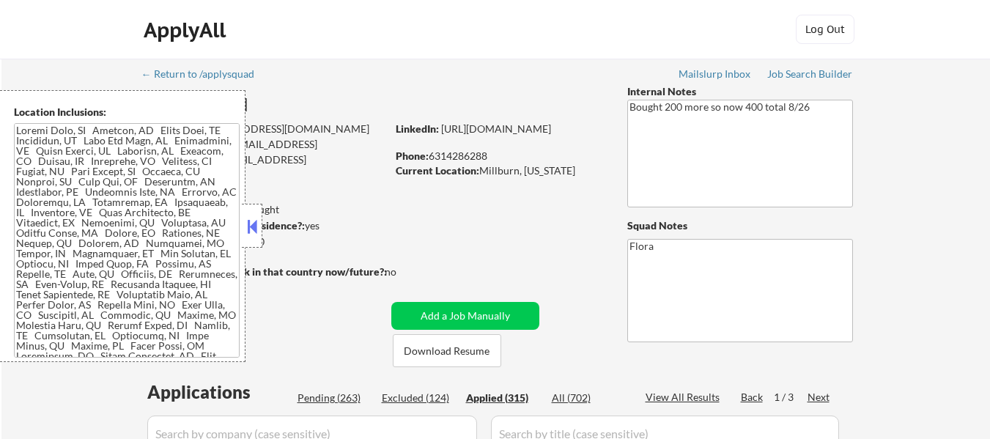
select select ""applied""
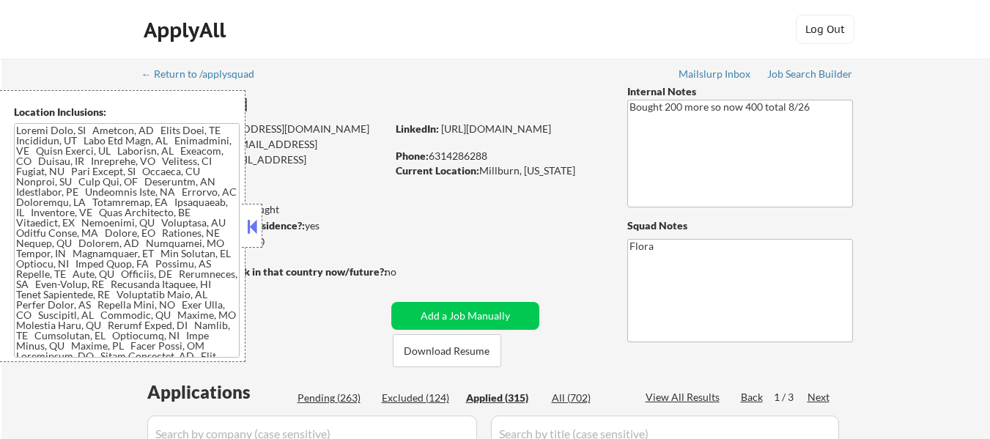
select select ""applied""
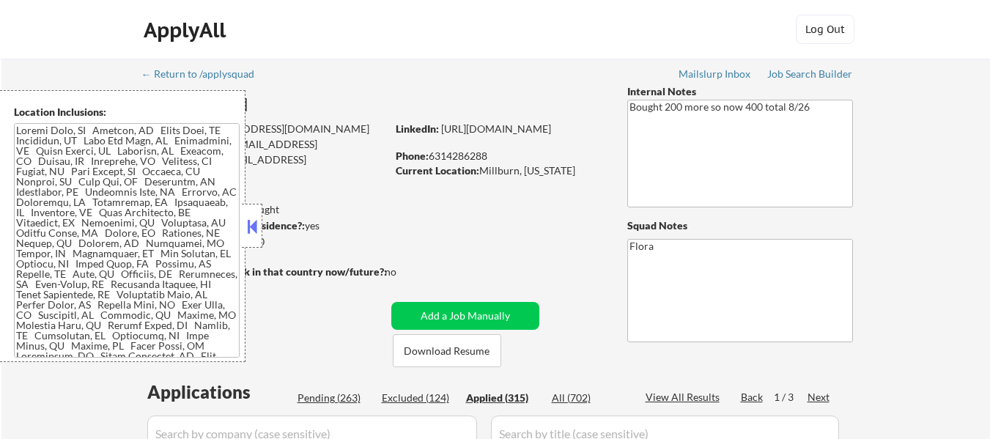
select select ""applied""
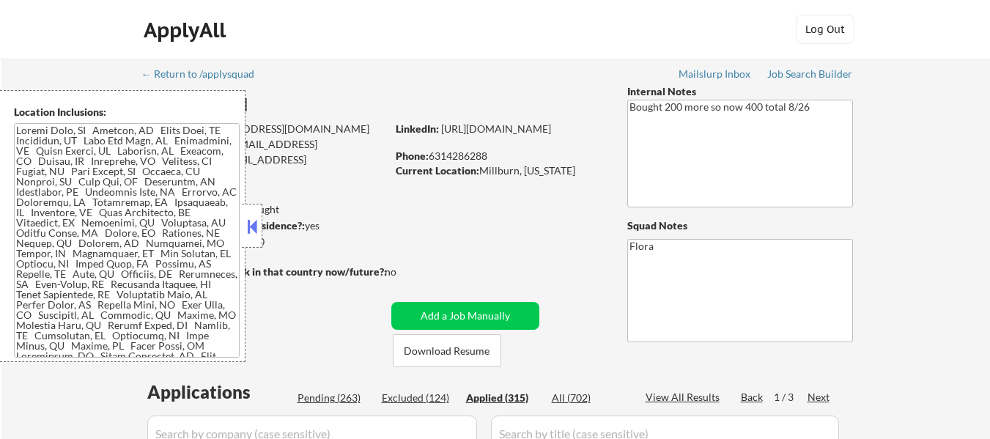
select select ""applied""
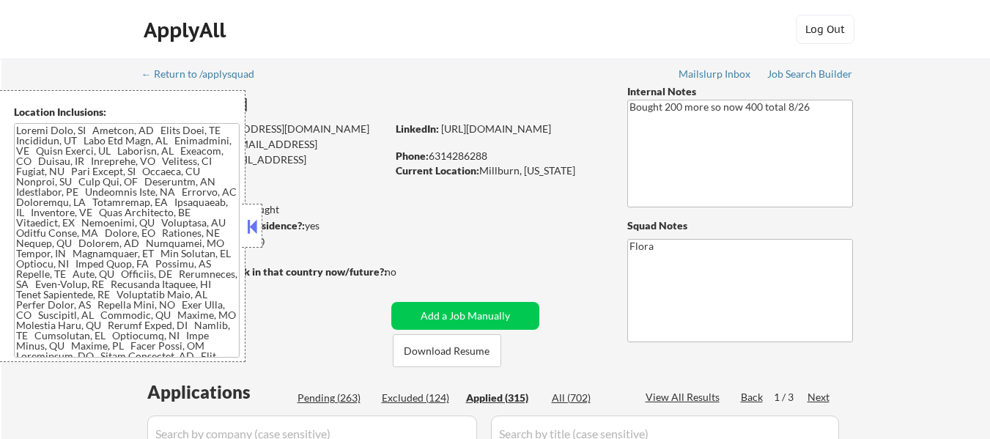
select select ""applied""
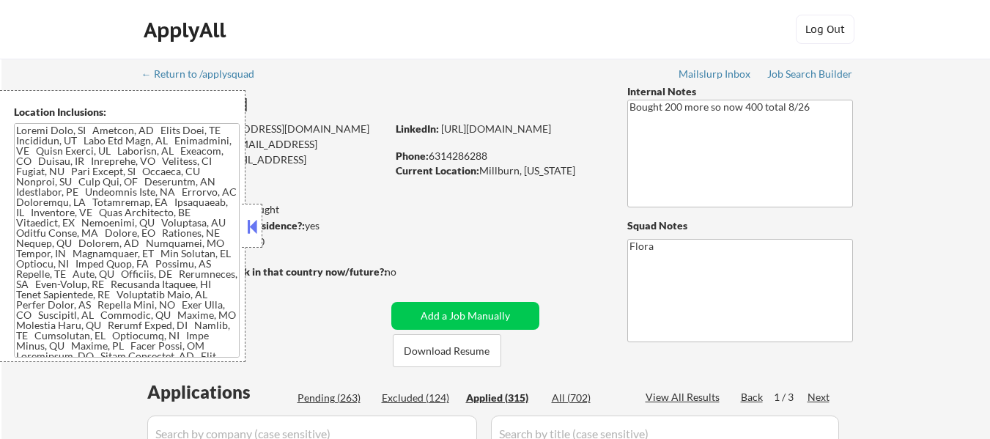
select select ""applied""
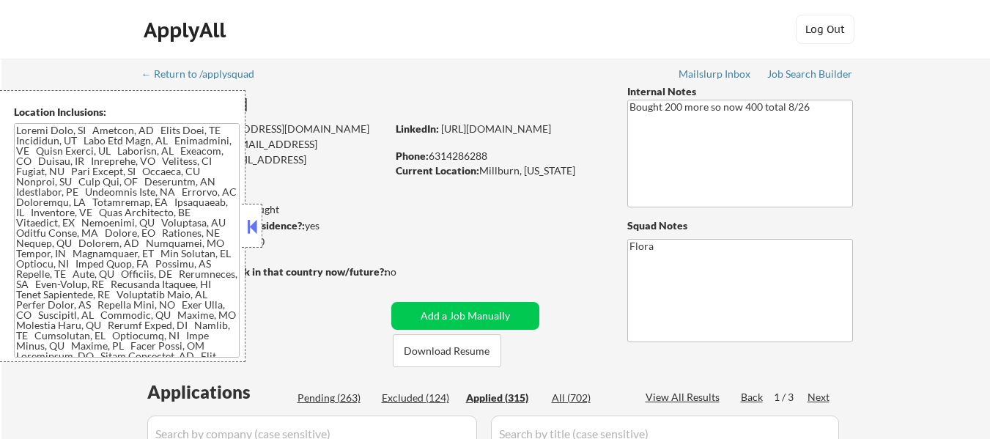
select select ""applied""
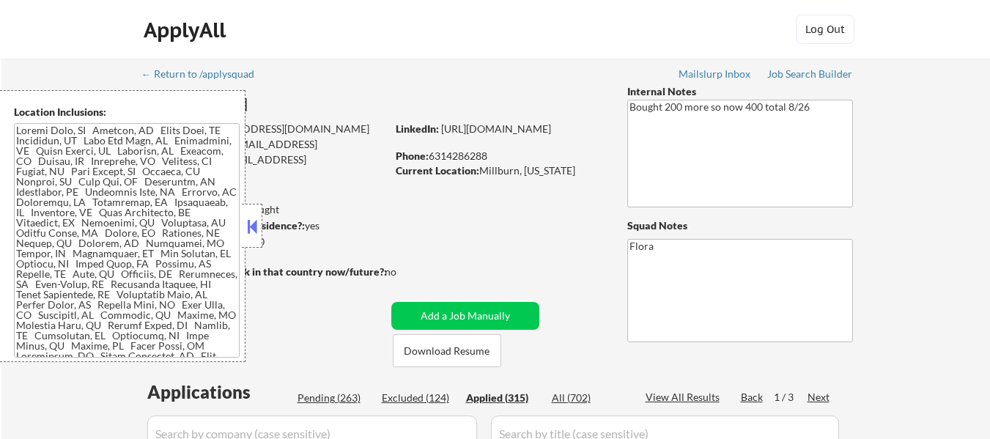
select select ""applied""
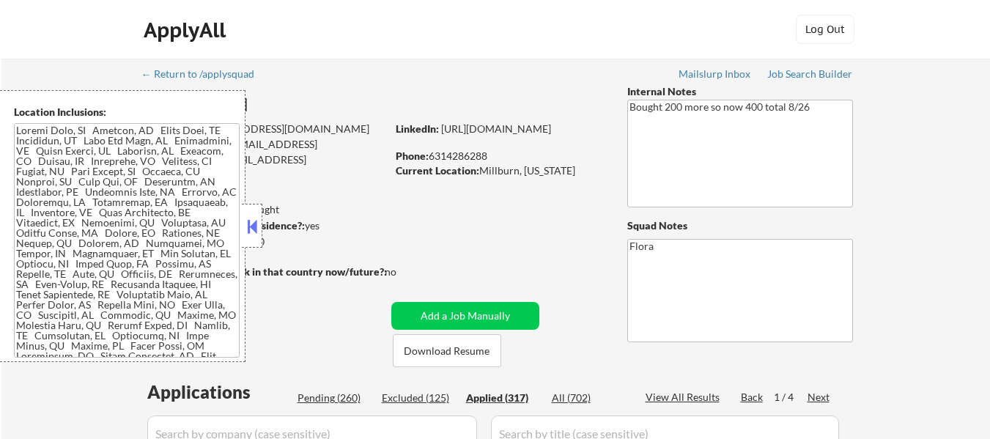
click at [253, 231] on button at bounding box center [252, 226] width 16 height 22
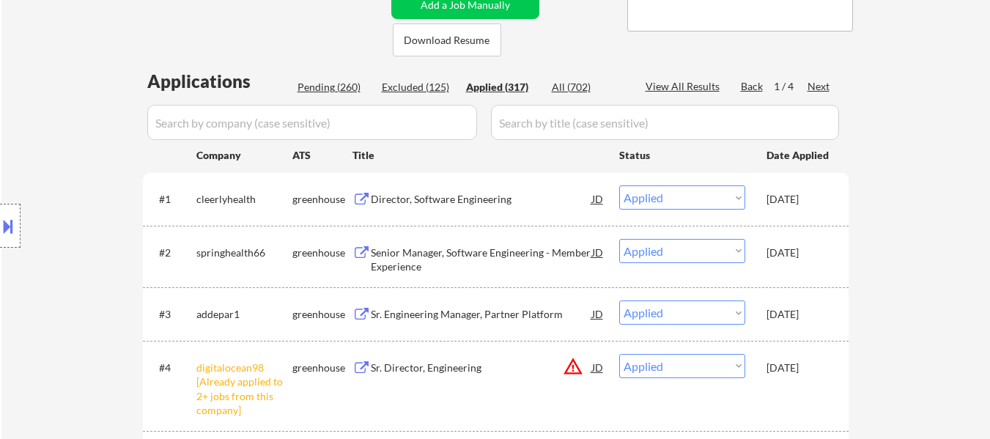
scroll to position [366, 0]
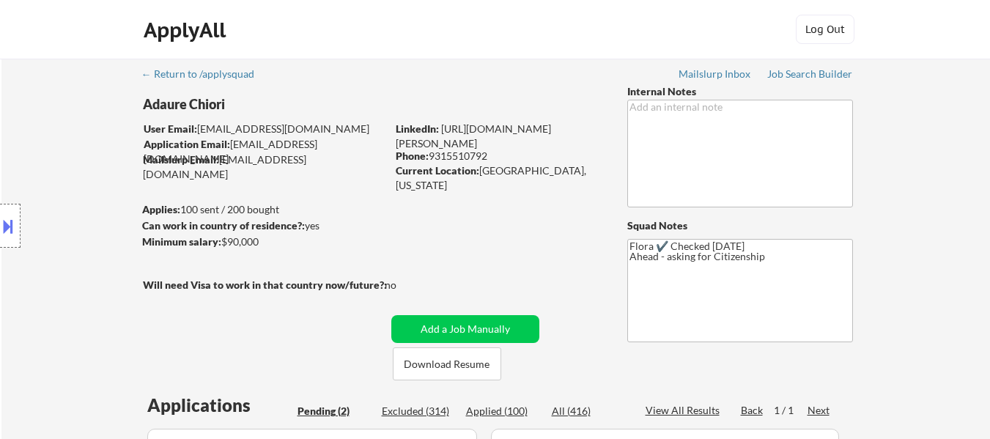
select select ""pending""
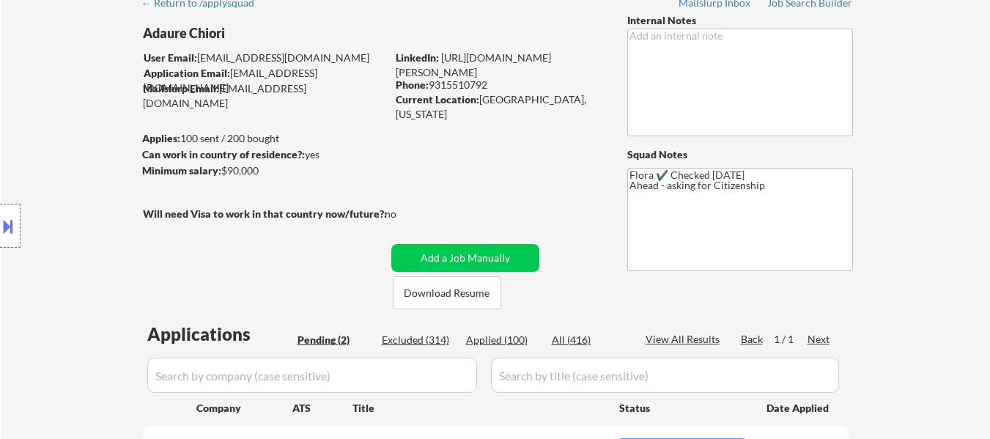
scroll to position [220, 0]
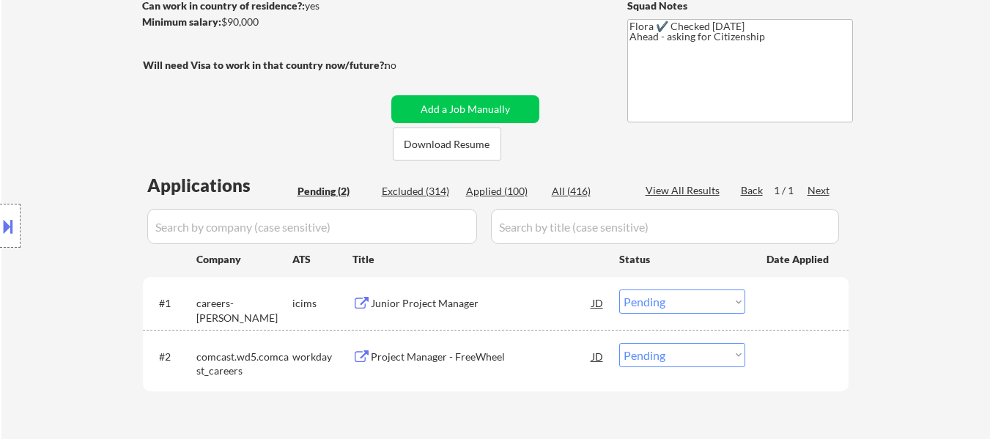
click at [658, 300] on select "Choose an option... Pending Applied Excluded (Questions) Excluded (Expired) Exc…" at bounding box center [682, 301] width 126 height 24
click at [619, 289] on select "Choose an option... Pending Applied Excluded (Questions) Excluded (Expired) Exc…" at bounding box center [682, 301] width 126 height 24
select select ""pending""
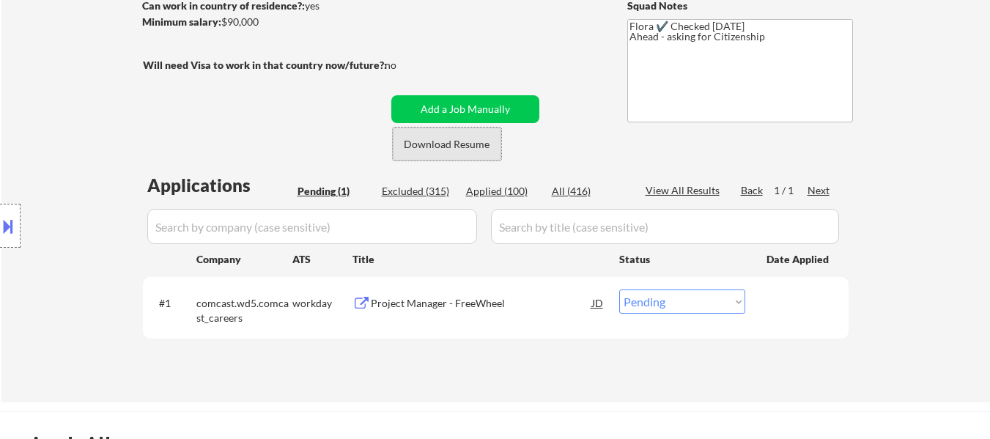
click at [461, 147] on button "Download Resume" at bounding box center [447, 143] width 108 height 33
